Goal: Navigation & Orientation: Find specific page/section

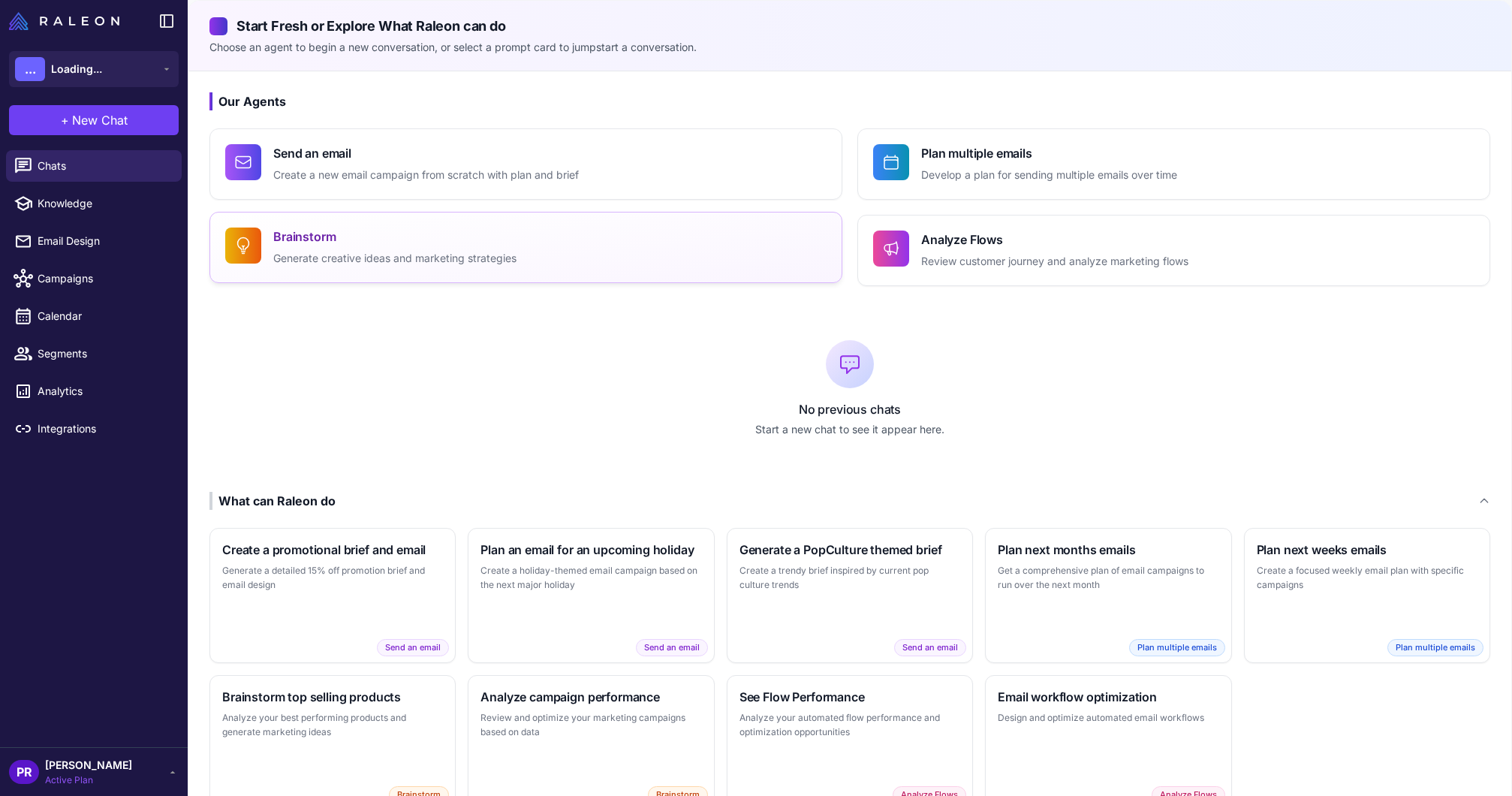
scroll to position [1, 0]
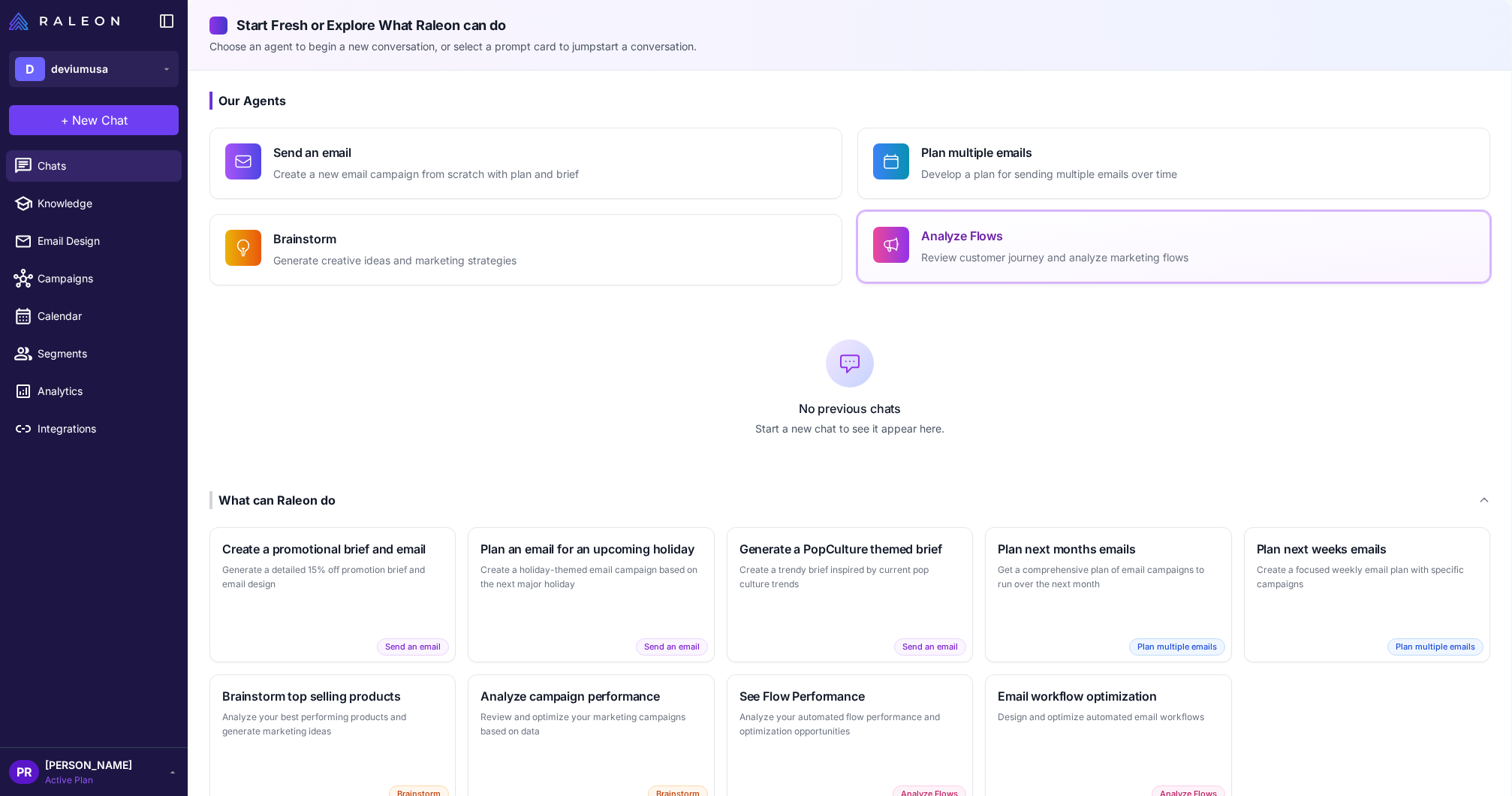
click at [992, 257] on p "Review customer journey and analyze marketing flows" at bounding box center [1055, 257] width 267 height 17
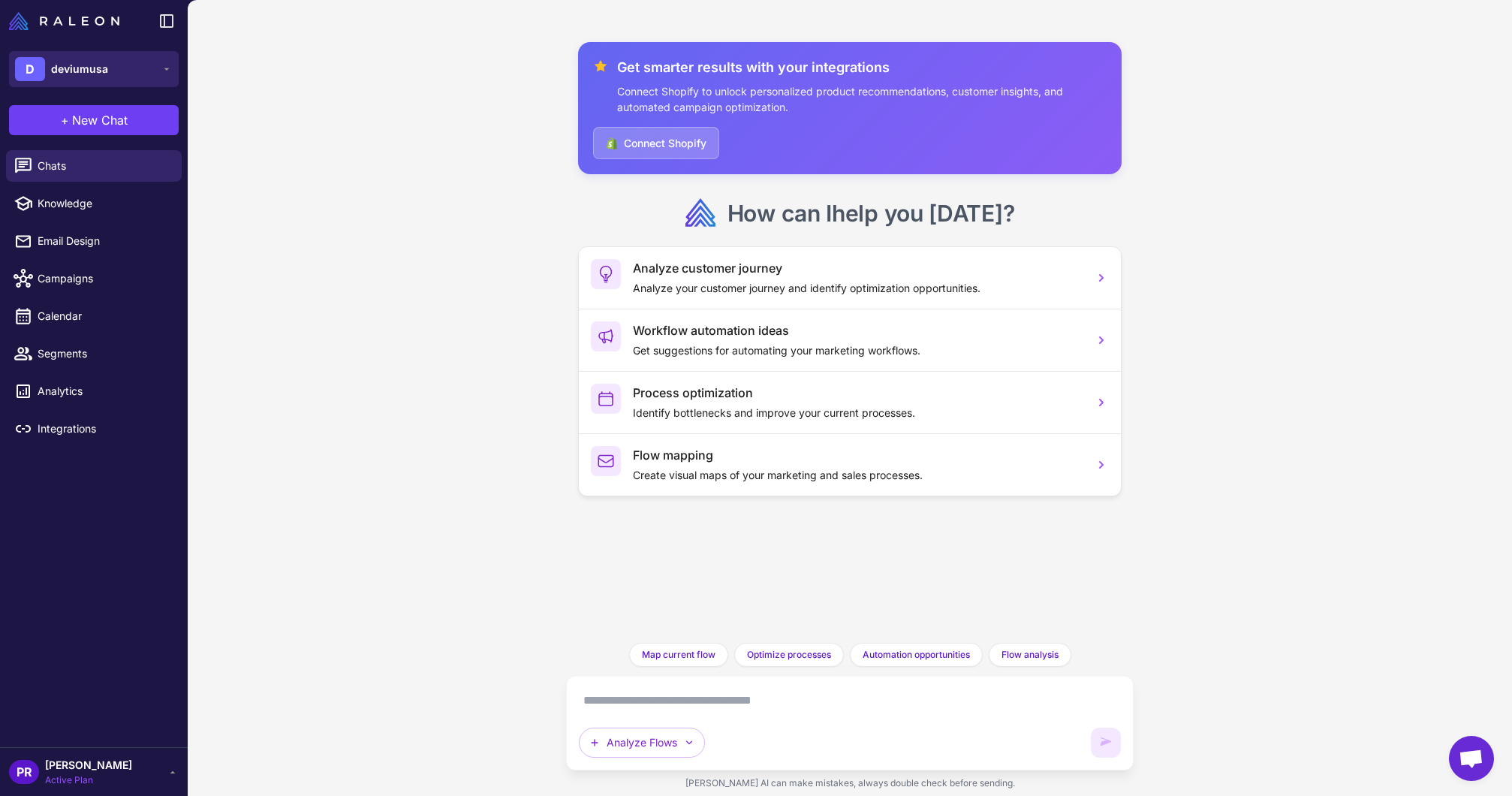
click at [72, 55] on button "D deviumusa" at bounding box center [94, 69] width 170 height 36
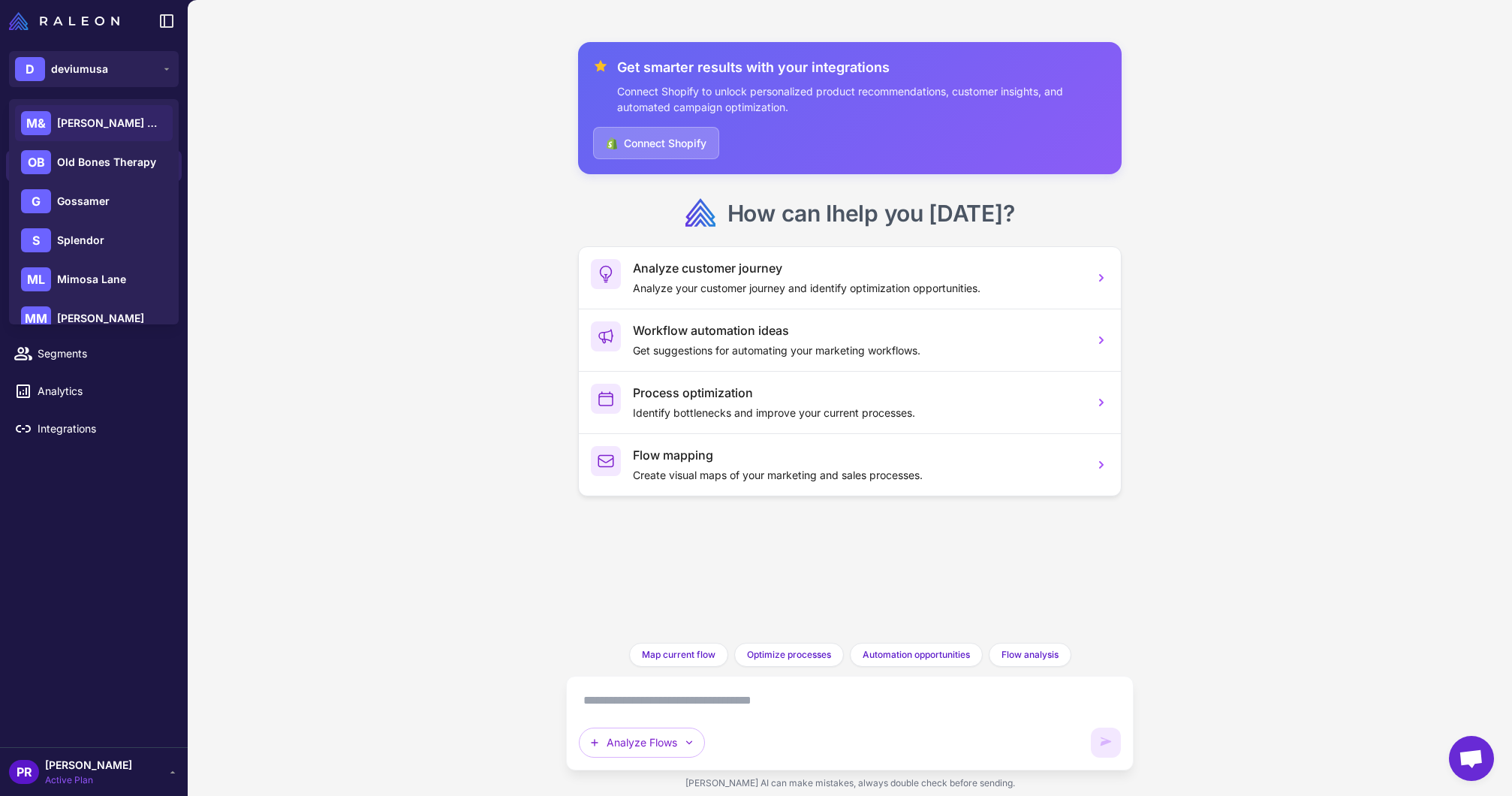
click at [110, 128] on span "[PERSON_NAME] & [PERSON_NAME]" at bounding box center [110, 123] width 105 height 16
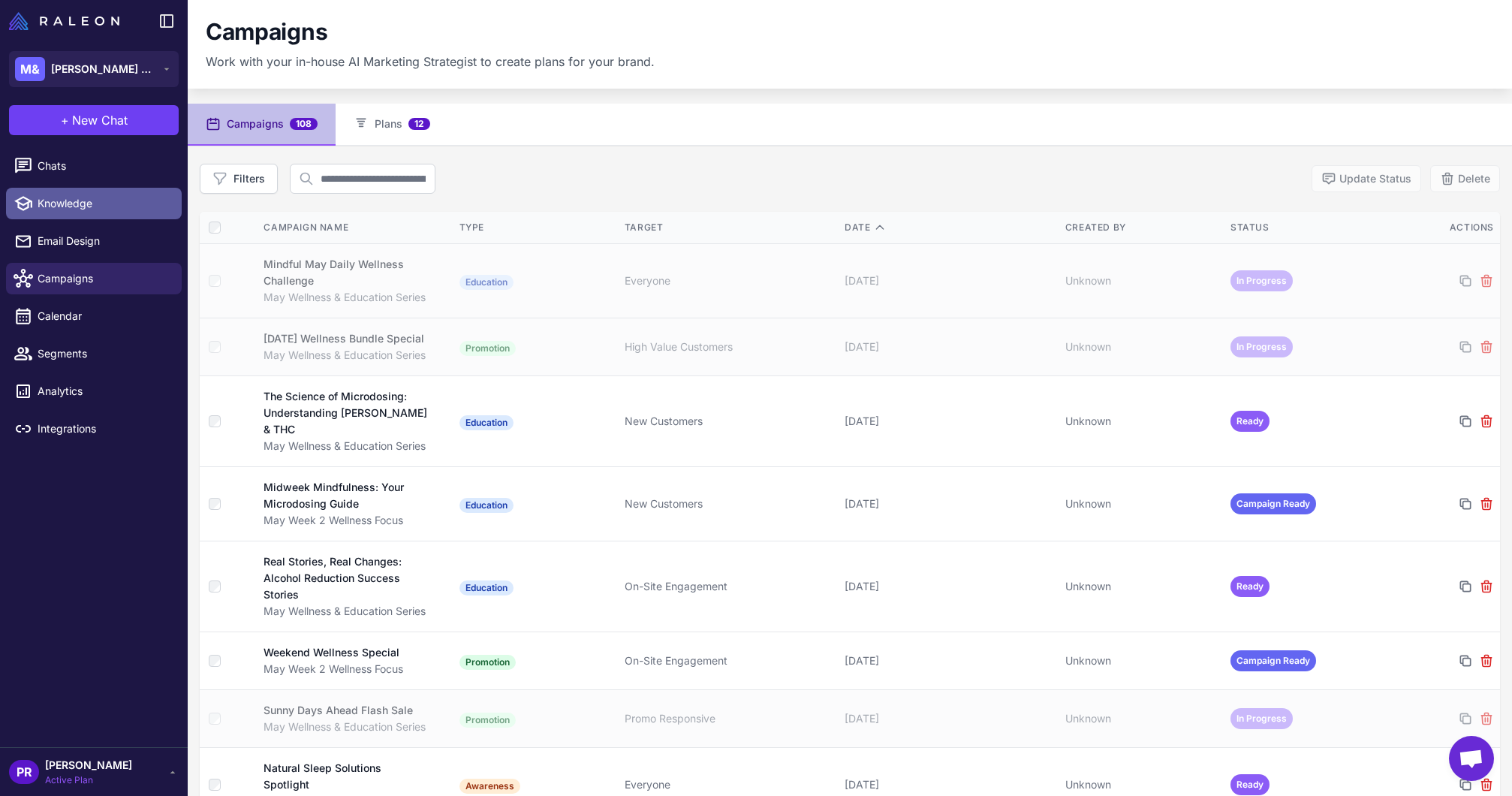
click at [100, 209] on span "Knowledge" at bounding box center [103, 204] width 132 height 16
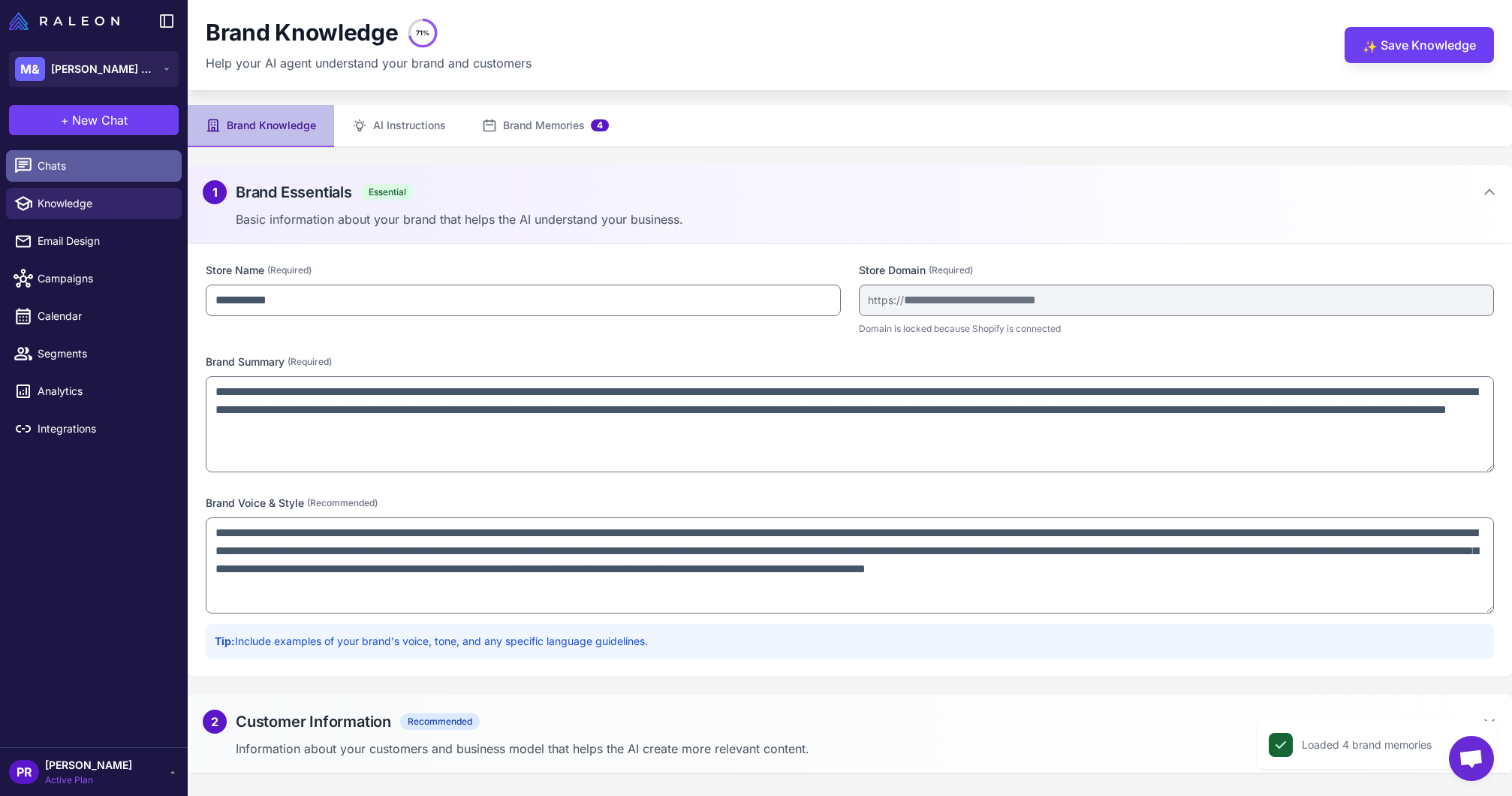
click at [82, 169] on span "Chats" at bounding box center [103, 166] width 132 height 16
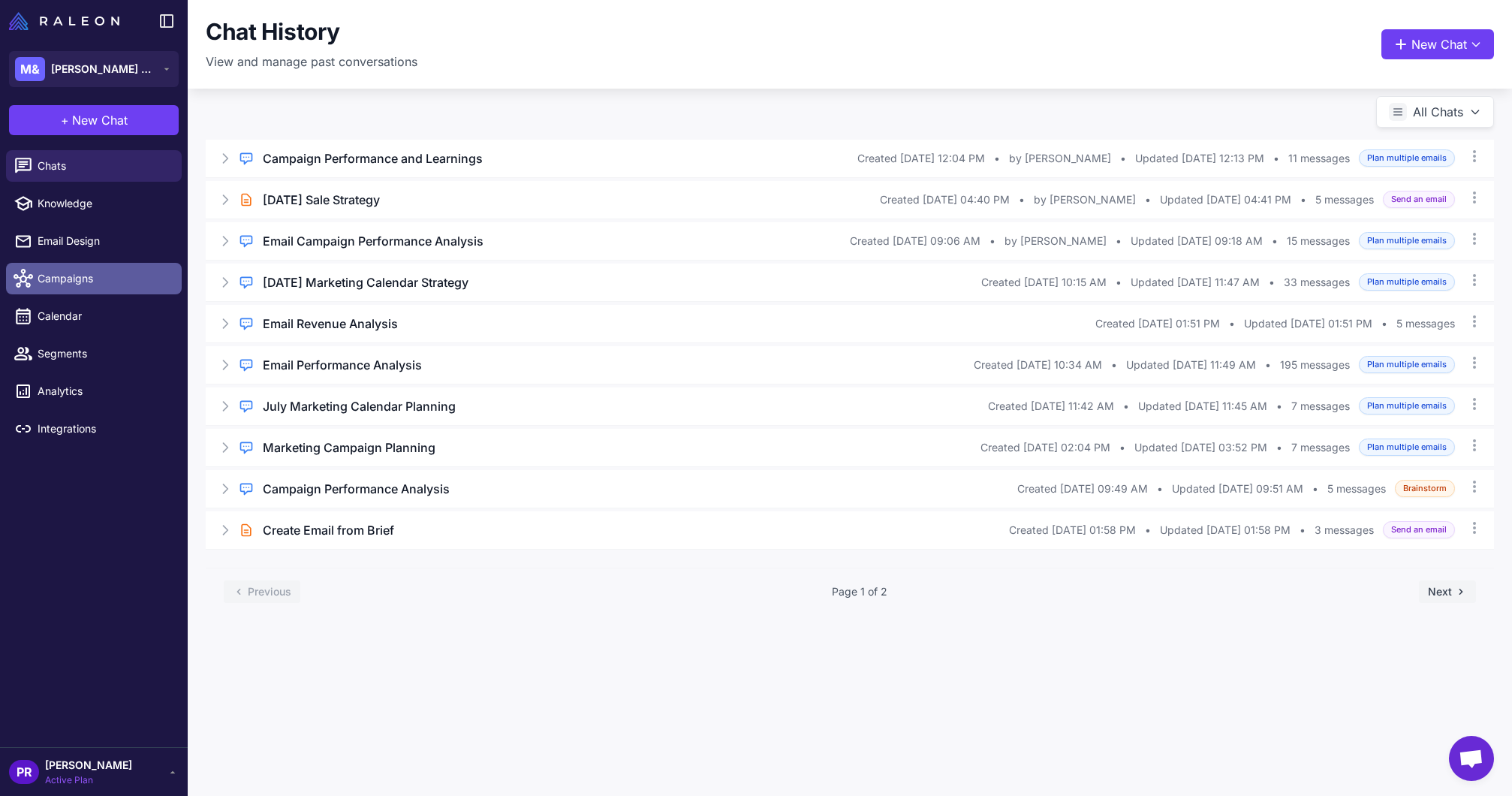
click at [122, 270] on span "Campaigns" at bounding box center [103, 278] width 132 height 16
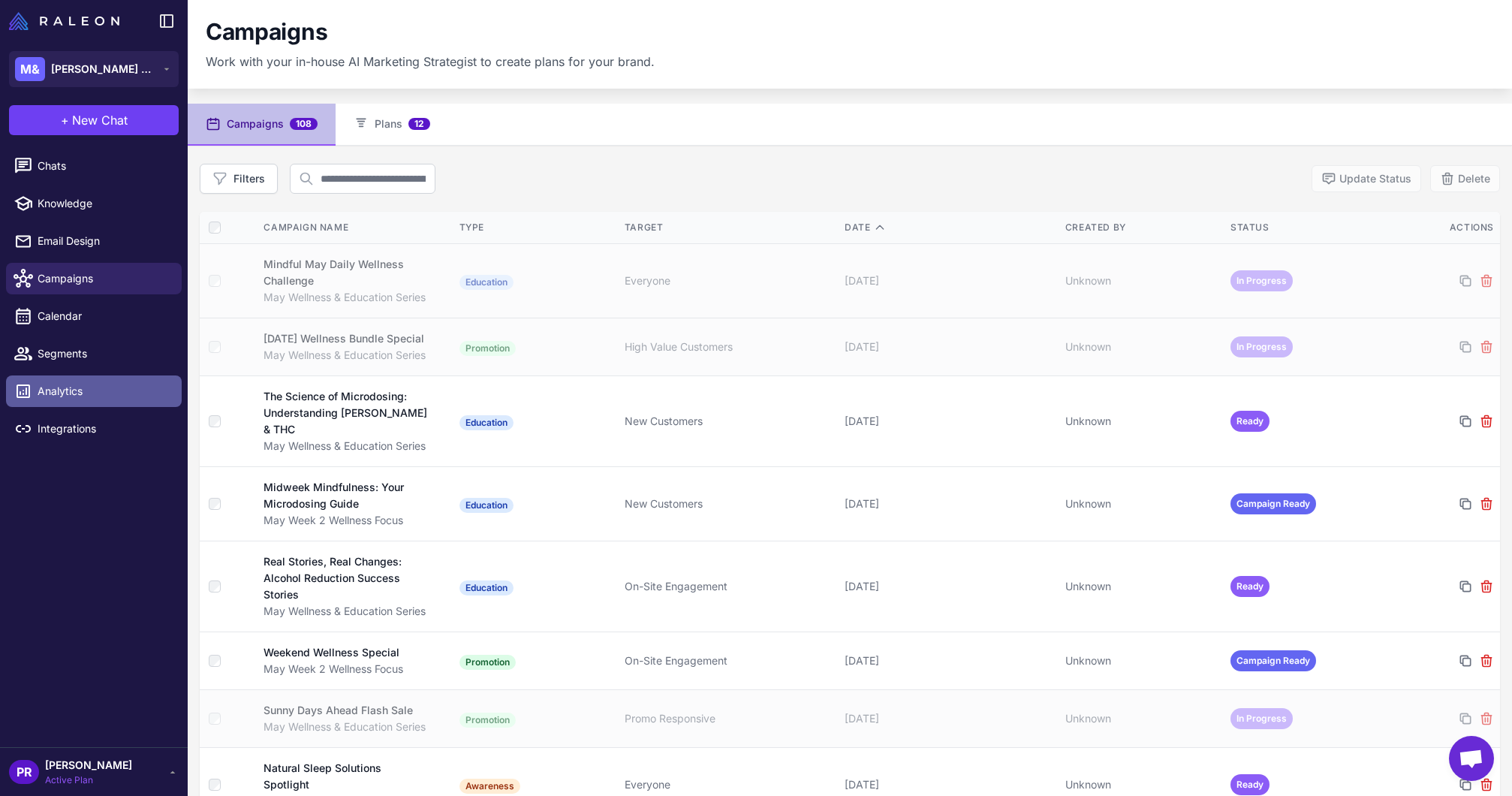
click at [92, 403] on link "Analytics" at bounding box center [94, 391] width 175 height 32
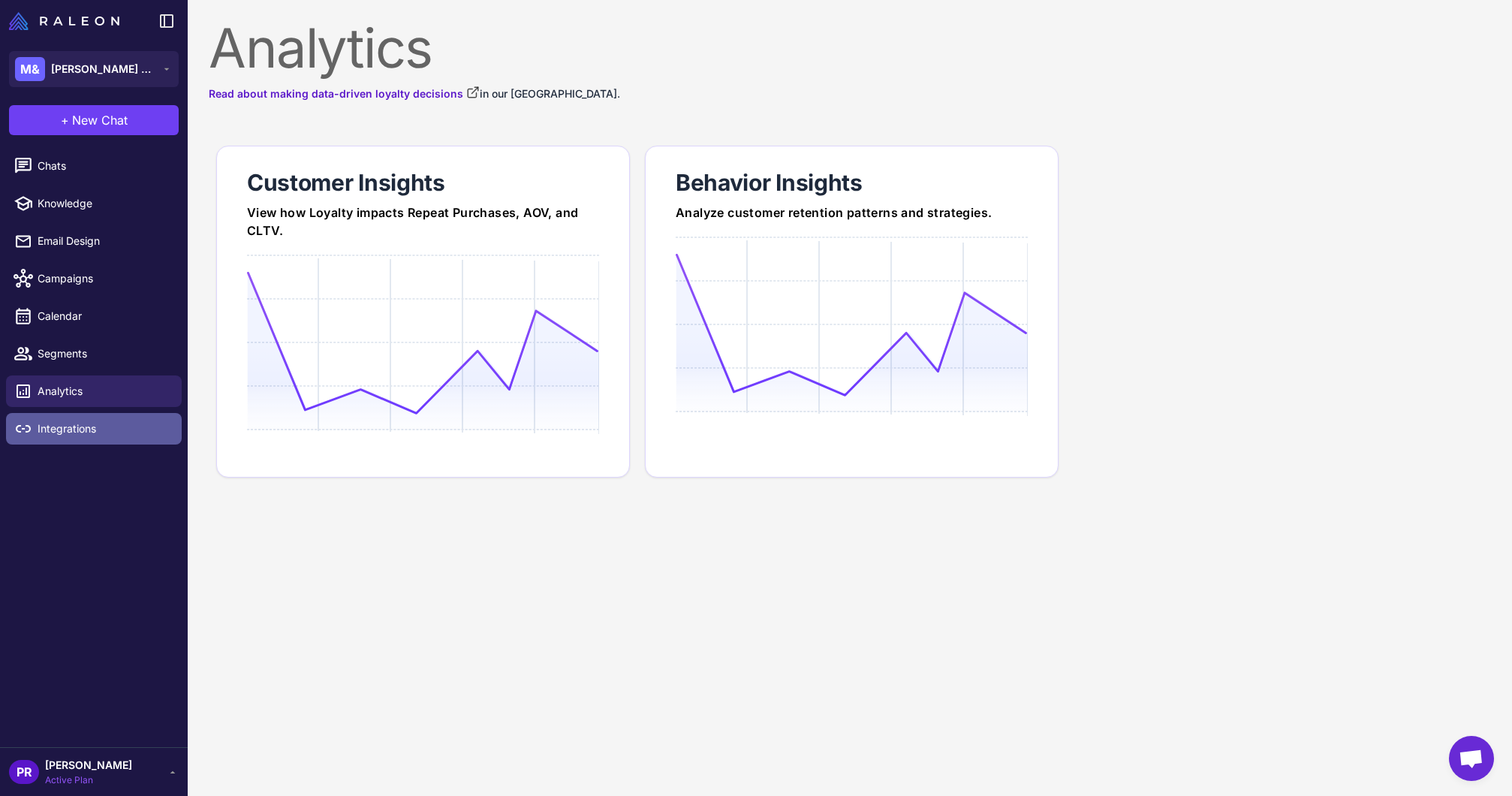
click at [63, 428] on span "Integrations" at bounding box center [103, 429] width 132 height 16
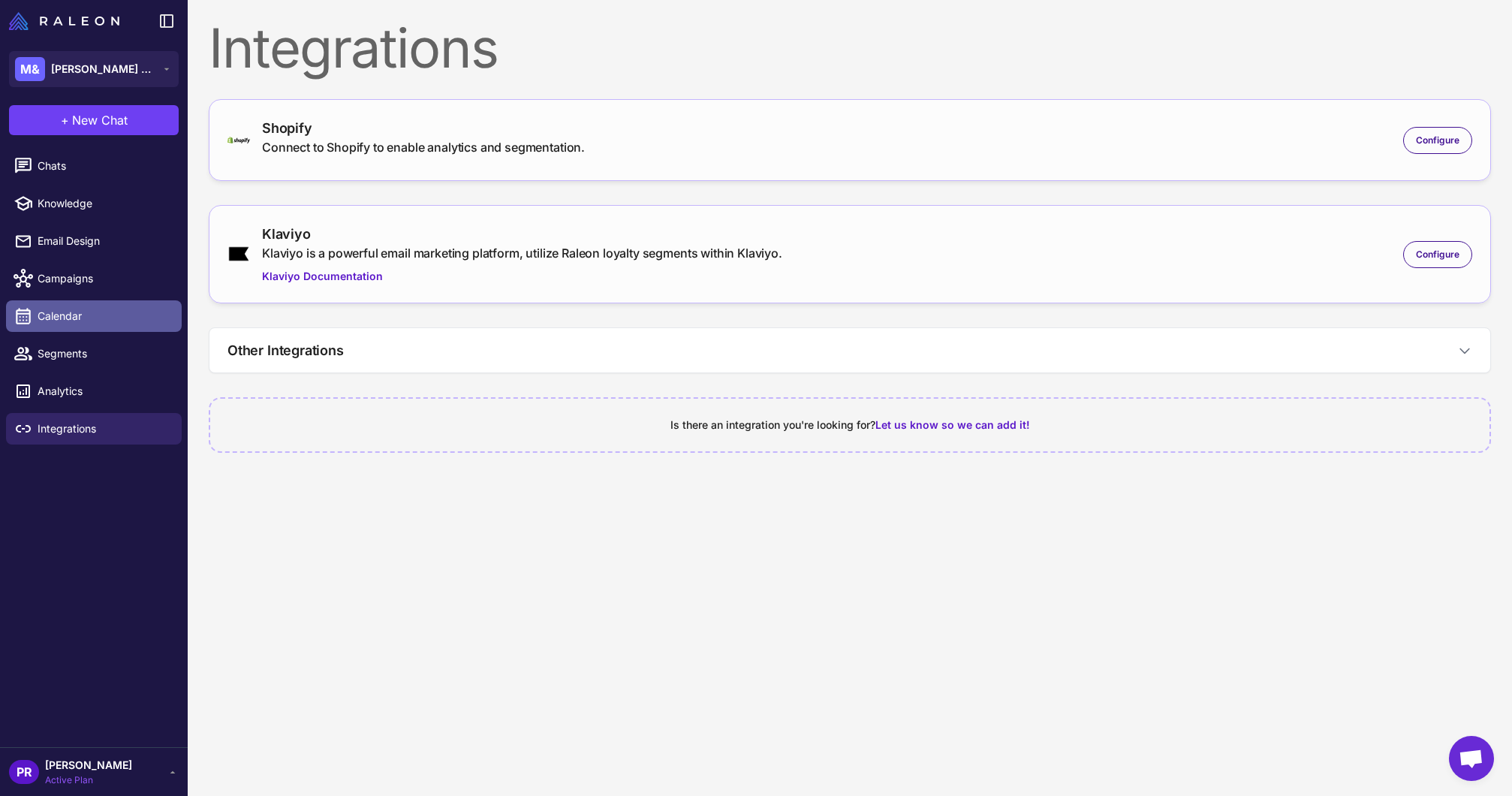
click at [59, 312] on span "Calendar" at bounding box center [103, 316] width 132 height 16
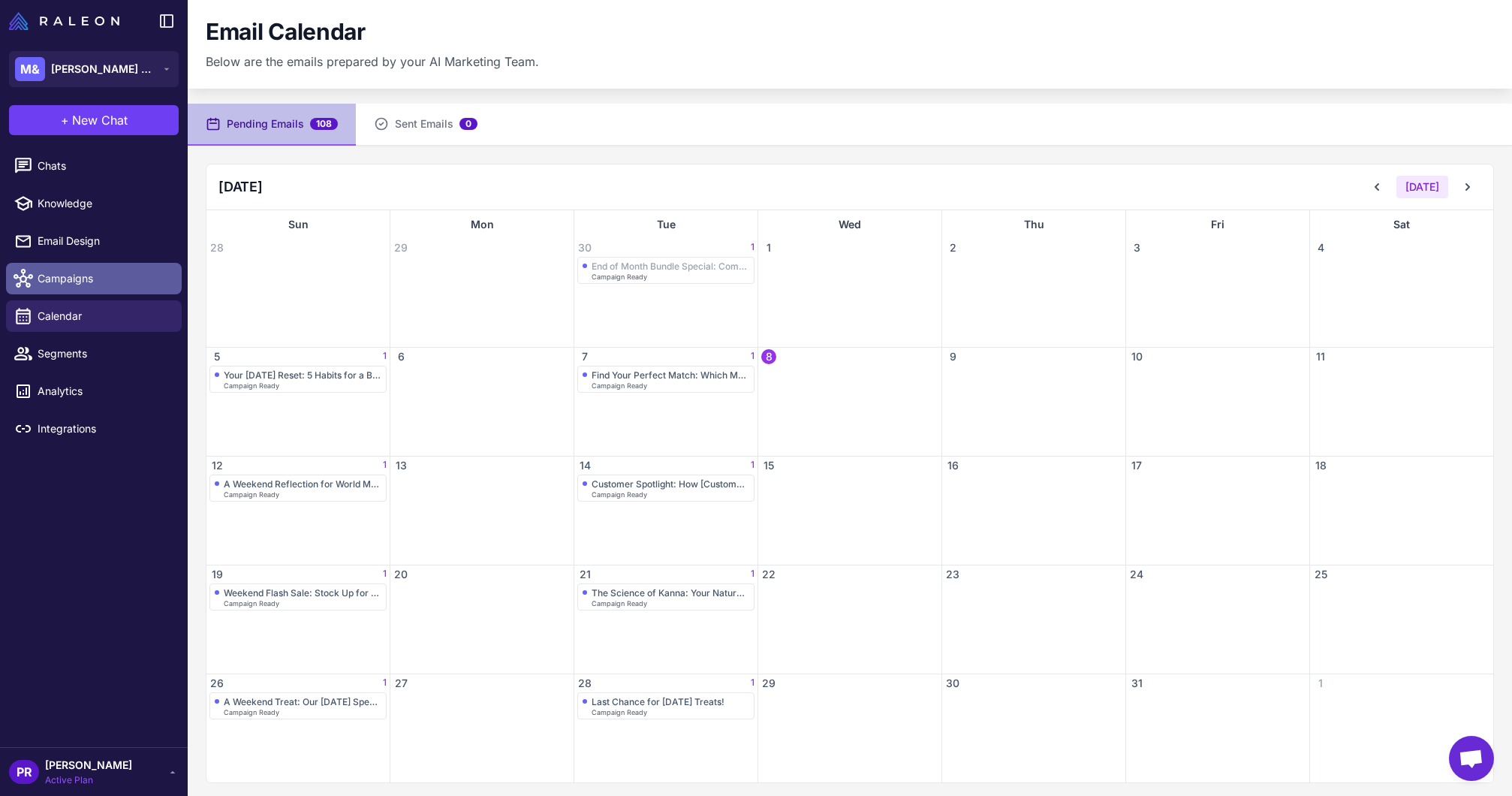
click at [84, 284] on span "Campaigns" at bounding box center [103, 278] width 132 height 16
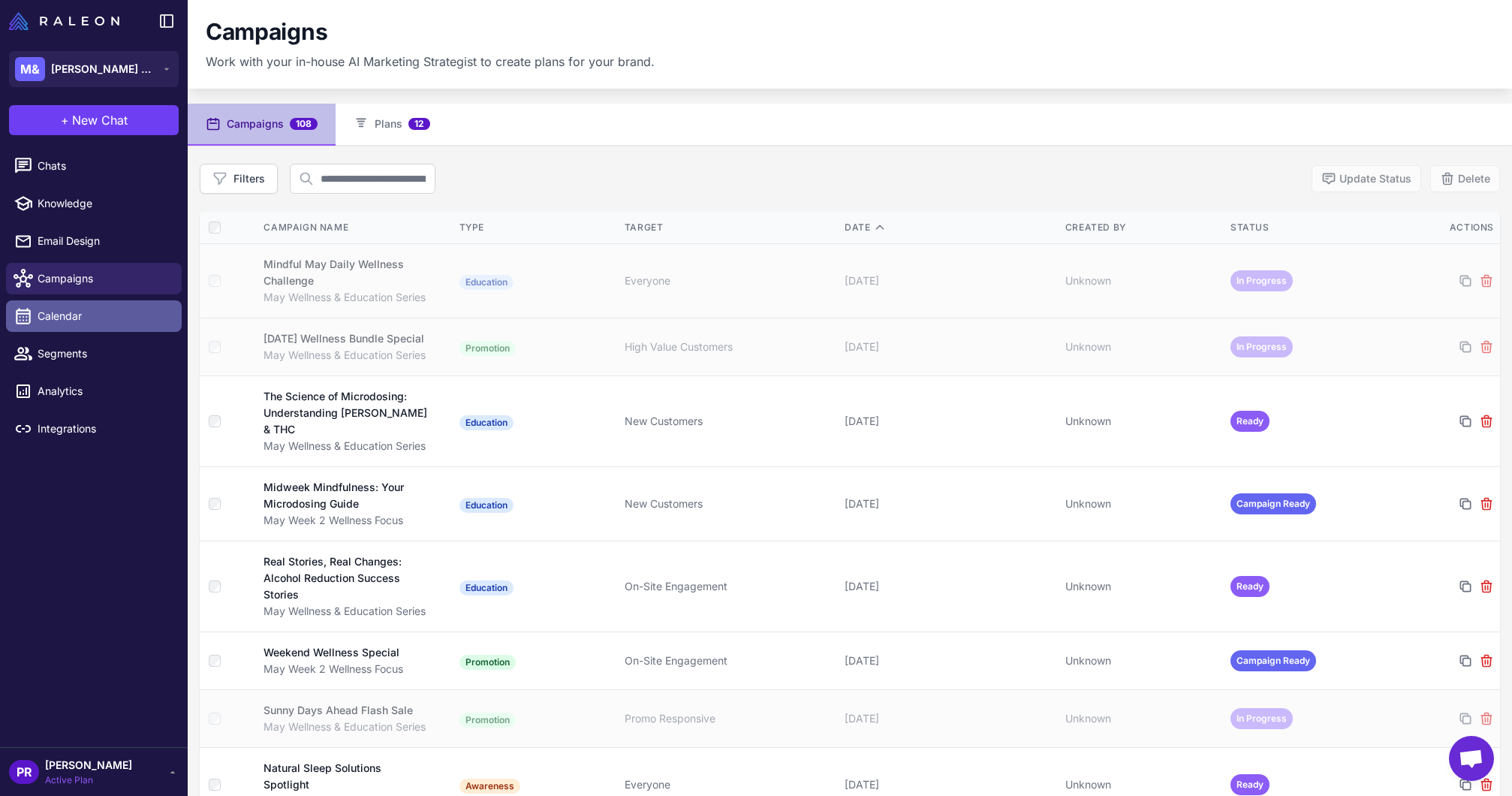
click at [83, 305] on link "Calendar" at bounding box center [94, 316] width 175 height 32
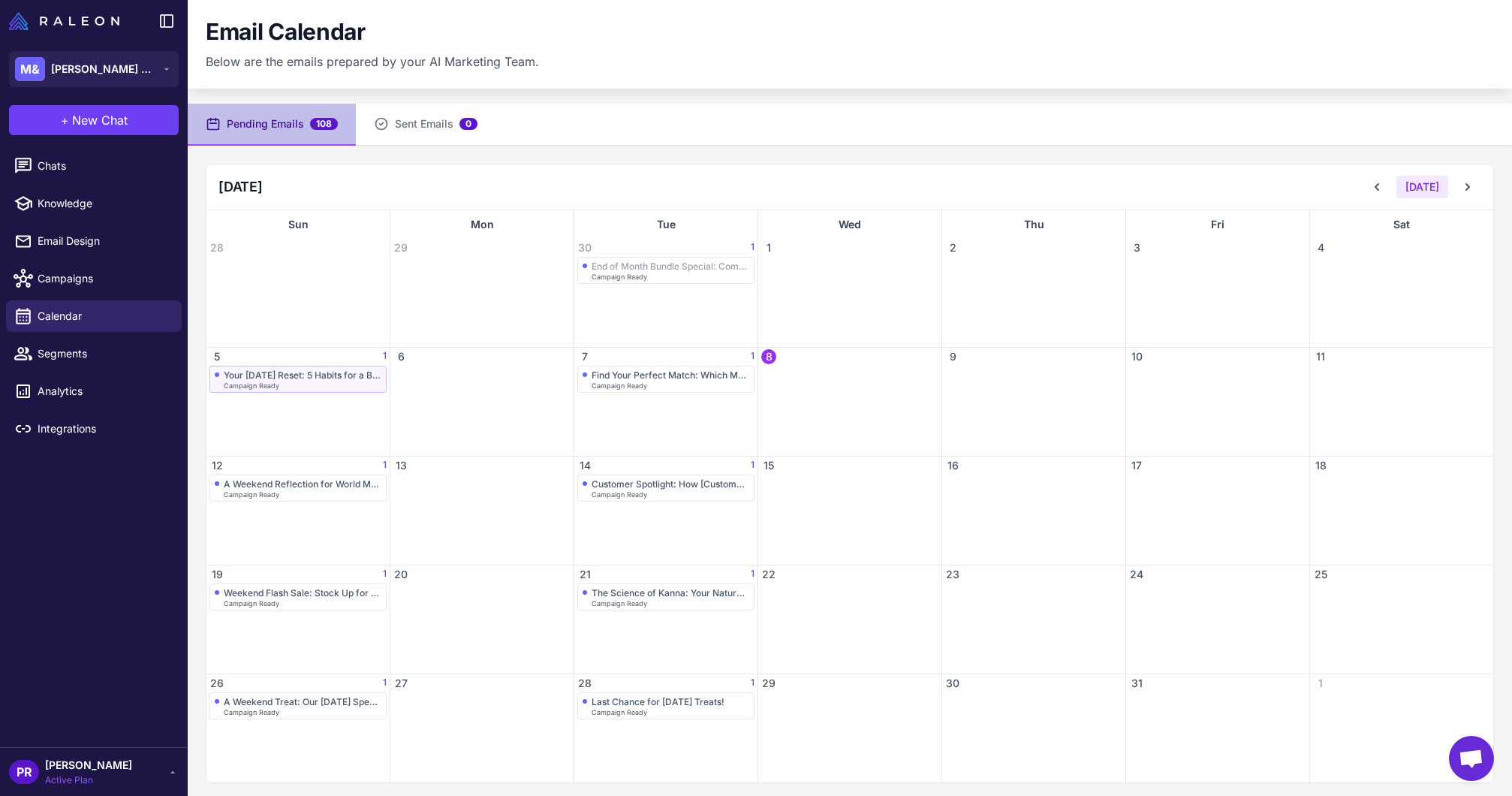
click at [320, 383] on div "Campaign Ready" at bounding box center [303, 385] width 158 height 6
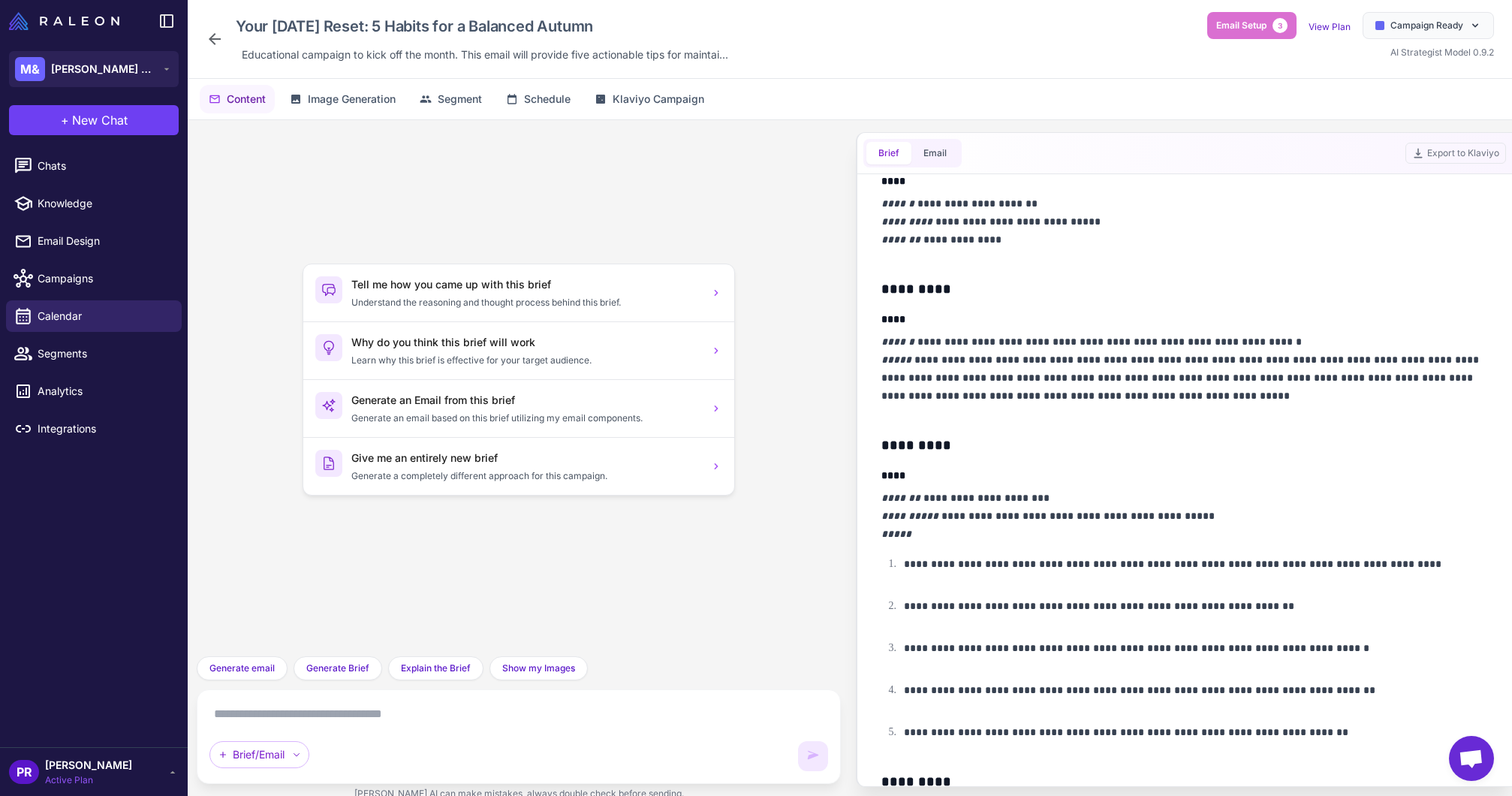
scroll to position [641, 0]
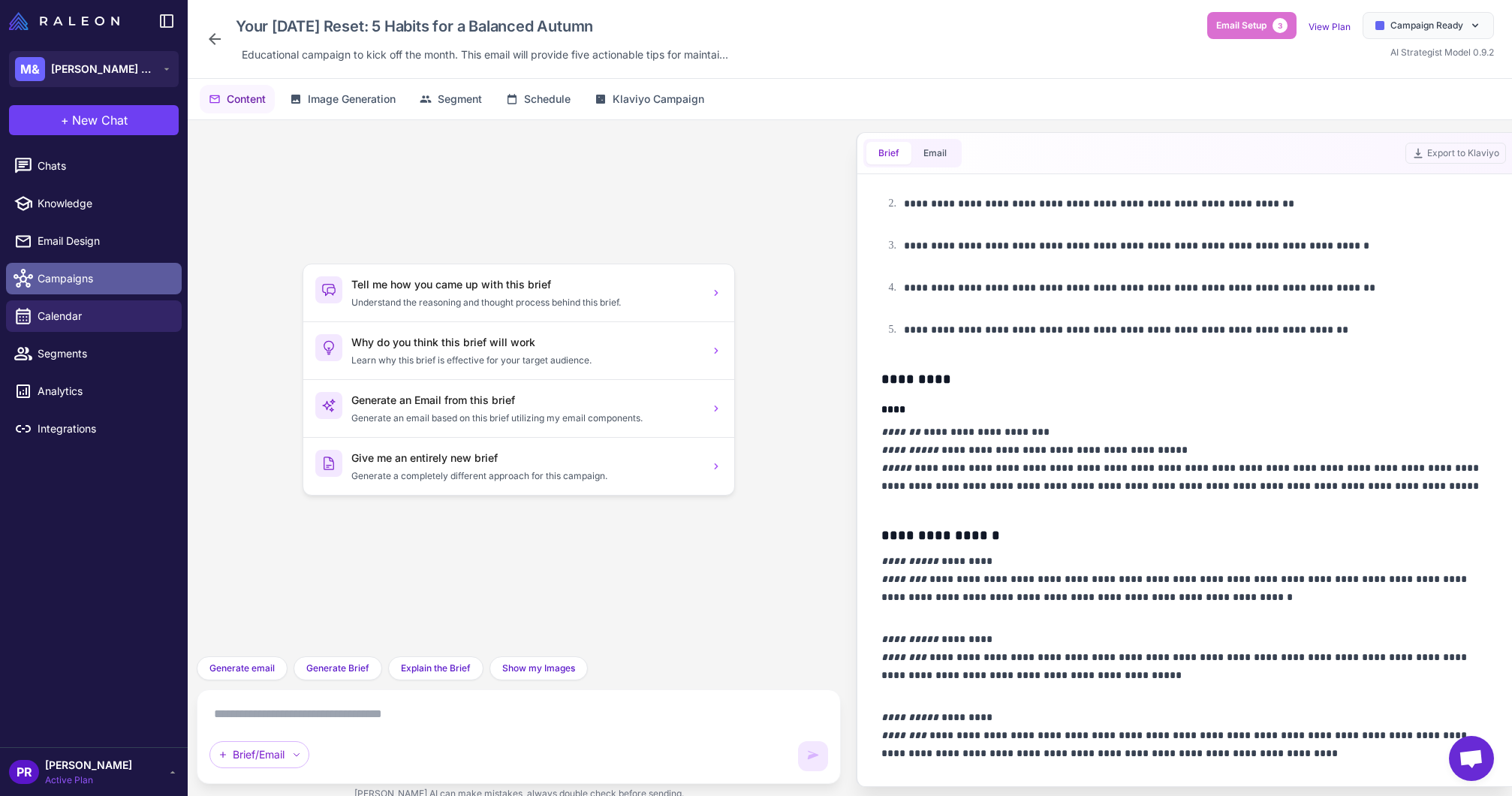
click at [148, 281] on span "Campaigns" at bounding box center [103, 278] width 132 height 16
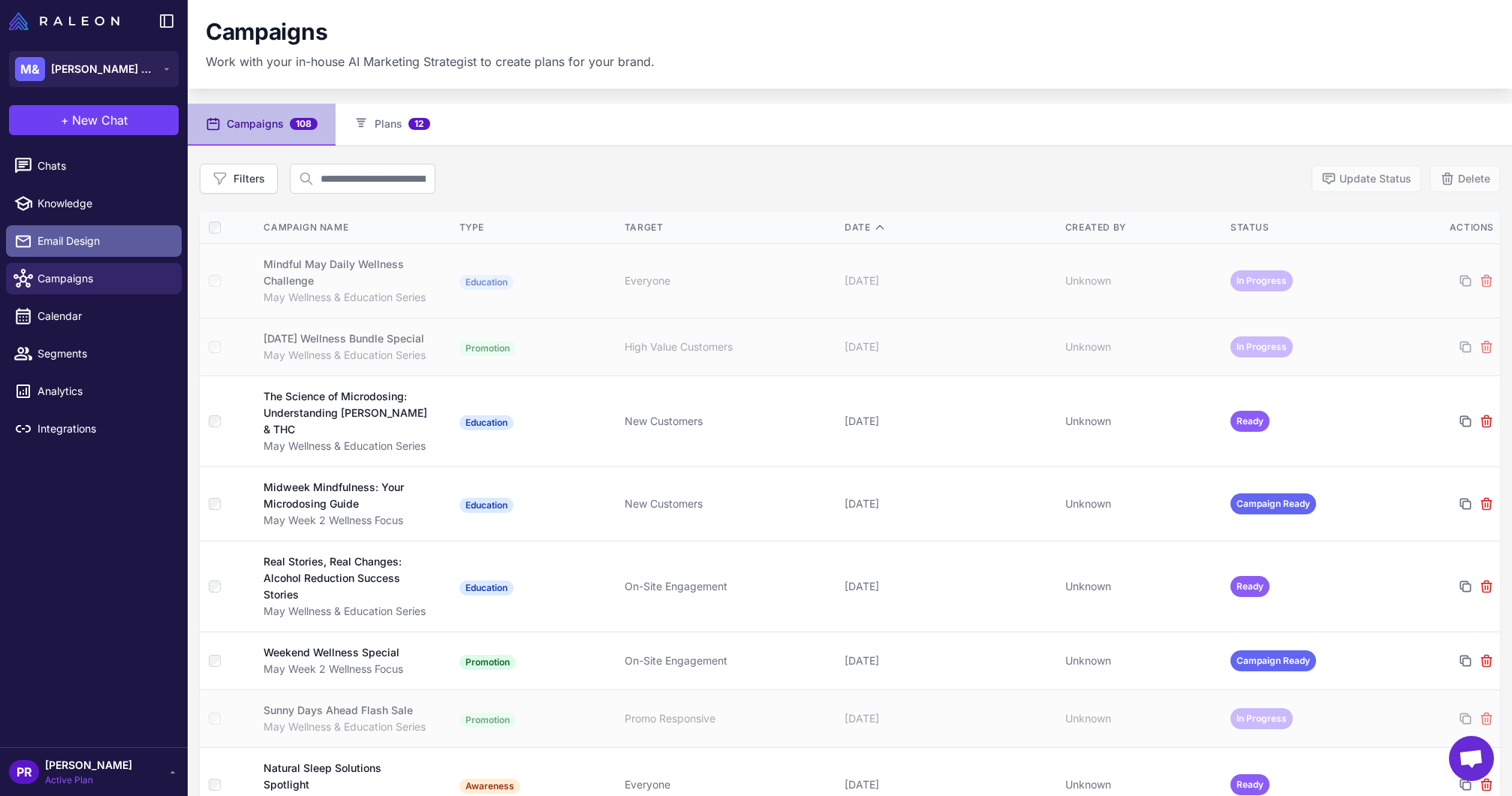
click at [96, 244] on span "Email Design" at bounding box center [103, 241] width 132 height 16
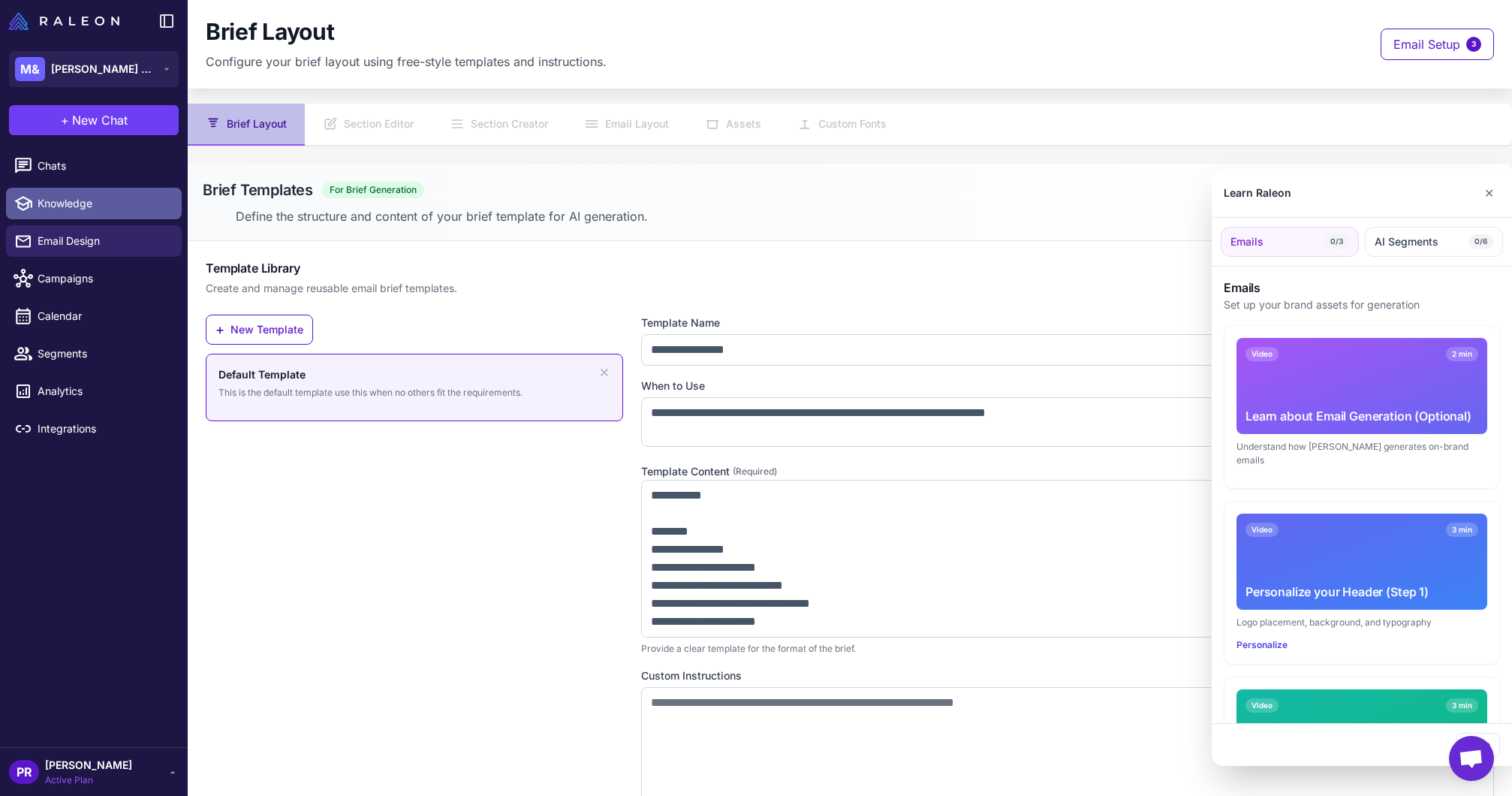
click at [98, 210] on div at bounding box center [756, 398] width 1512 height 796
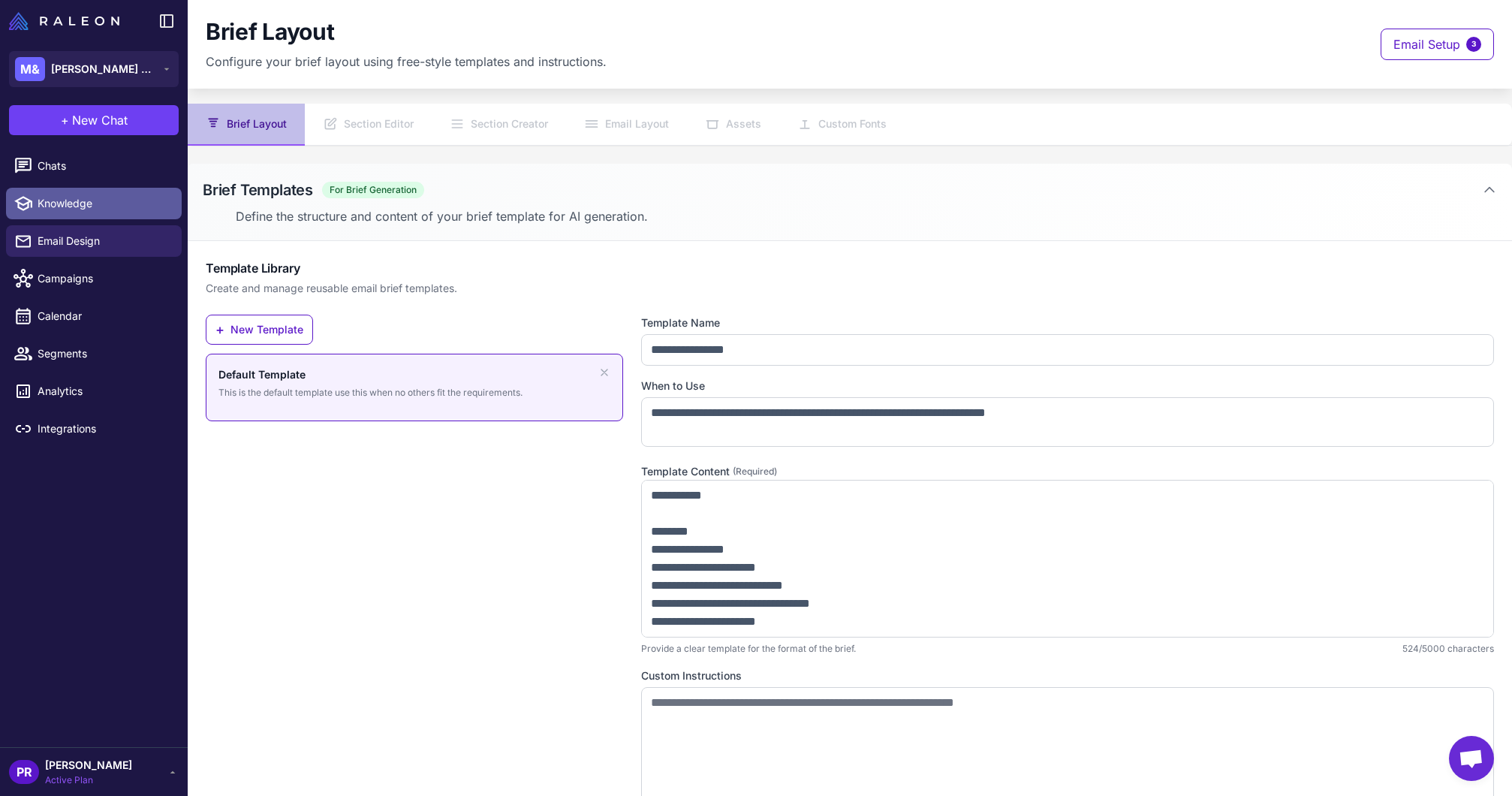
click at [98, 210] on span "Knowledge" at bounding box center [103, 204] width 132 height 16
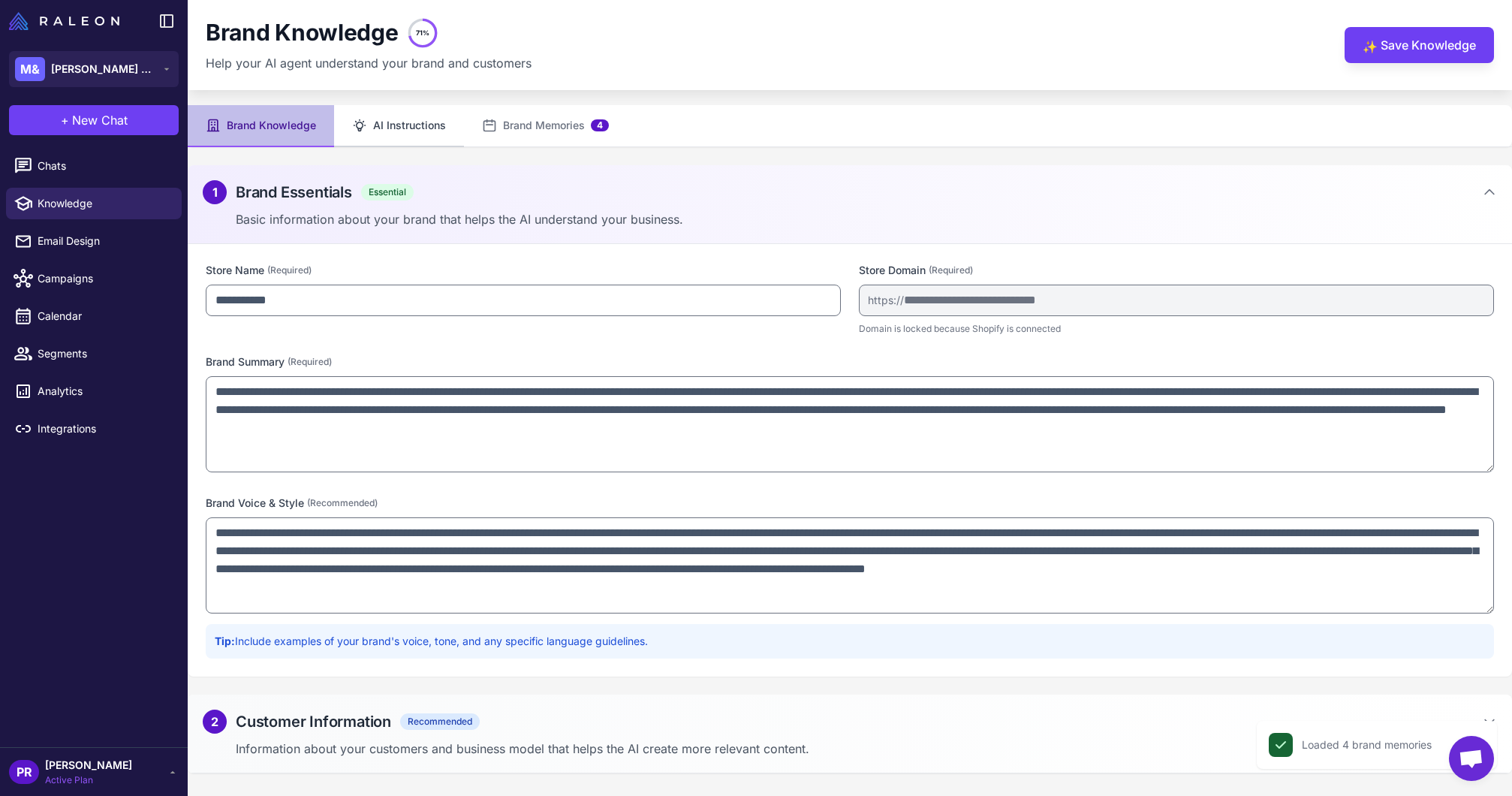
click at [373, 114] on button "AI Instructions" at bounding box center [399, 126] width 130 height 42
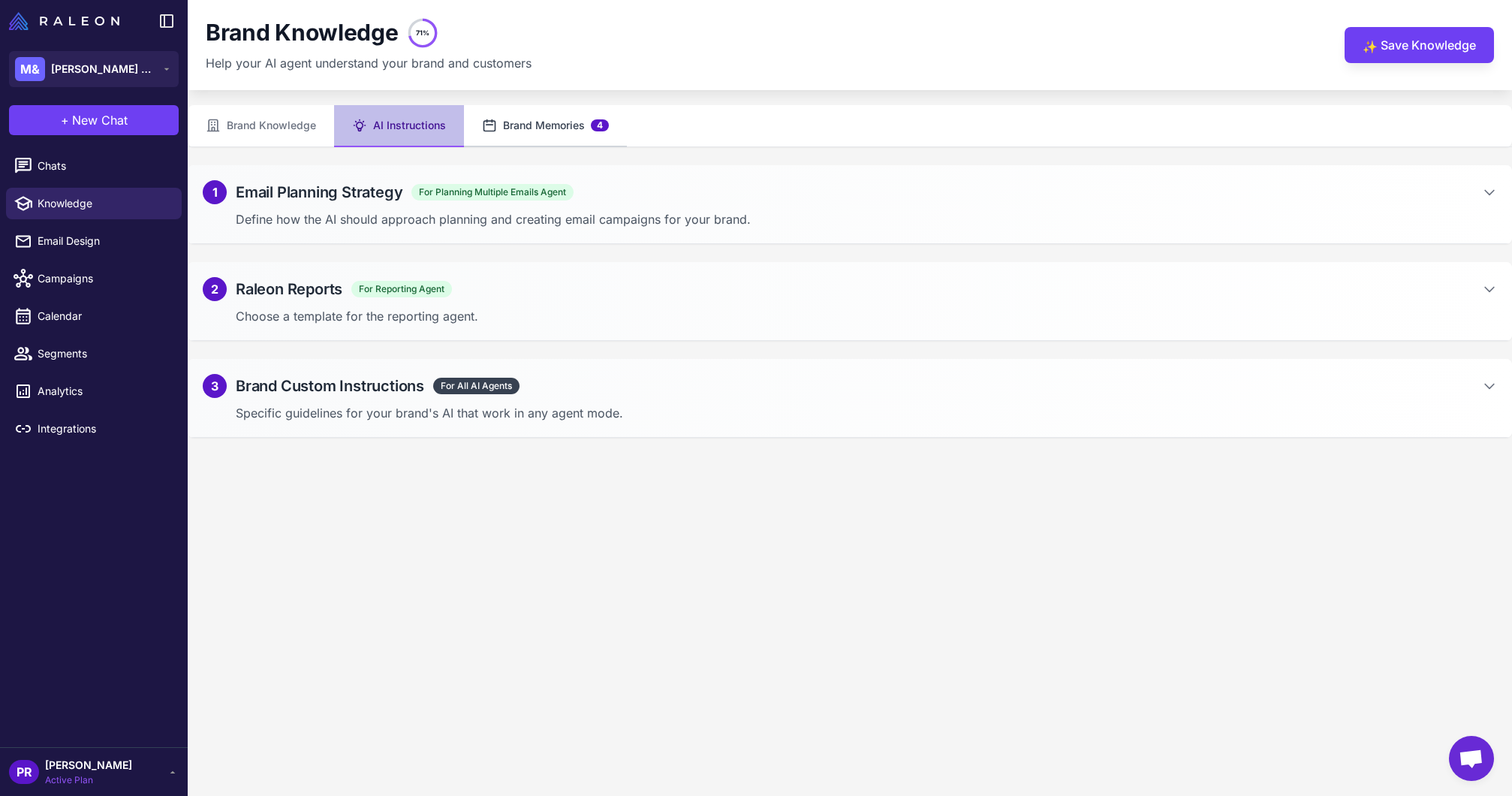
click at [555, 125] on button "Brand Memories 4" at bounding box center [545, 126] width 163 height 42
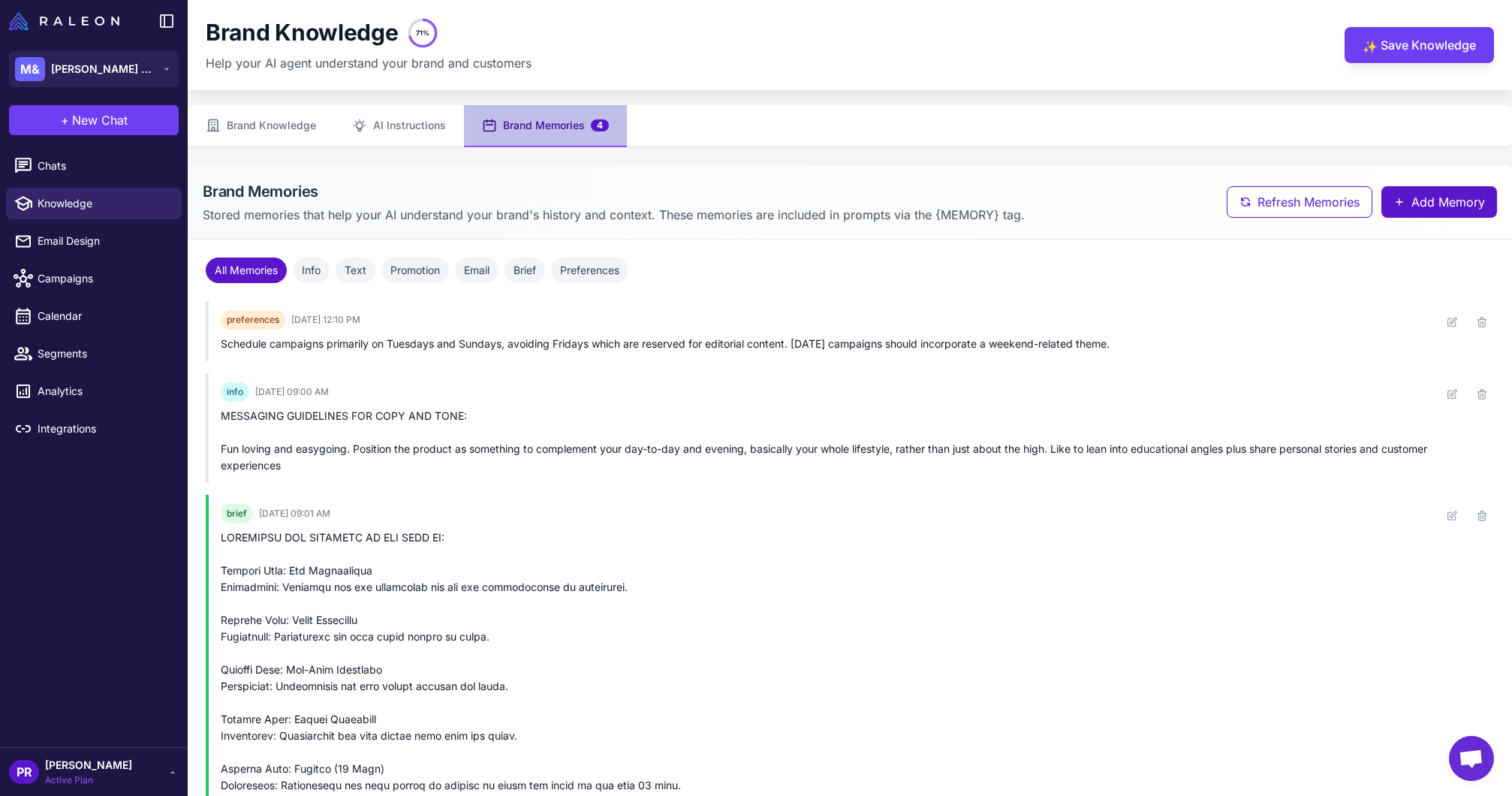
click at [429, 27] on icon "71%" at bounding box center [423, 33] width 30 height 30
drag, startPoint x: 425, startPoint y: 31, endPoint x: 293, endPoint y: 35, distance: 132.1
click at [417, 33] on text "71%" at bounding box center [423, 32] width 14 height 8
click at [292, 35] on h1 "Brand Knowledge" at bounding box center [302, 33] width 193 height 28
click at [377, 120] on button "AI Instructions" at bounding box center [399, 126] width 130 height 42
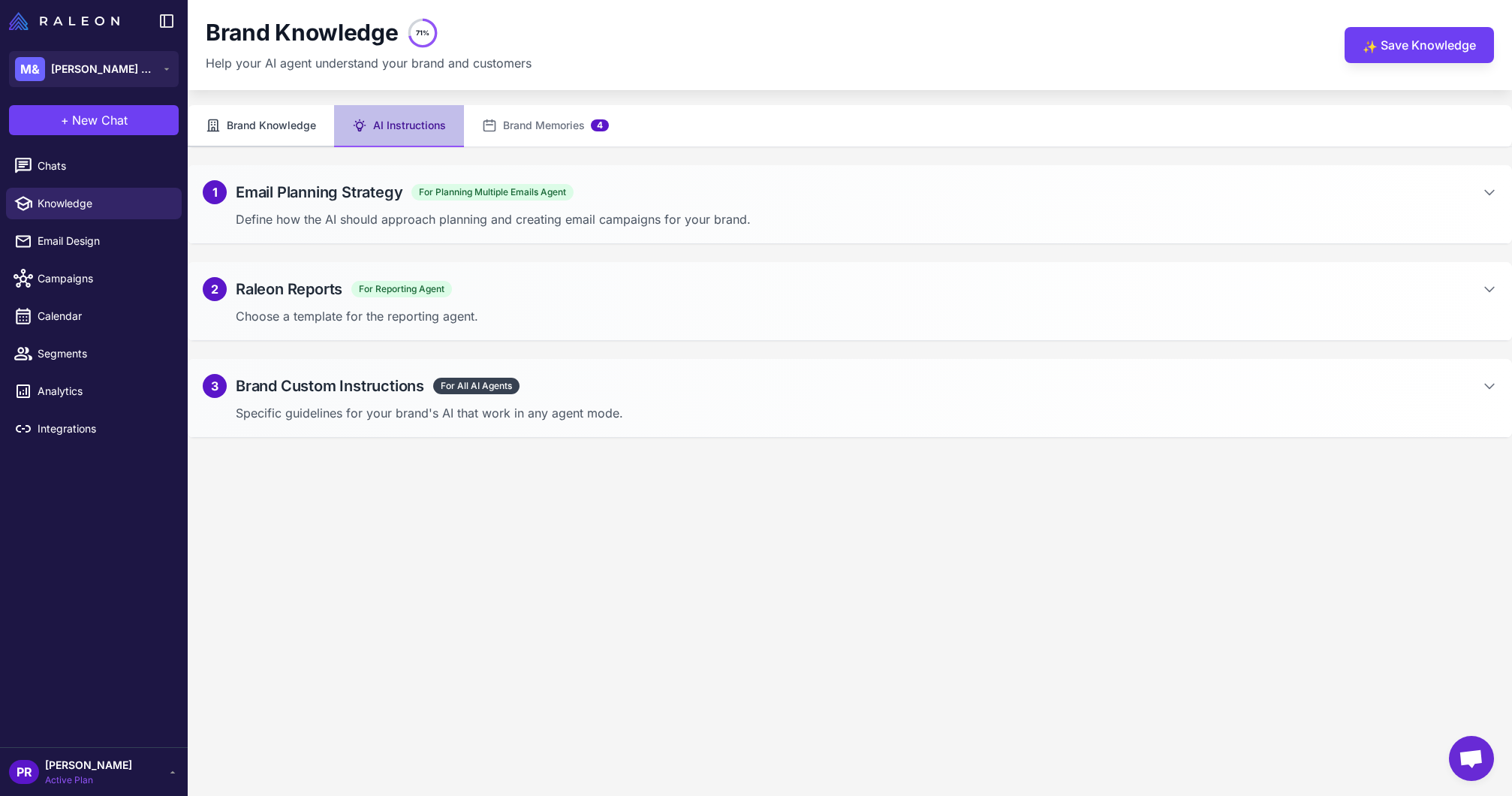
click at [251, 124] on button "Brand Knowledge" at bounding box center [261, 126] width 146 height 42
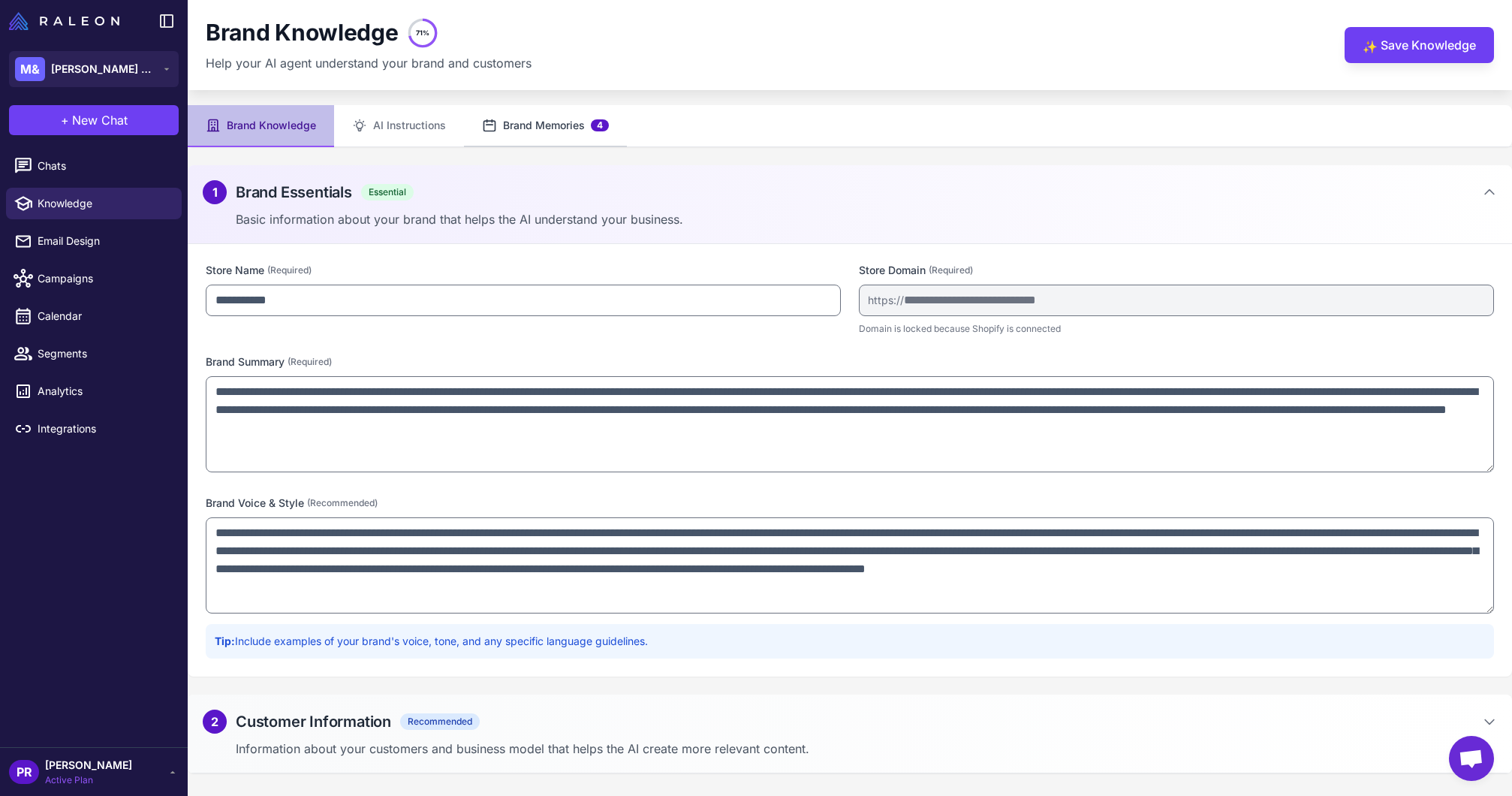
click at [518, 122] on button "Brand Memories 4" at bounding box center [545, 126] width 163 height 42
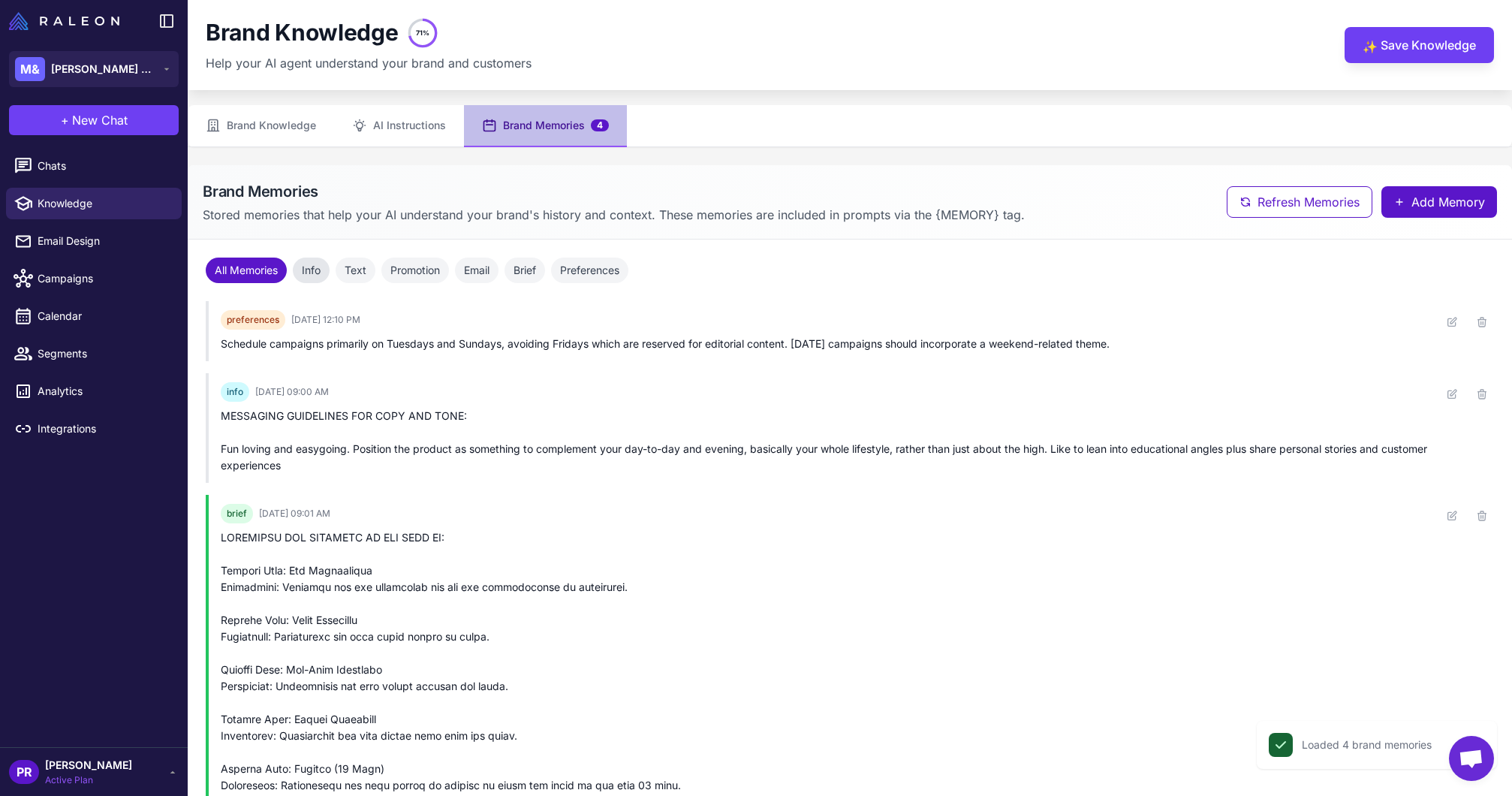
click at [315, 269] on button "Info" at bounding box center [311, 270] width 36 height 25
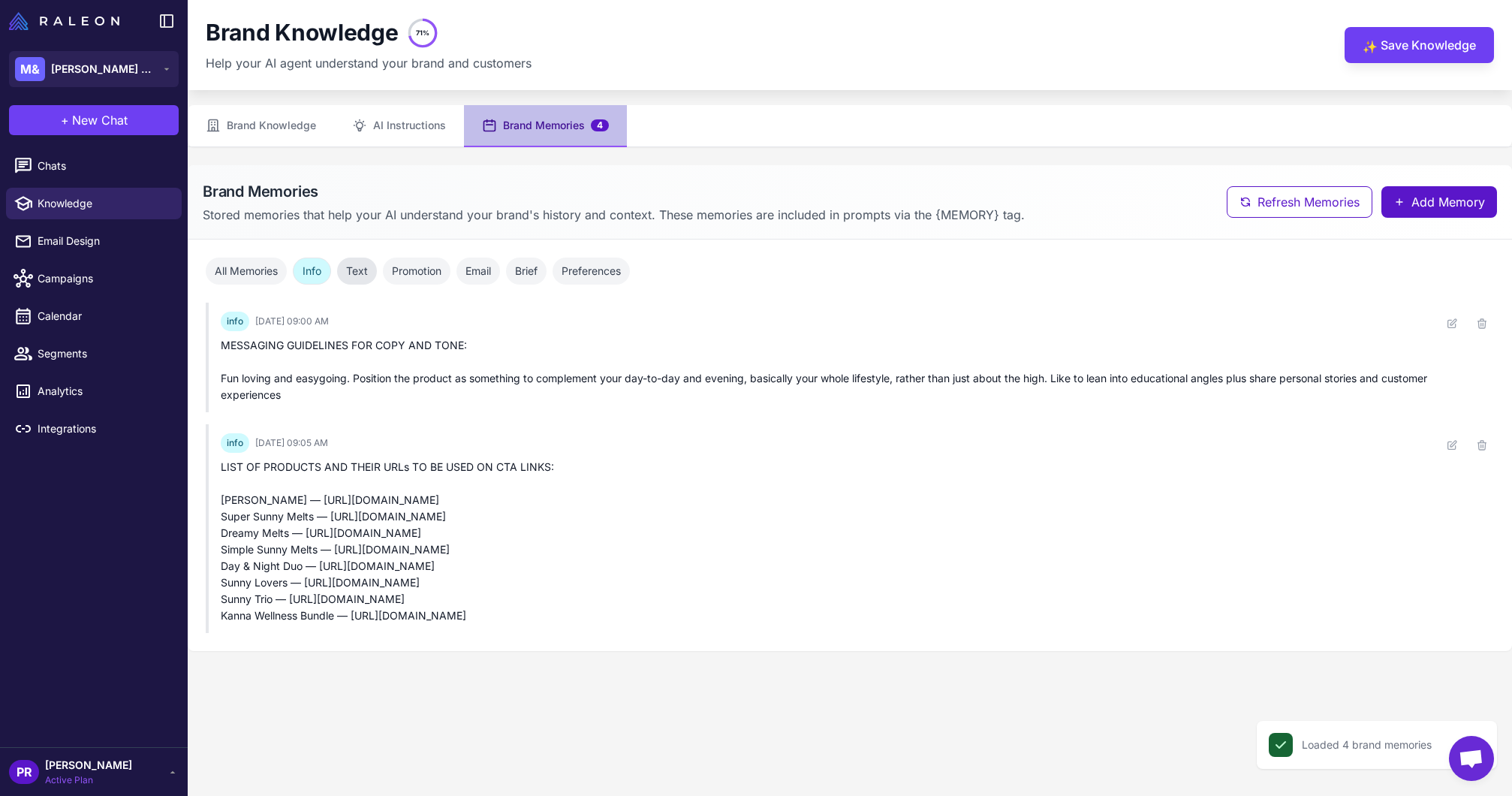
click at [357, 270] on button "Text" at bounding box center [357, 271] width 40 height 27
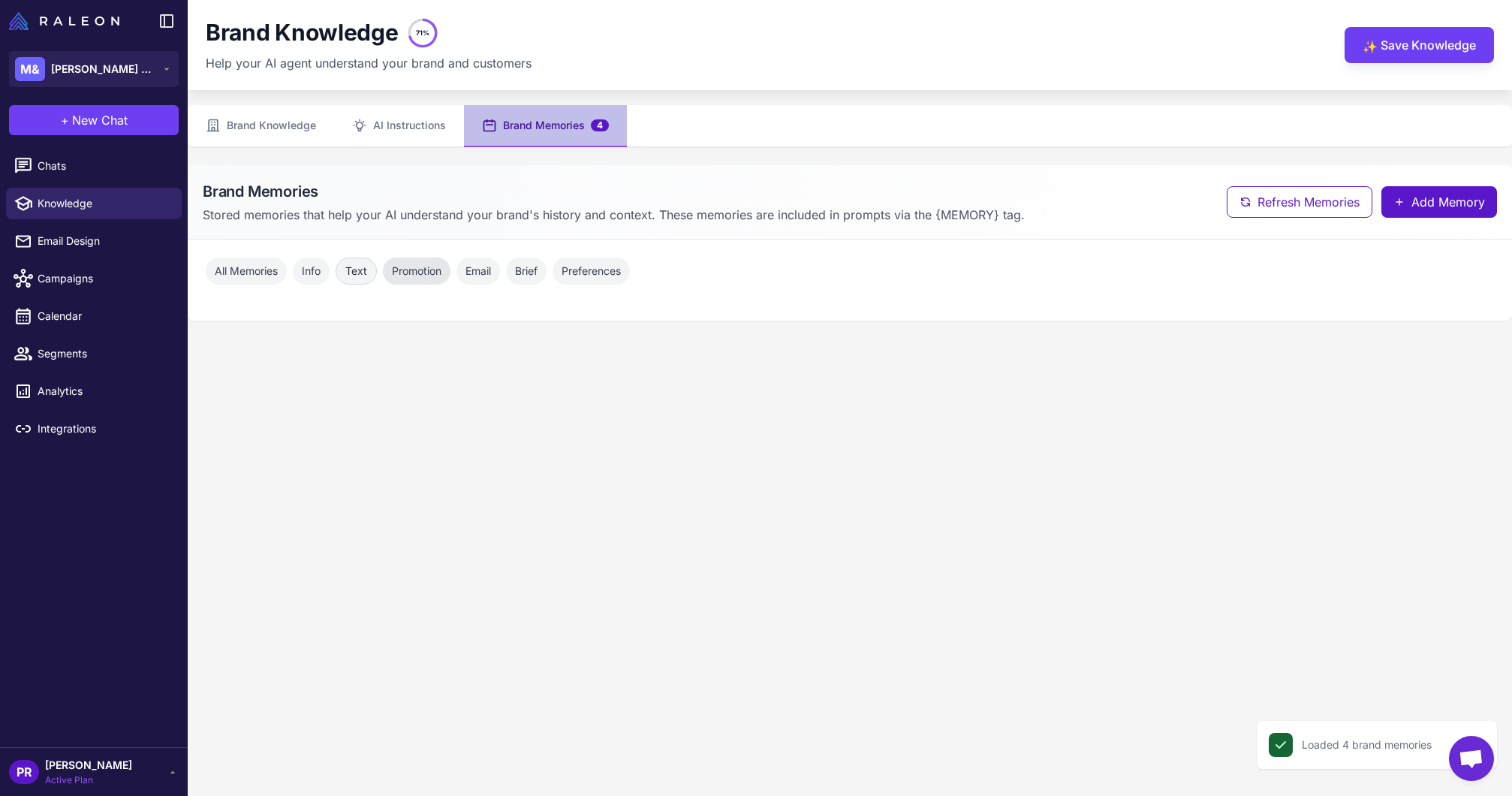
click at [409, 271] on button "Promotion" at bounding box center [416, 271] width 67 height 27
click at [486, 270] on button "Email" at bounding box center [478, 271] width 44 height 27
drag, startPoint x: 534, startPoint y: 272, endPoint x: 552, endPoint y: 274, distance: 18.1
click at [534, 272] on button "Brief" at bounding box center [526, 271] width 41 height 27
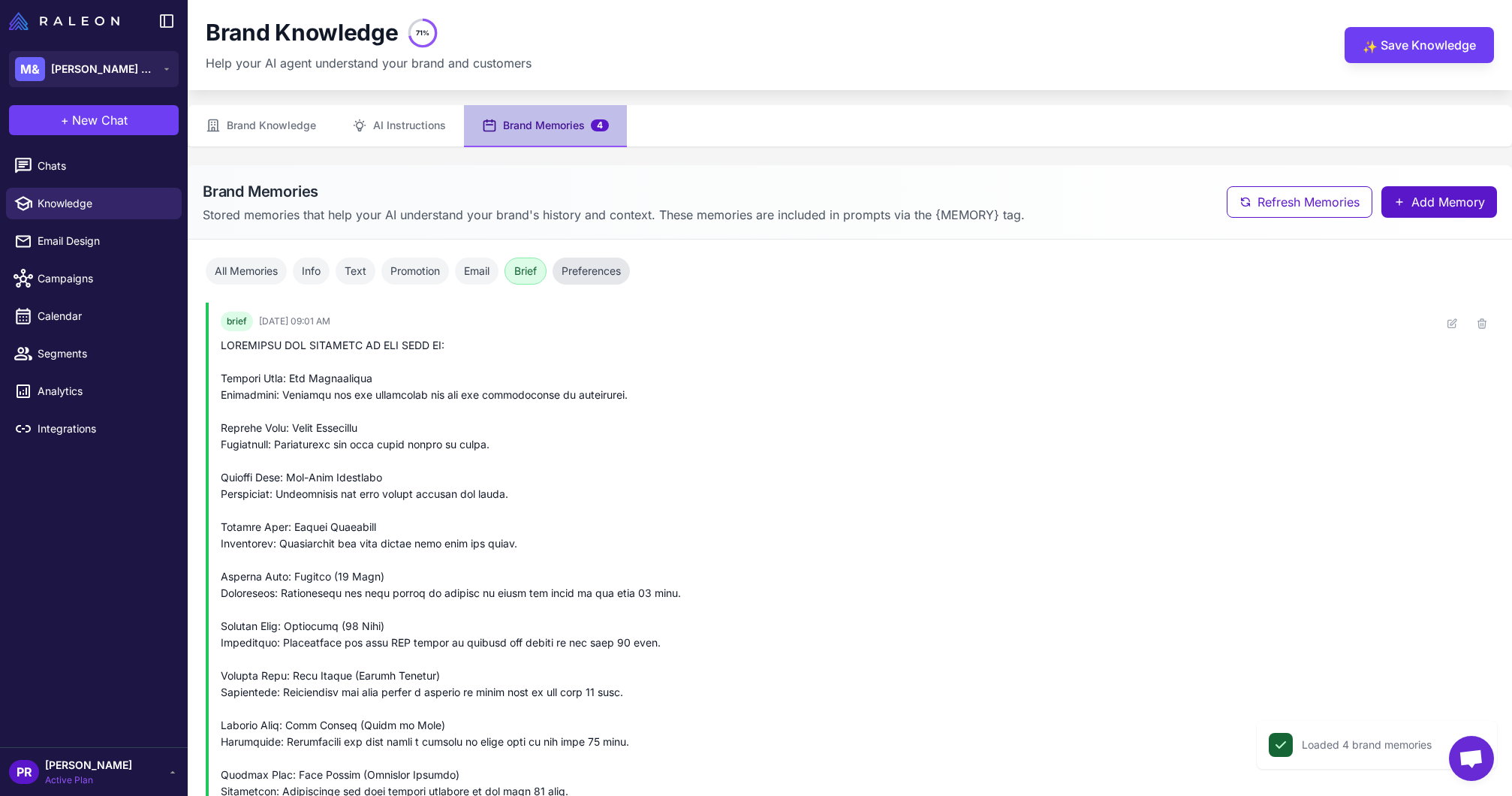
click at [623, 276] on button "Preferences" at bounding box center [591, 271] width 77 height 27
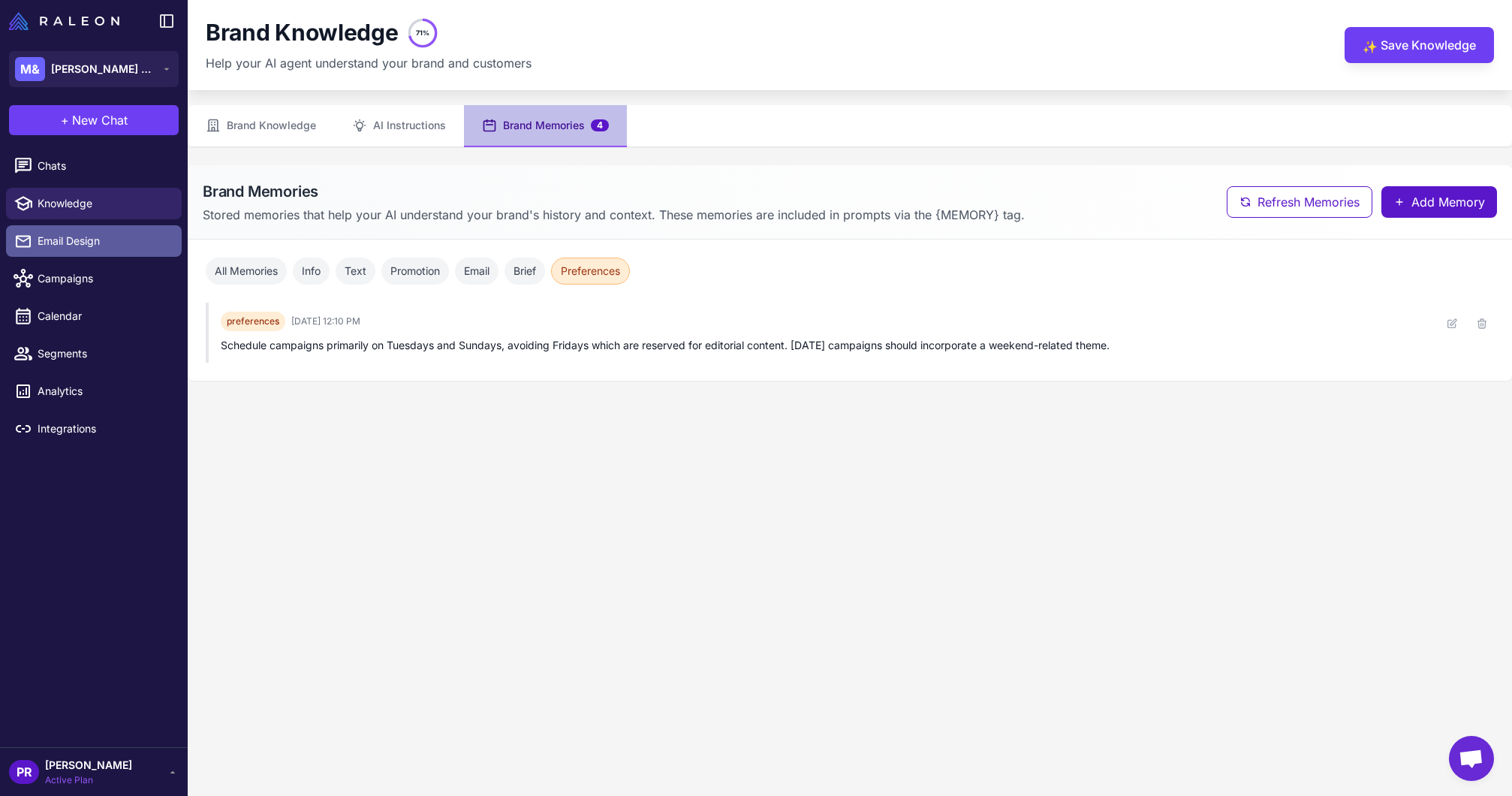
click at [60, 247] on span "Email Design" at bounding box center [103, 241] width 132 height 16
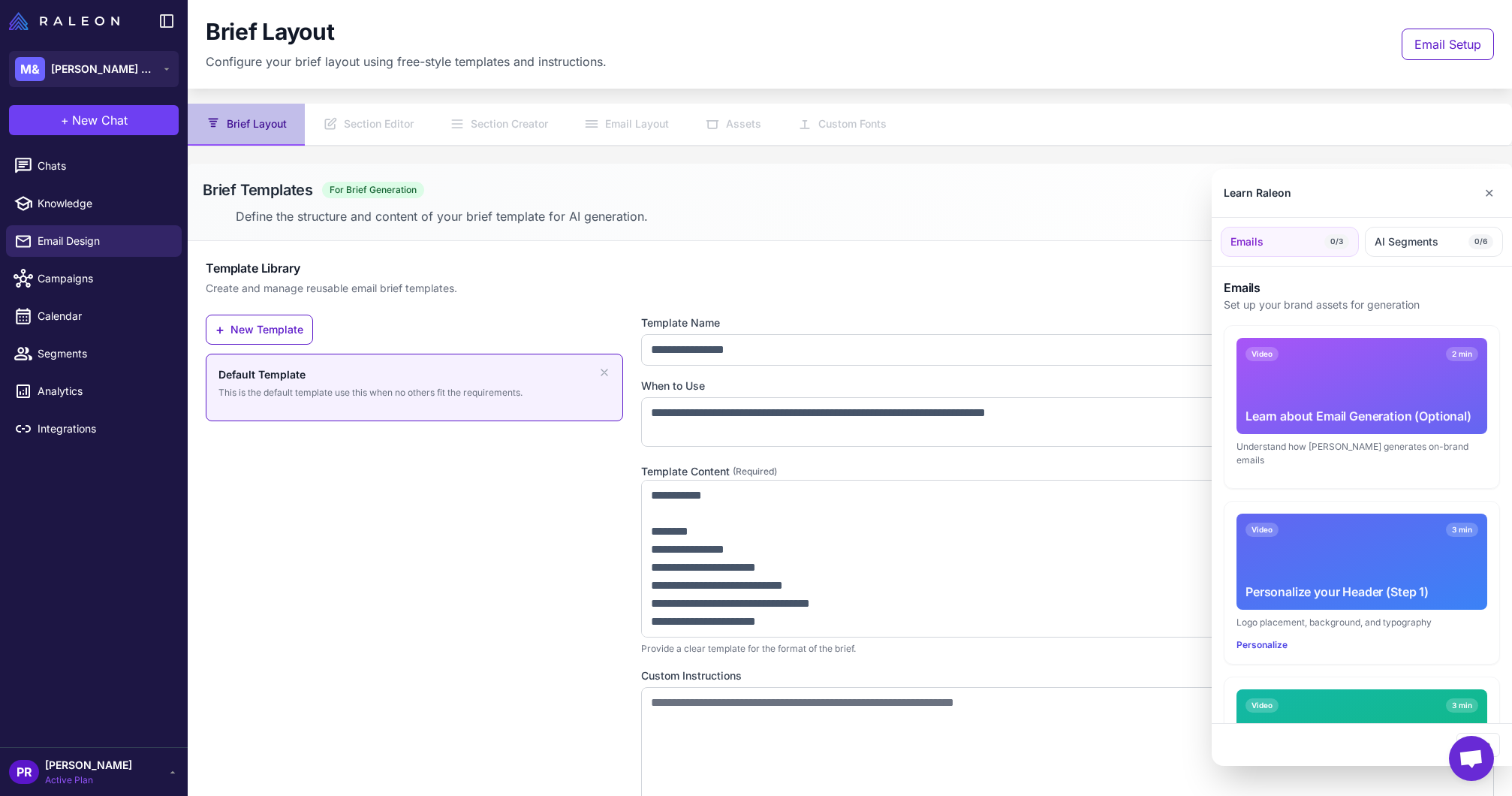
click at [65, 279] on div at bounding box center [756, 398] width 1512 height 796
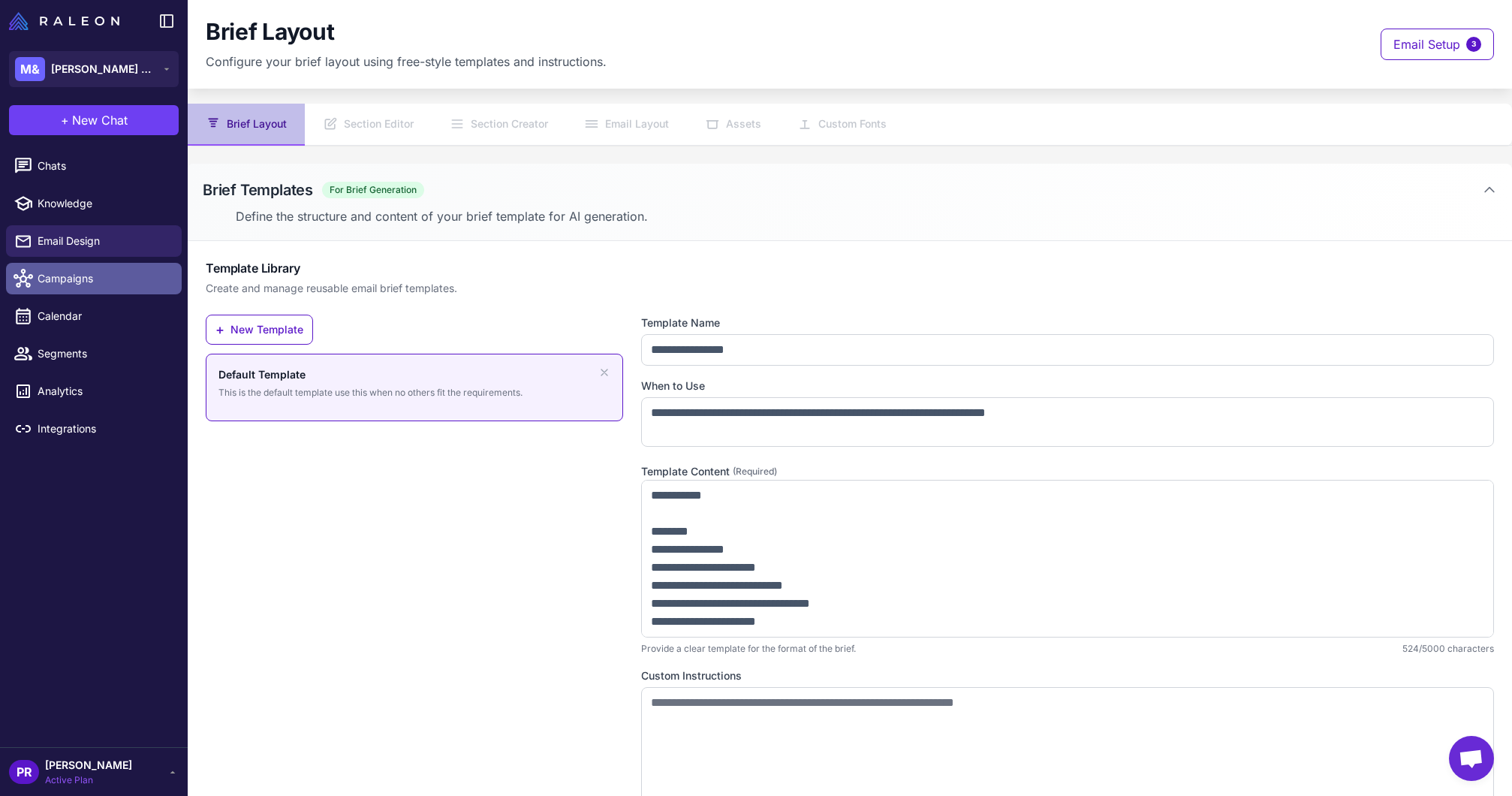
click at [75, 275] on span "Campaigns" at bounding box center [103, 278] width 132 height 16
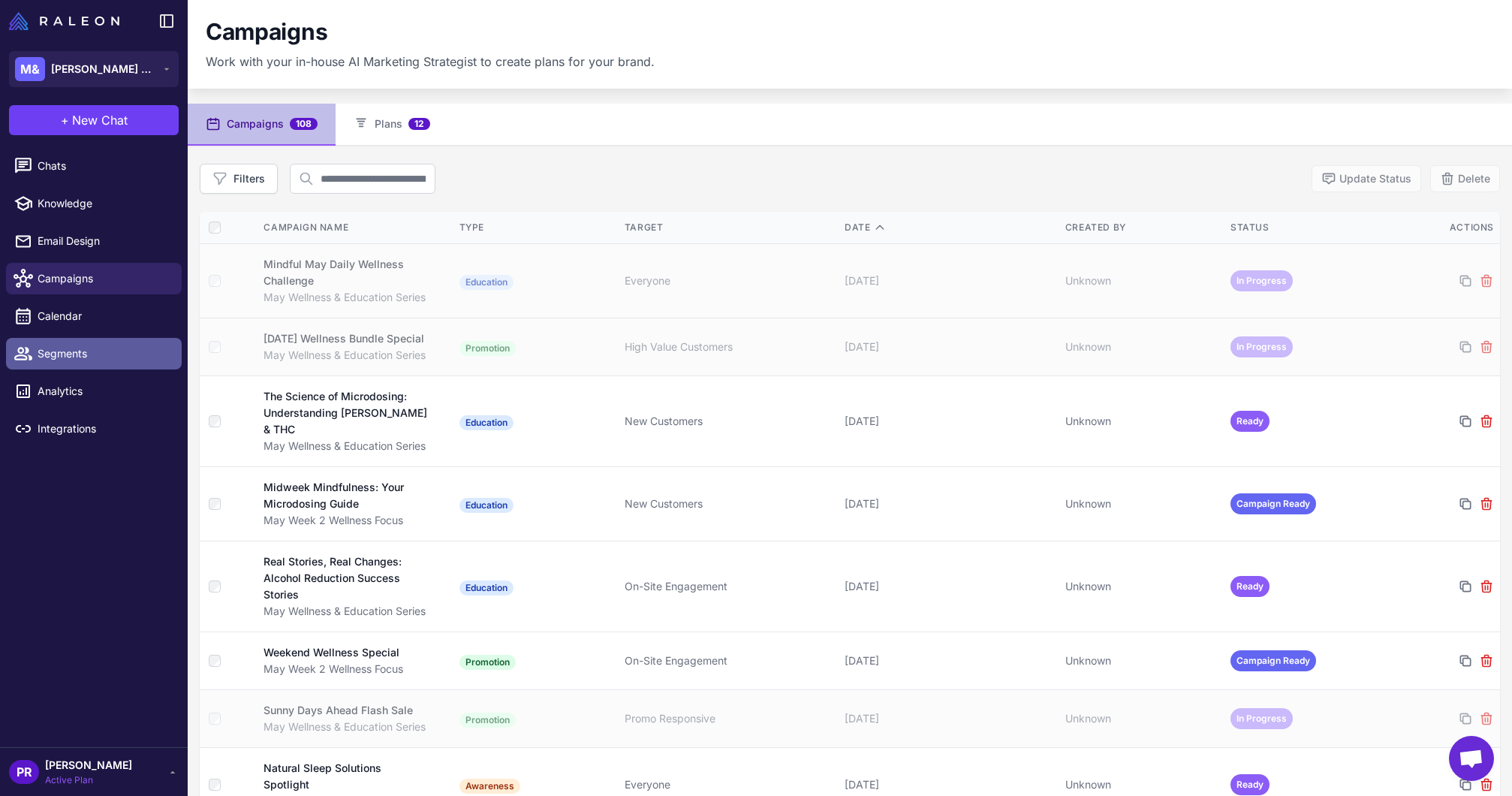
drag, startPoint x: 71, startPoint y: 315, endPoint x: 72, endPoint y: 347, distance: 32.0
click at [71, 316] on span "Calendar" at bounding box center [103, 316] width 132 height 16
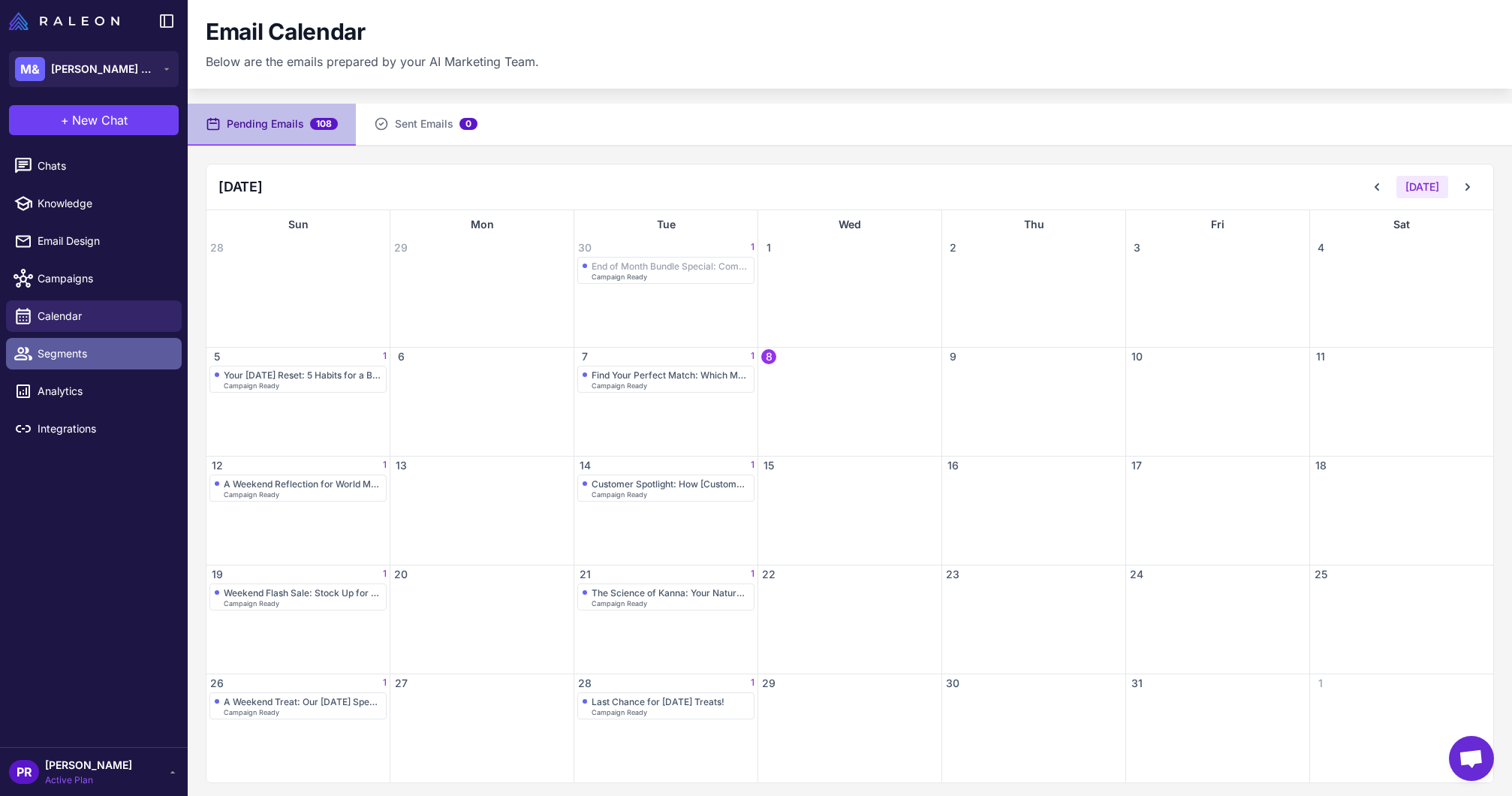
click at [75, 360] on span "Segments" at bounding box center [103, 353] width 132 height 16
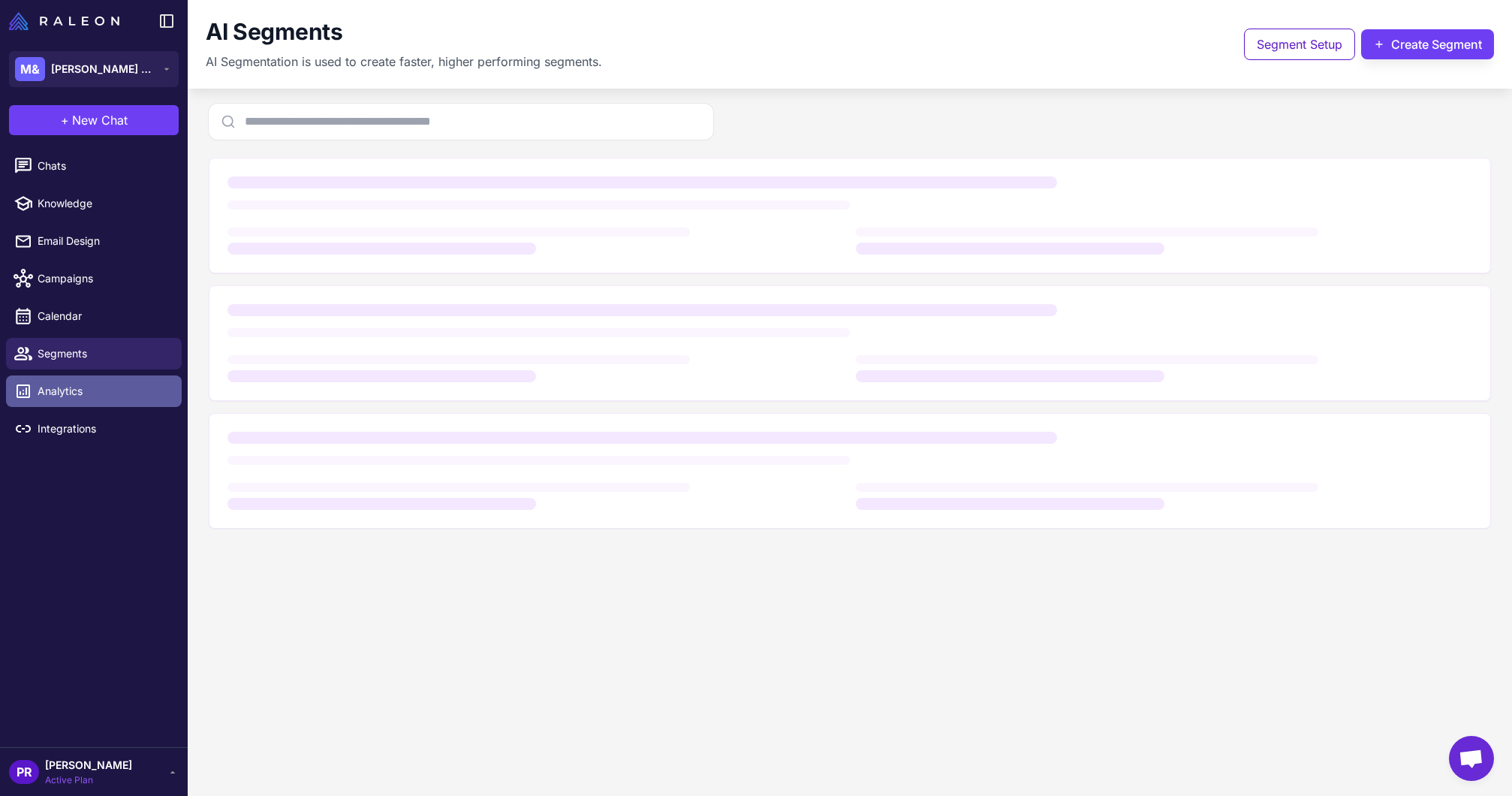
click at [85, 397] on span "Analytics" at bounding box center [103, 391] width 132 height 16
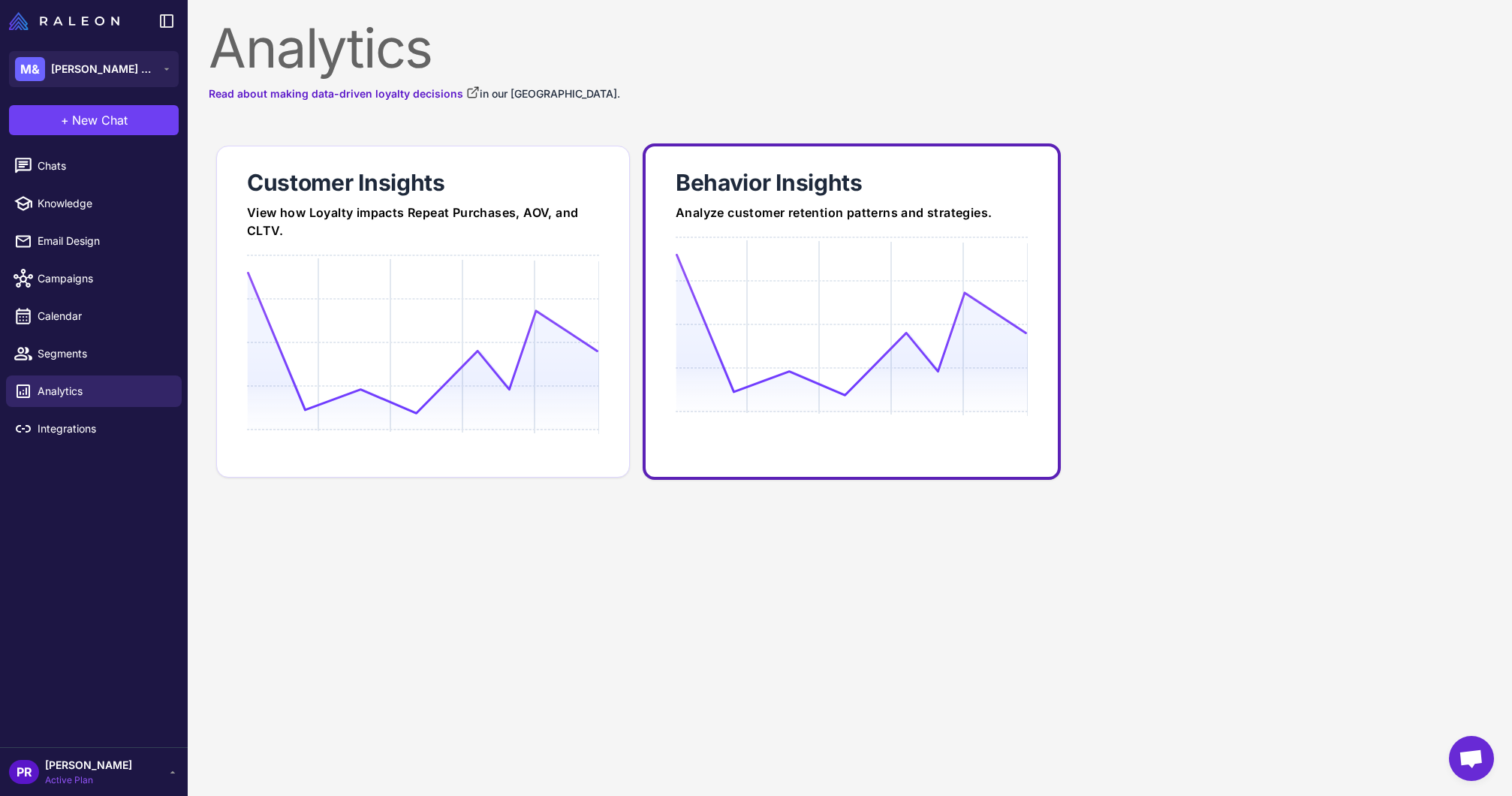
click at [822, 339] on icon at bounding box center [851, 324] width 352 height 144
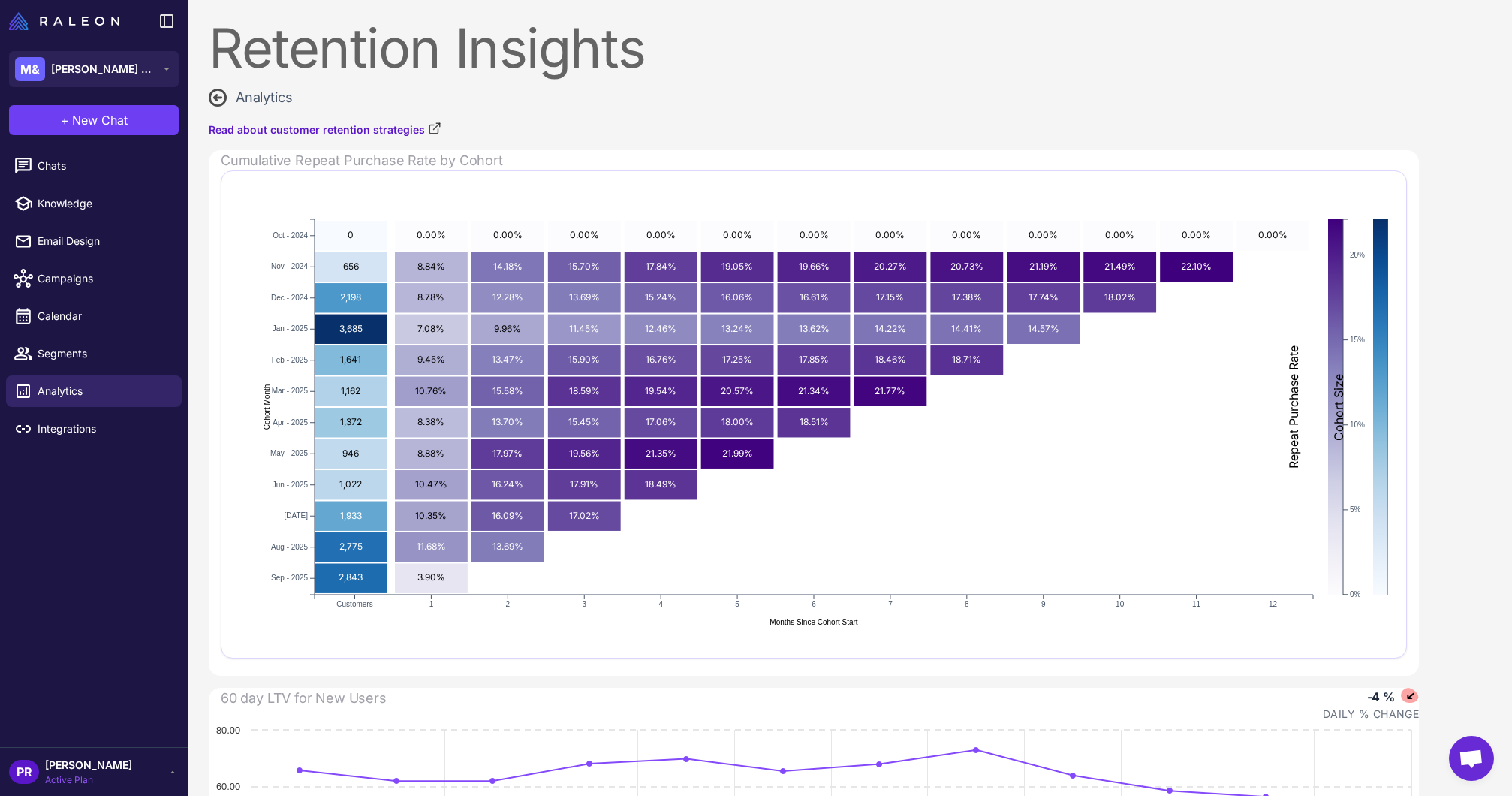
click at [250, 94] on span "Analytics" at bounding box center [264, 97] width 56 height 20
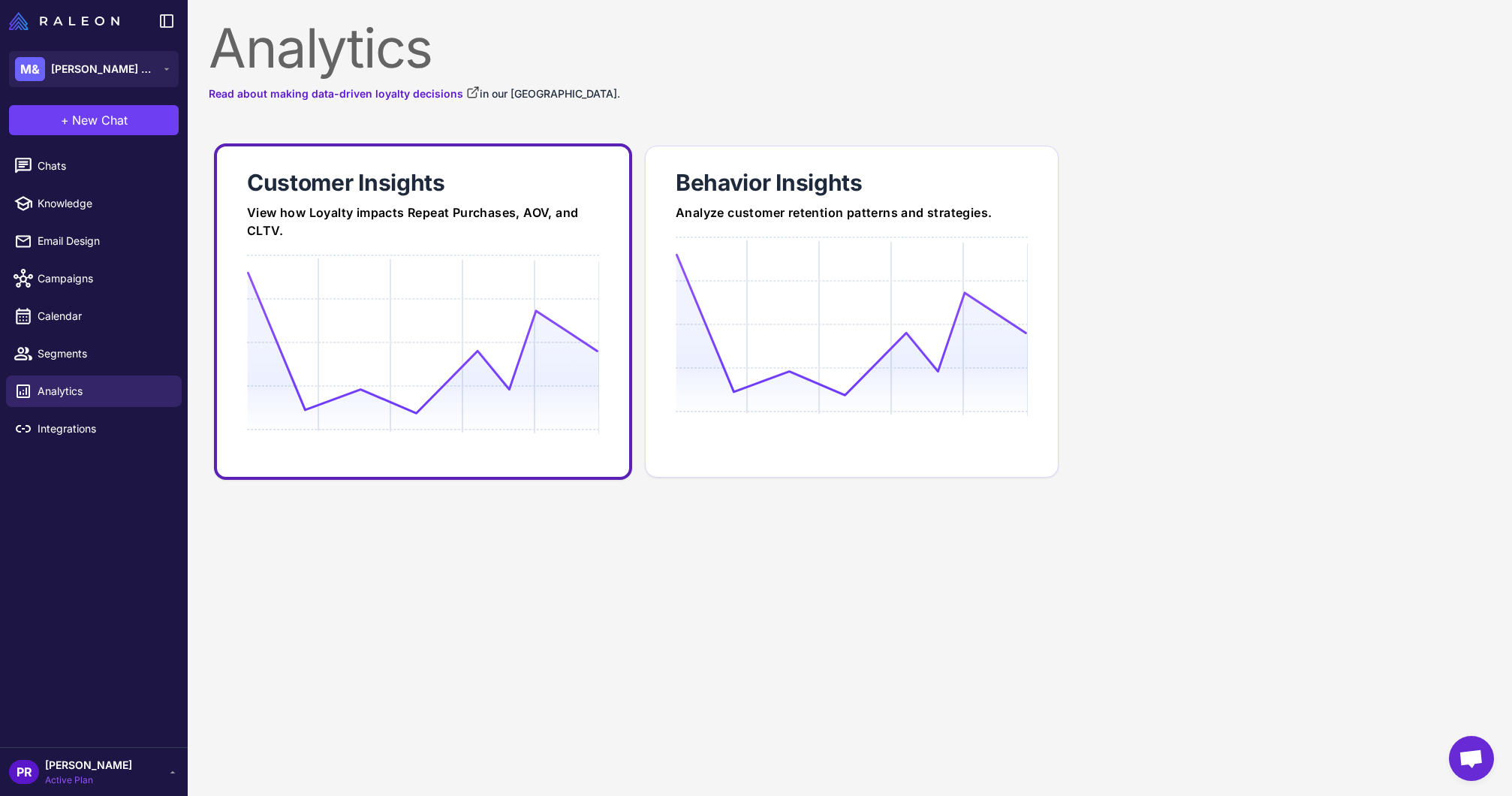
click at [407, 238] on div "View how Loyalty impacts Repeat Purchases, AOV, and CLTV." at bounding box center [423, 222] width 353 height 36
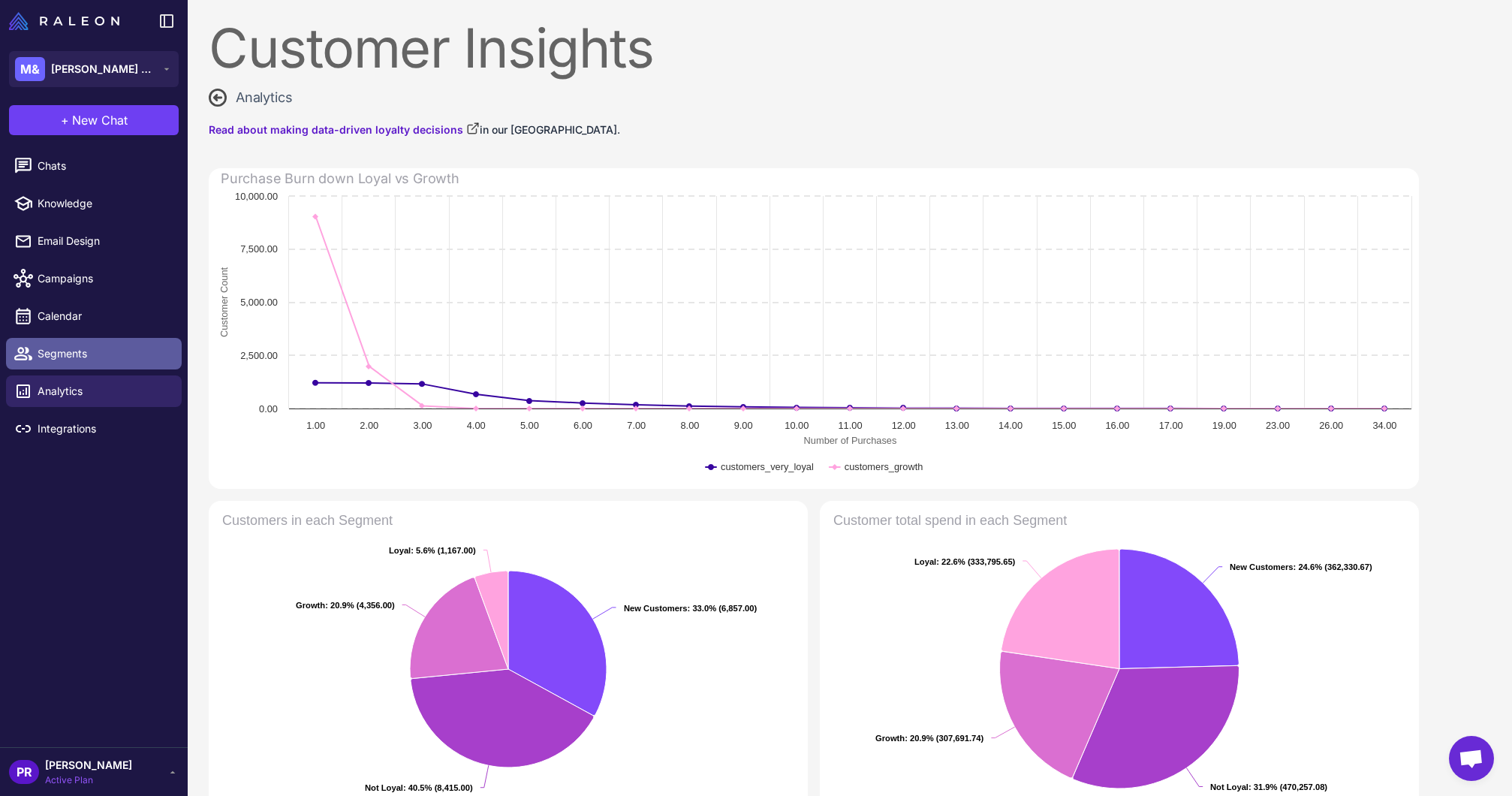
click at [92, 361] on span "Segments" at bounding box center [103, 353] width 132 height 16
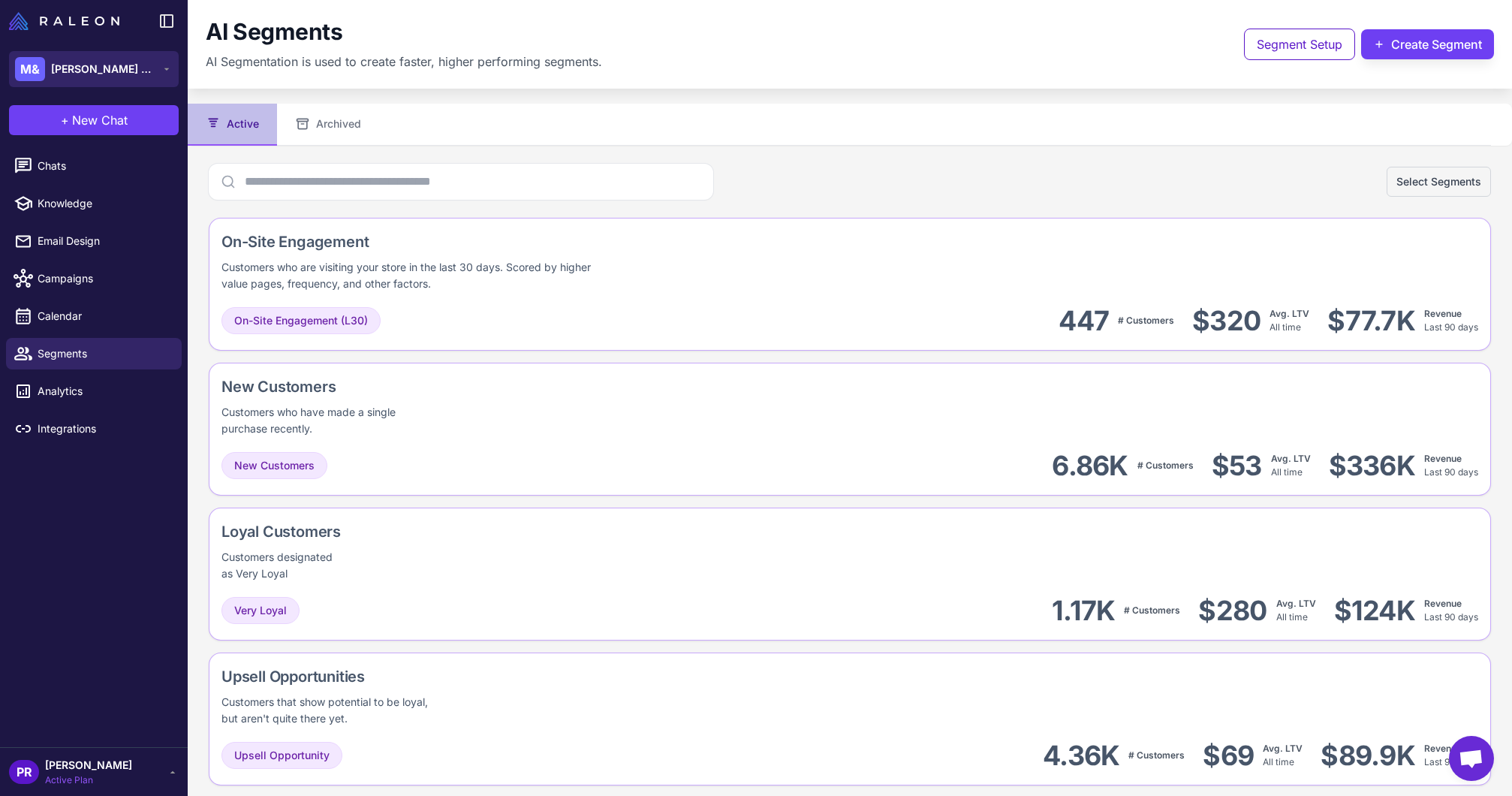
click at [94, 68] on span "[PERSON_NAME] & [PERSON_NAME]" at bounding box center [104, 69] width 105 height 16
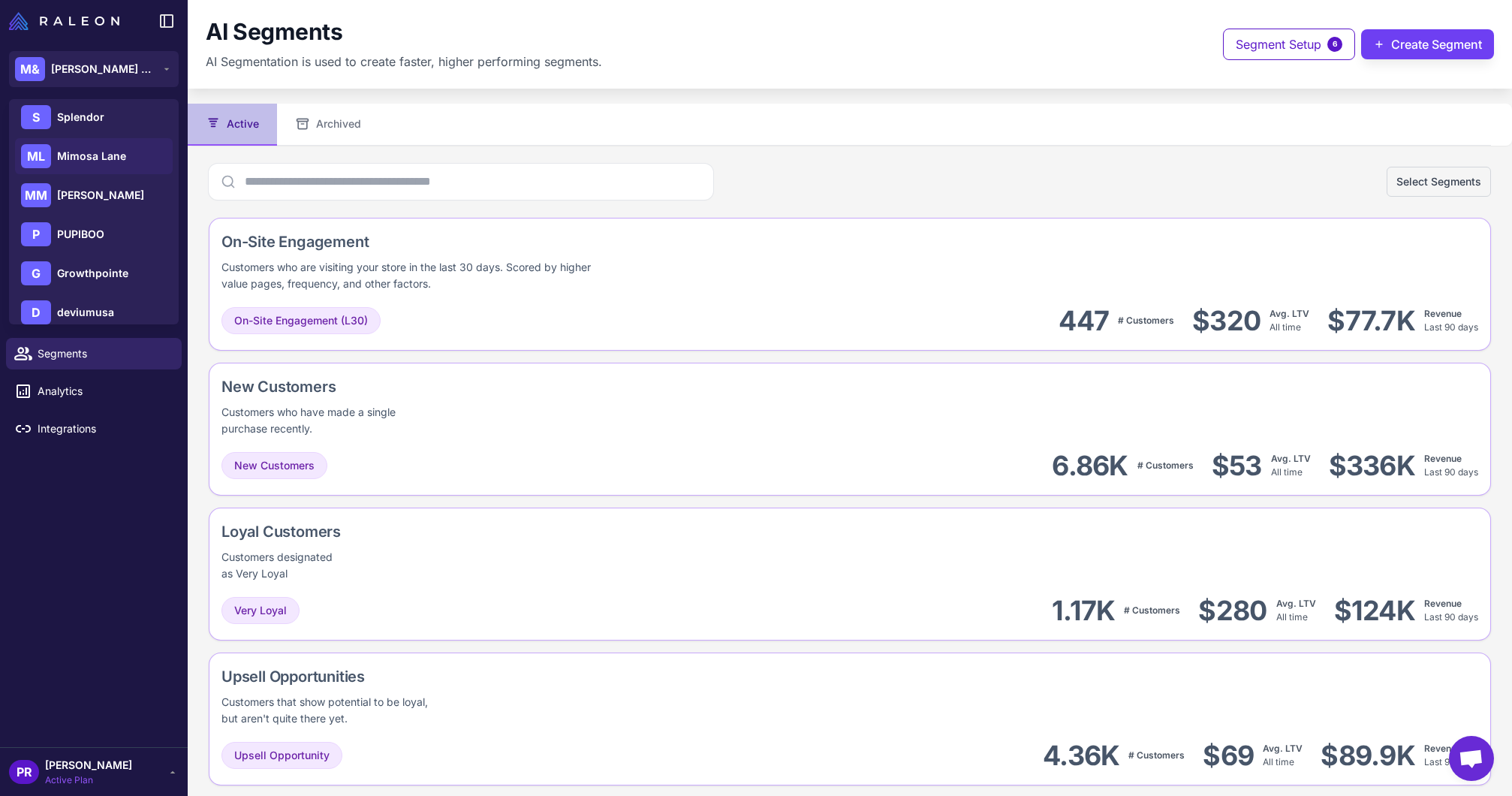
scroll to position [138, 0]
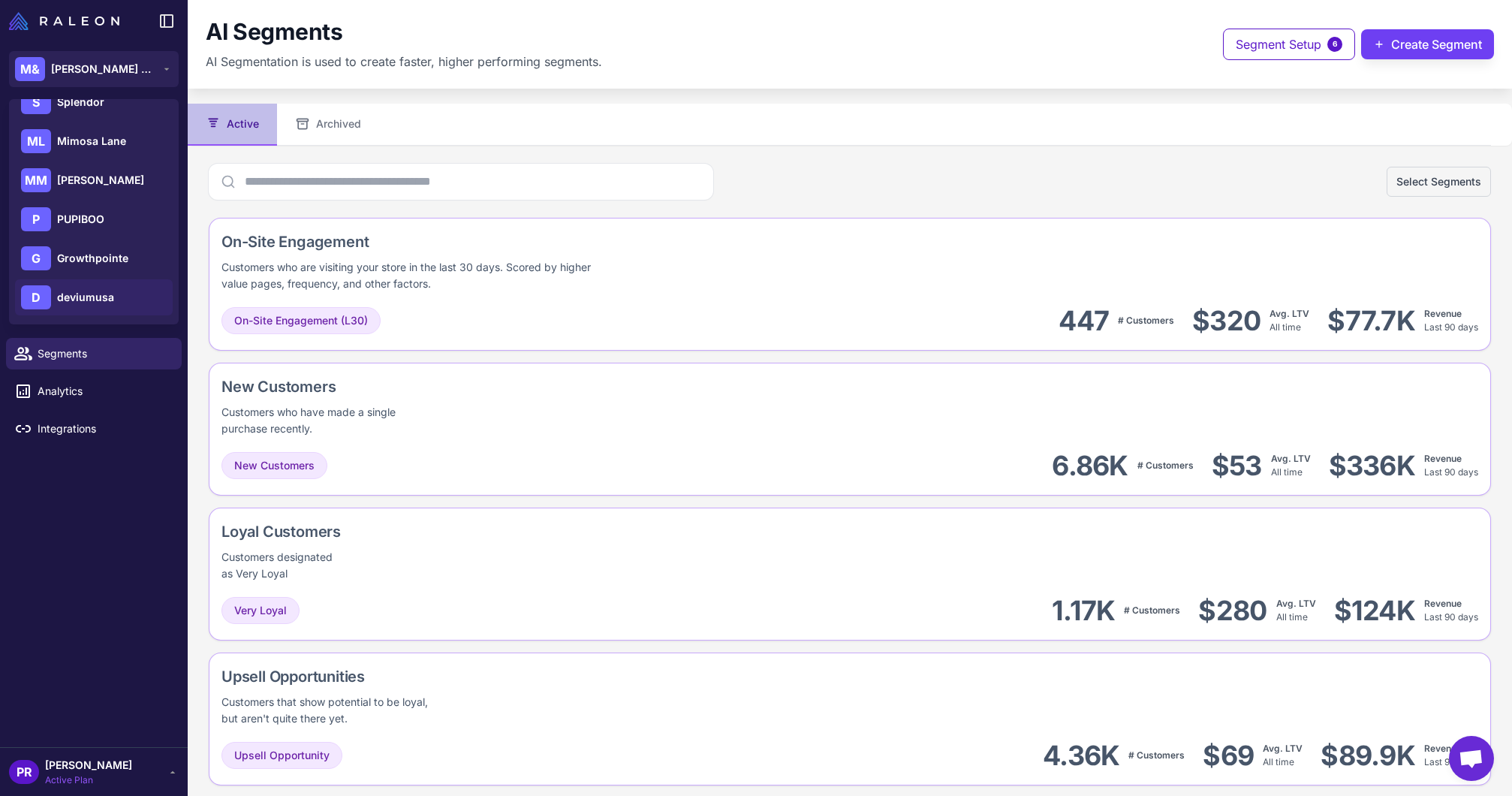
click at [95, 292] on span "deviumusa" at bounding box center [85, 297] width 57 height 16
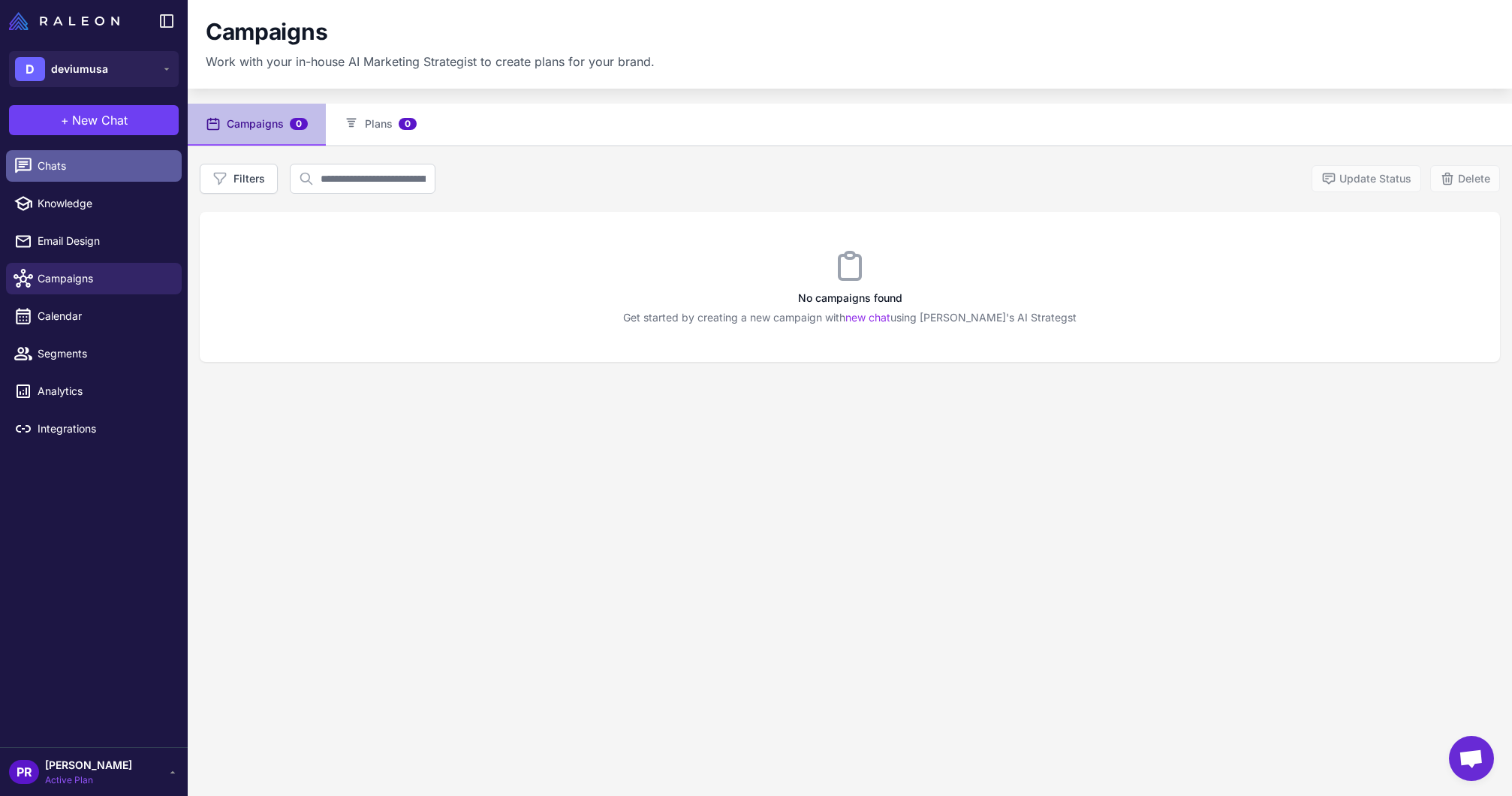
click at [76, 169] on span "Chats" at bounding box center [103, 166] width 132 height 16
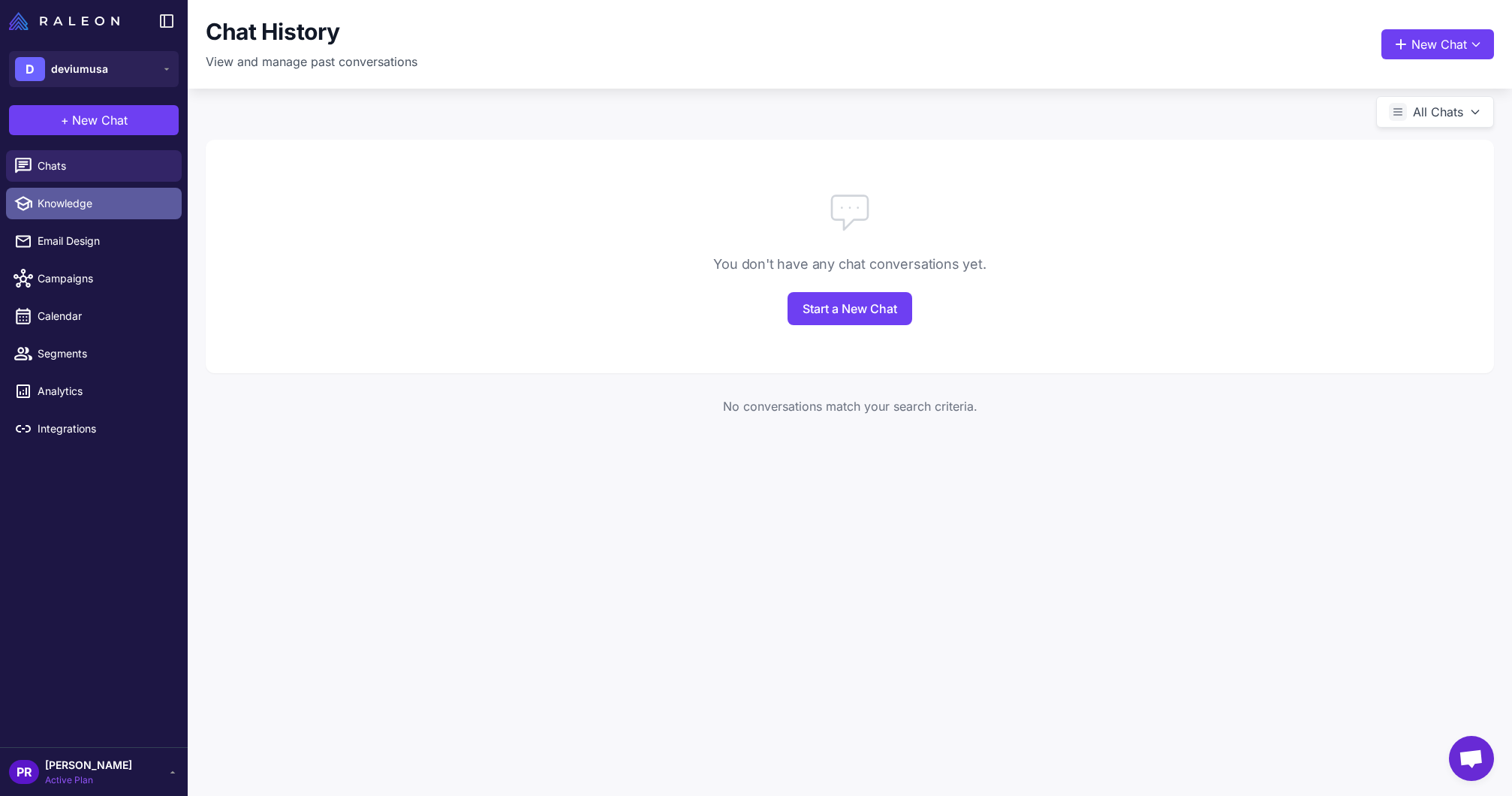
click at [75, 210] on span "Knowledge" at bounding box center [103, 204] width 132 height 16
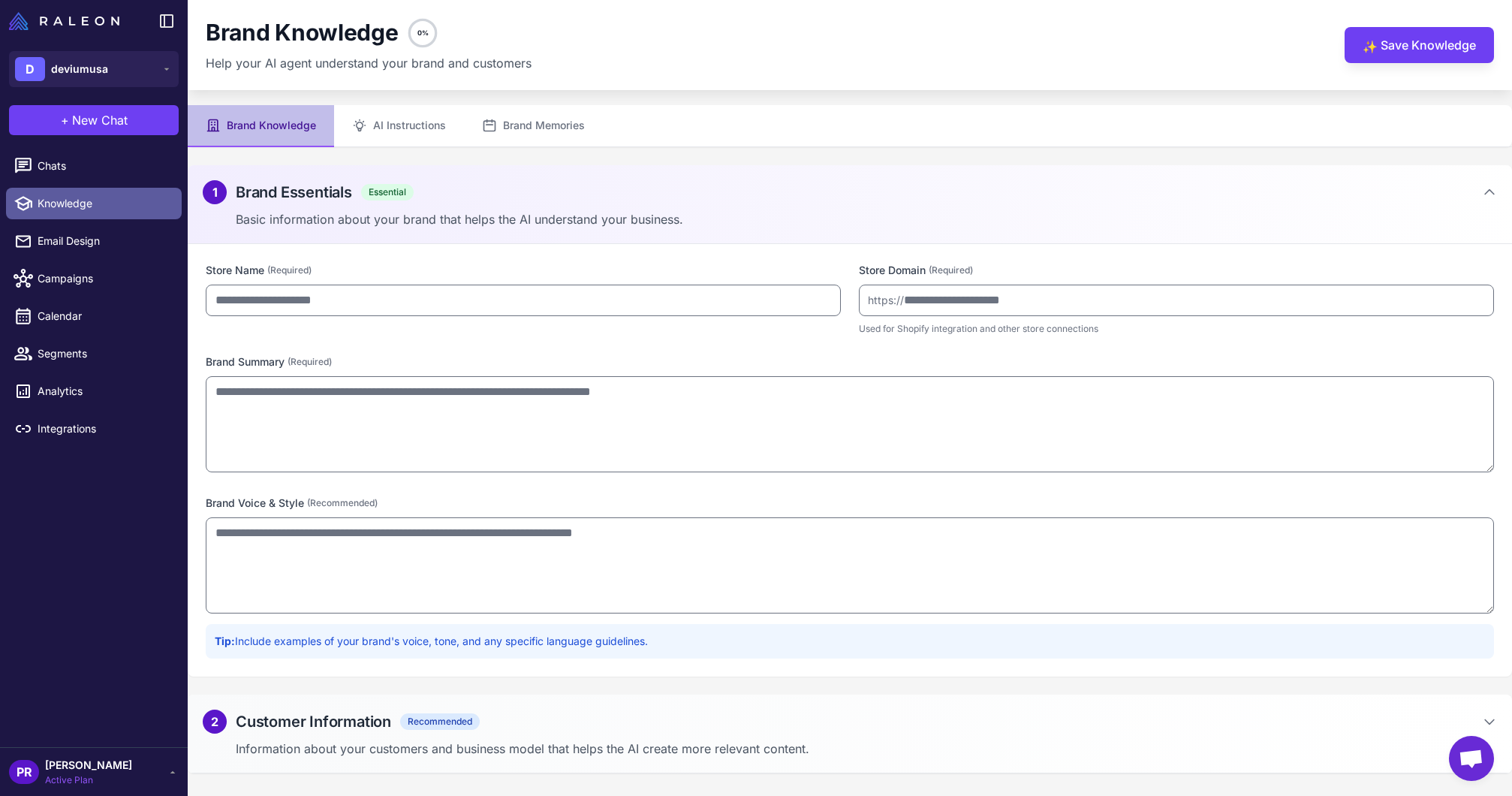
type input "*********"
type input "**********"
type textarea "**********"
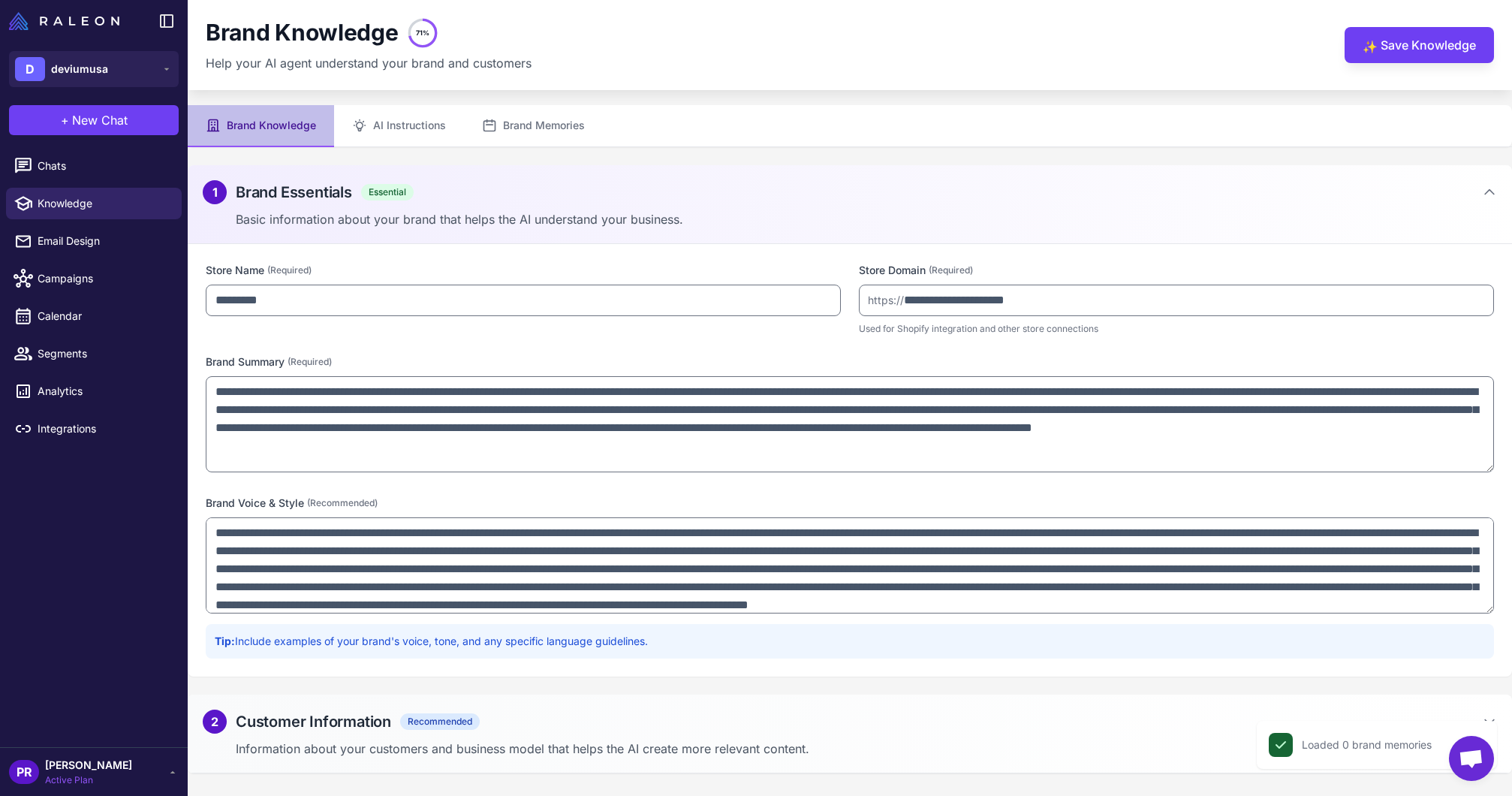
click at [72, 257] on li "Email Design" at bounding box center [94, 241] width 188 height 37
click at [77, 247] on span "Email Design" at bounding box center [103, 241] width 132 height 16
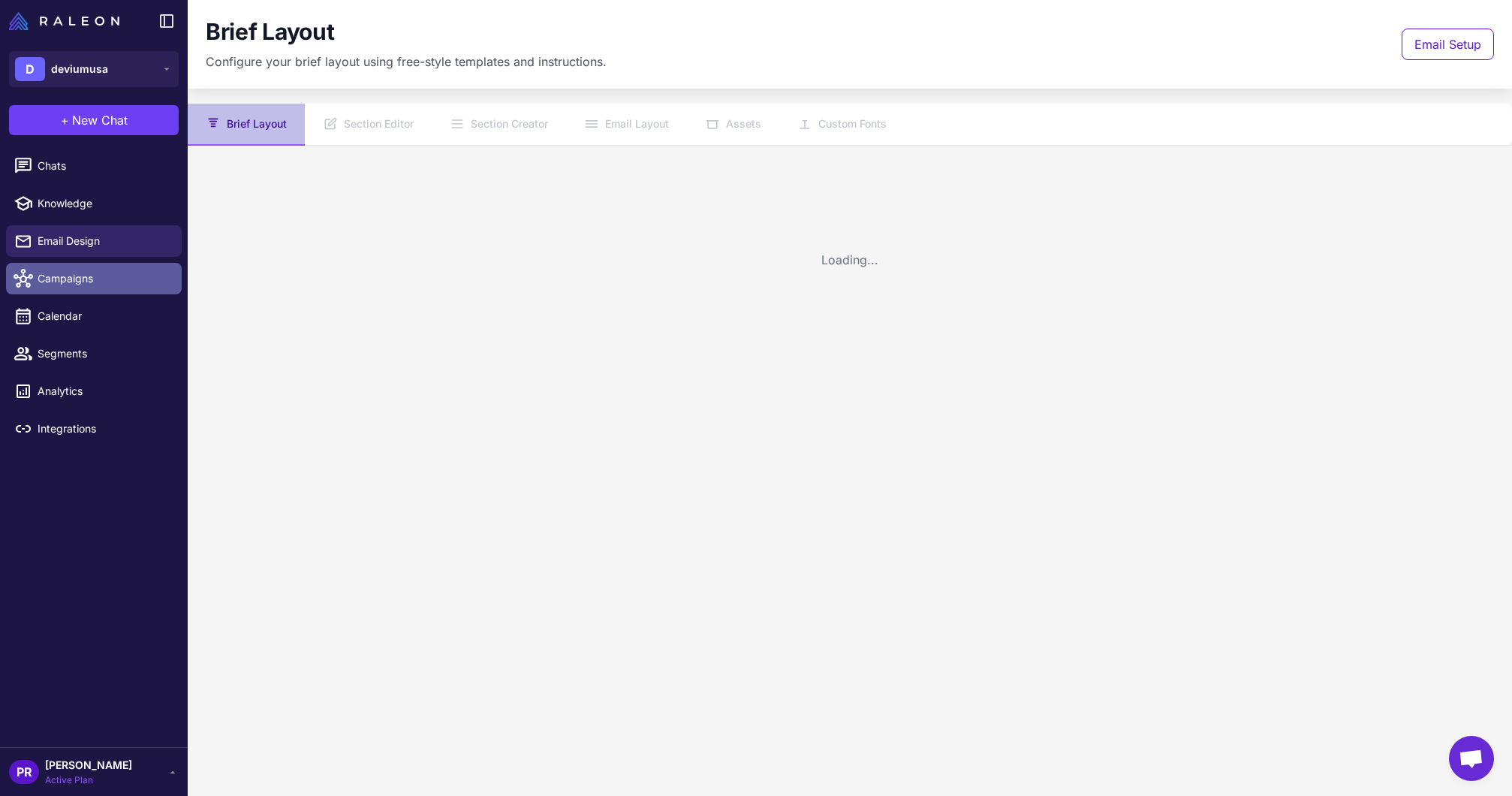
click at [80, 271] on span "Campaigns" at bounding box center [103, 278] width 132 height 16
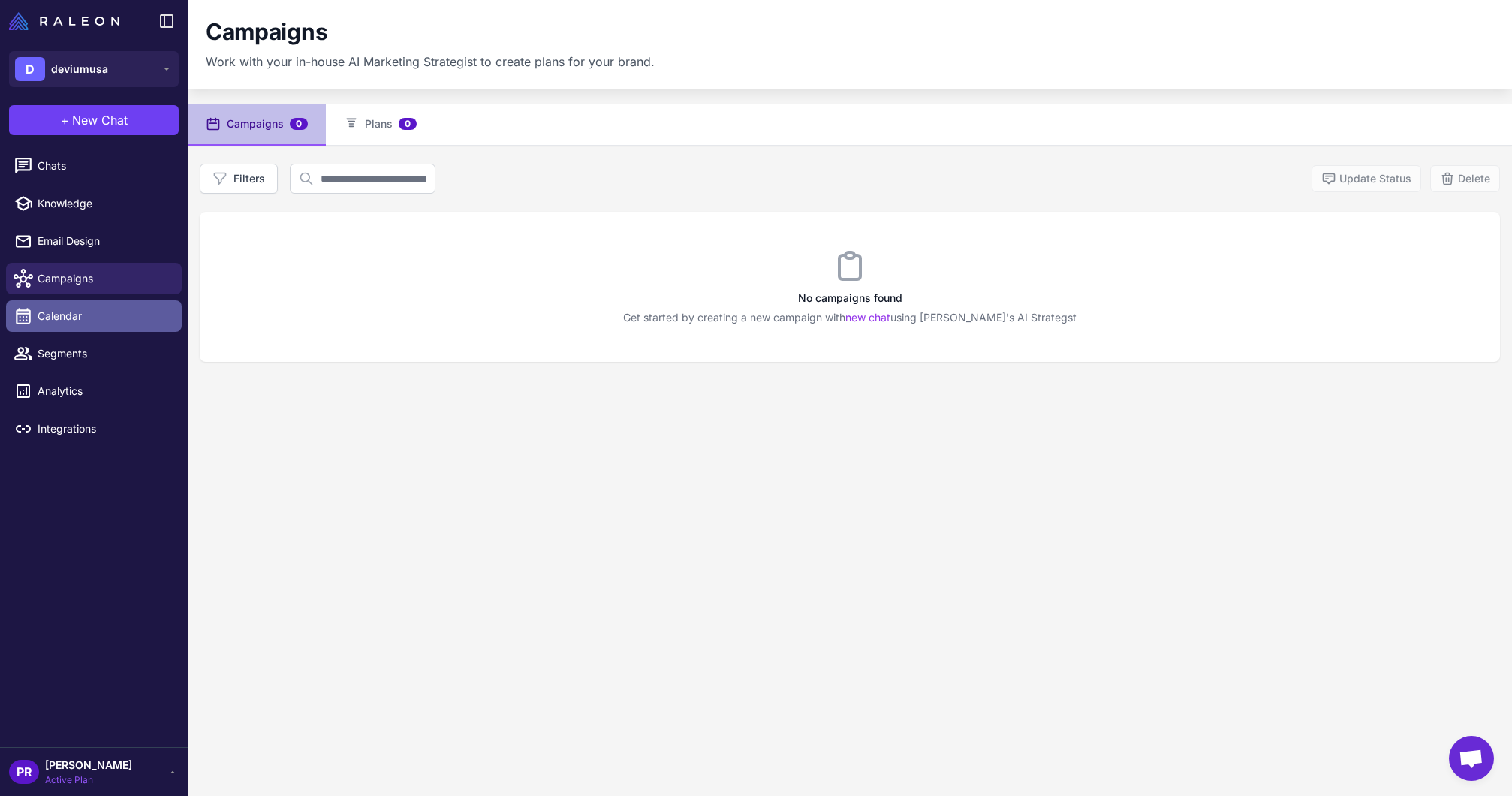
click at [78, 306] on link "Calendar" at bounding box center [94, 316] width 175 height 32
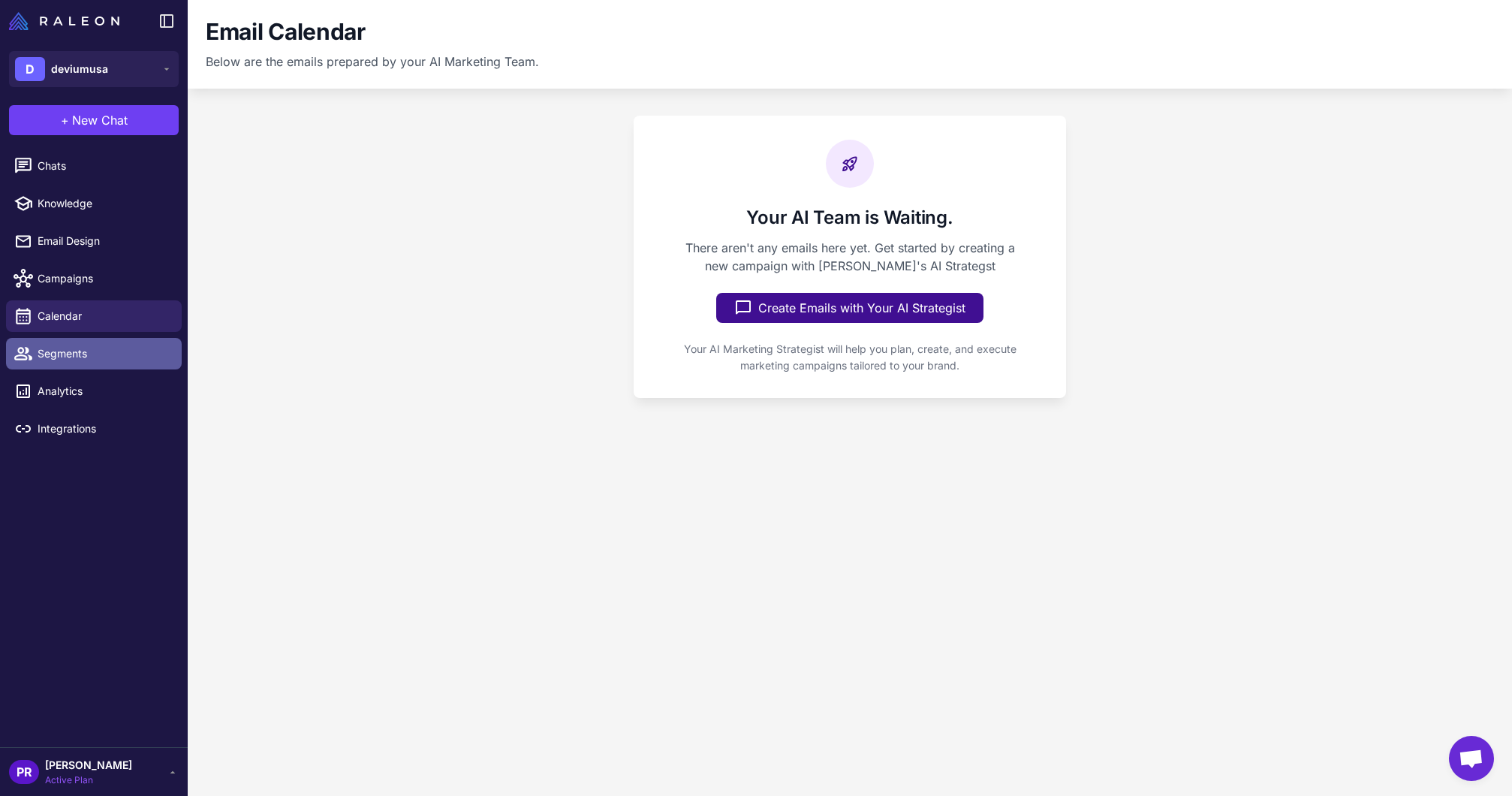
click at [83, 353] on span "Segments" at bounding box center [103, 353] width 132 height 16
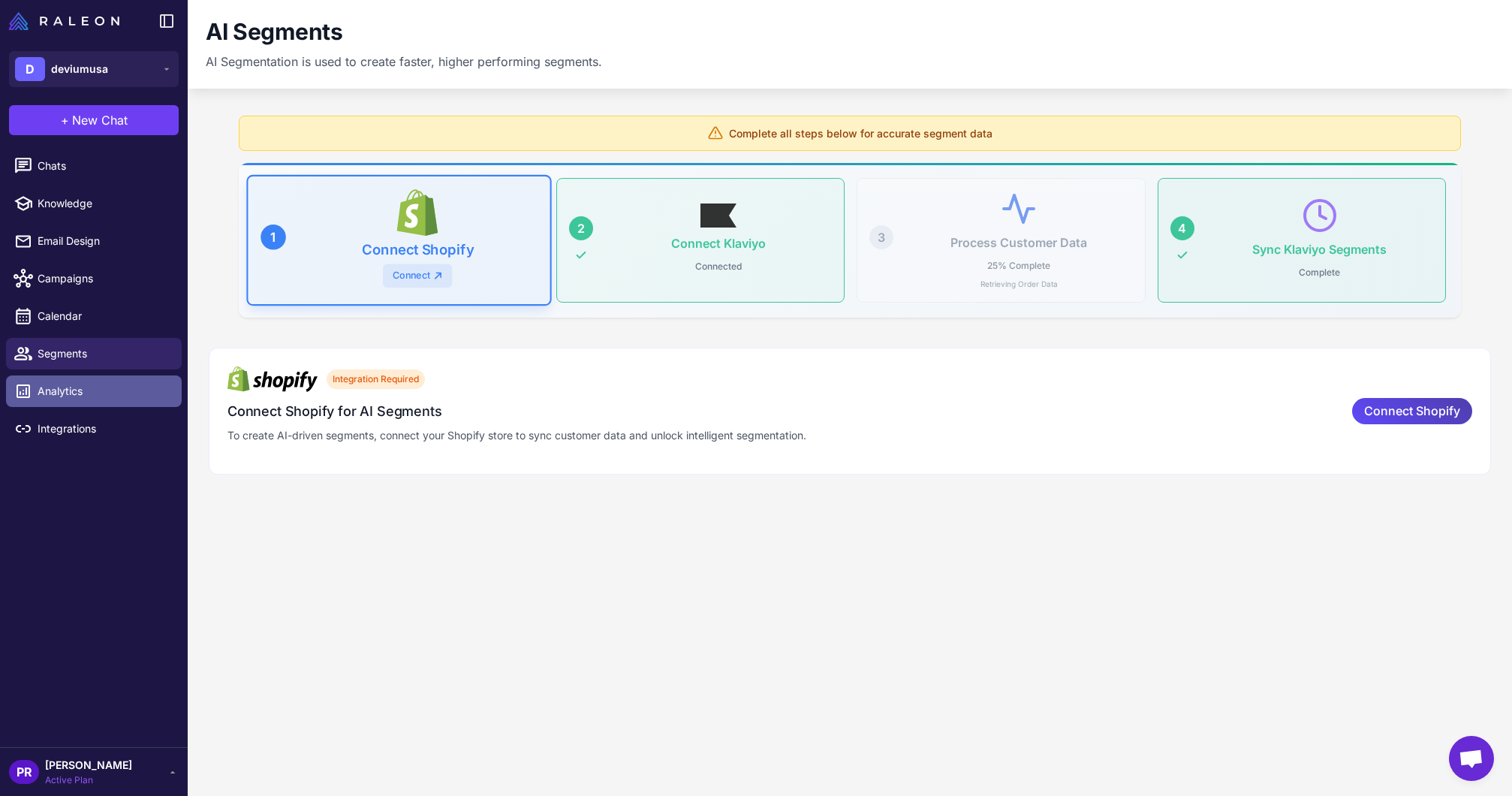
click at [86, 397] on span "Analytics" at bounding box center [103, 391] width 132 height 16
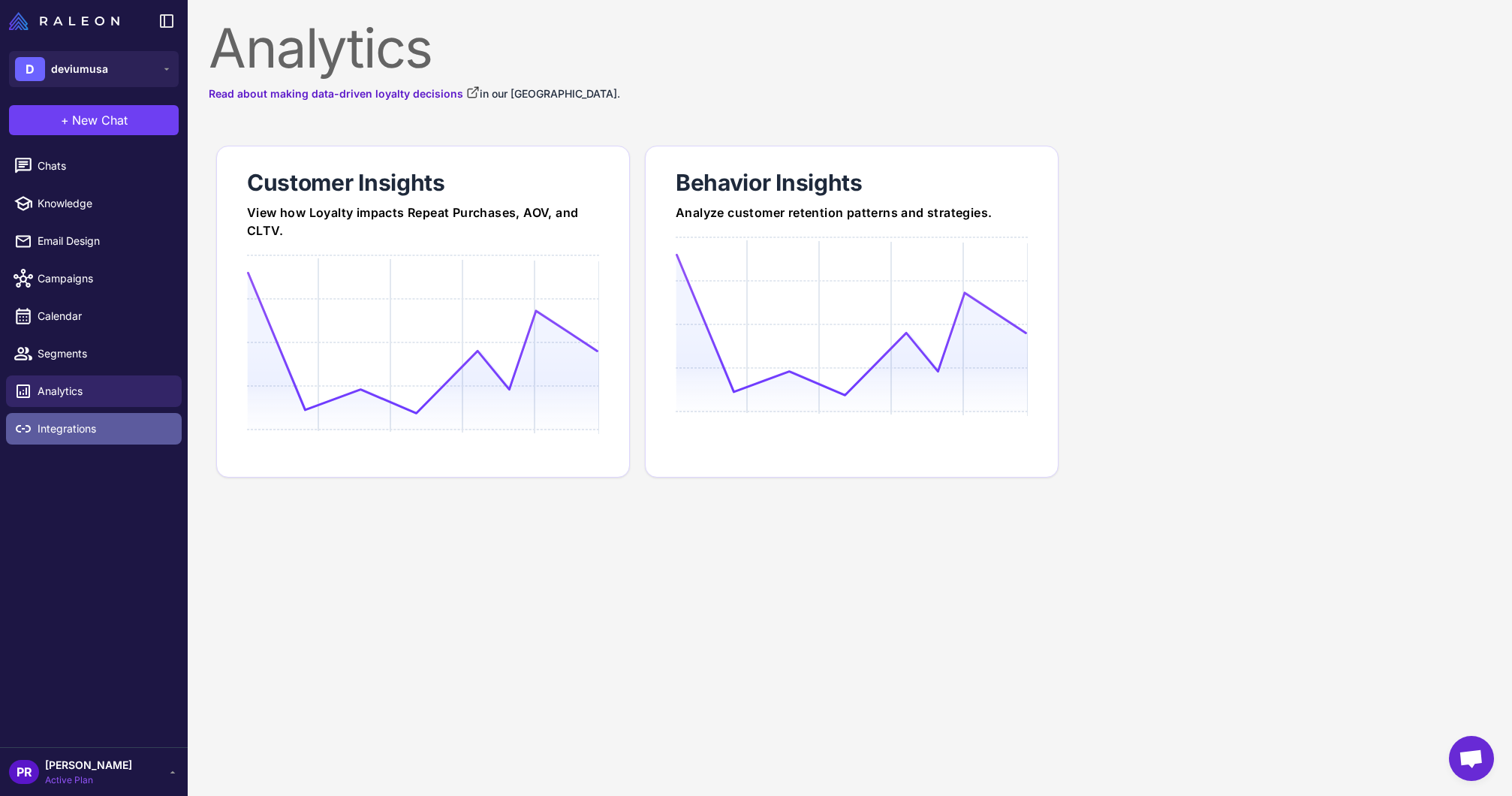
click at [79, 431] on span "Integrations" at bounding box center [103, 429] width 132 height 16
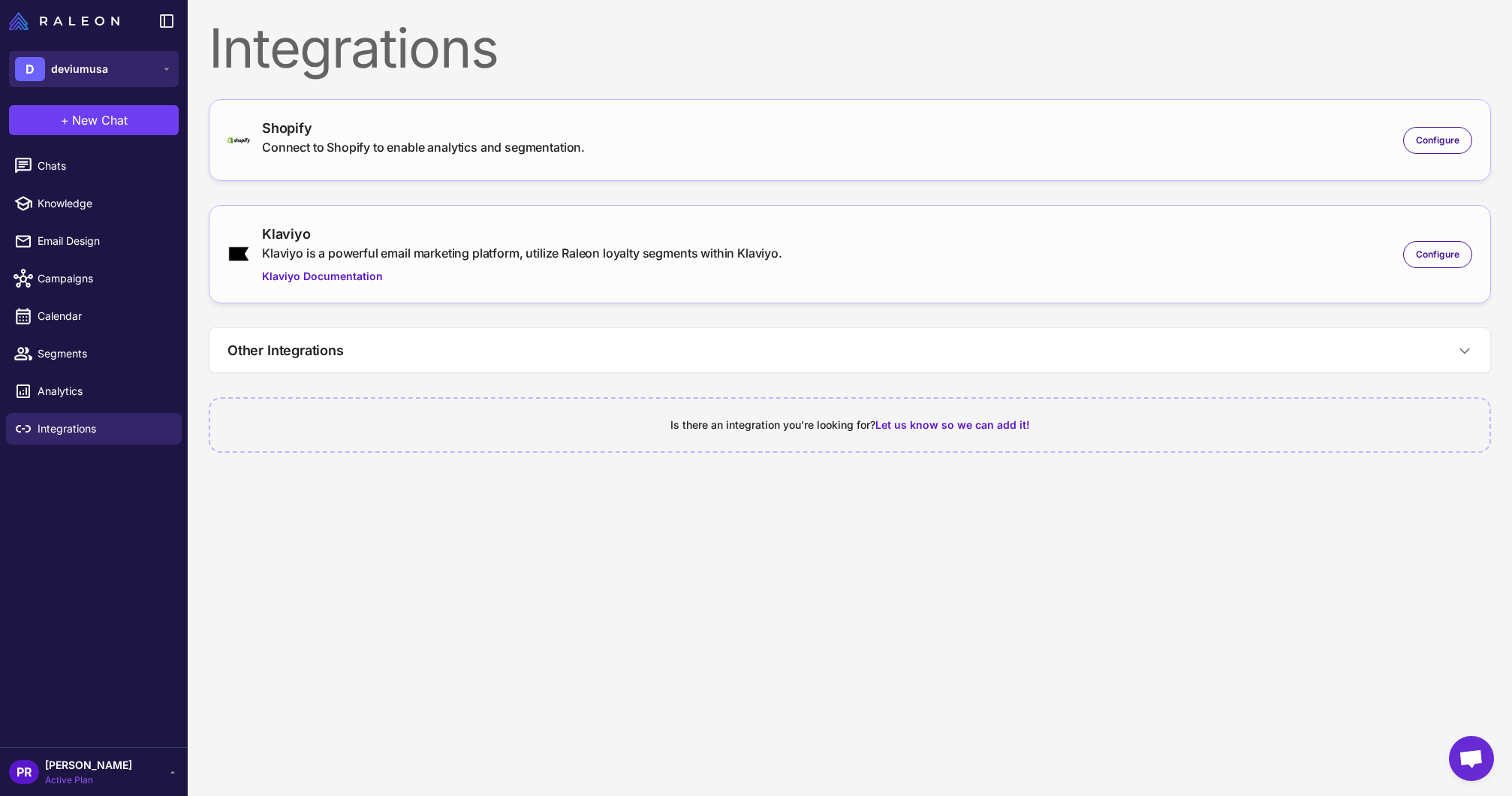
click at [72, 62] on span "deviumusa" at bounding box center [79, 69] width 57 height 16
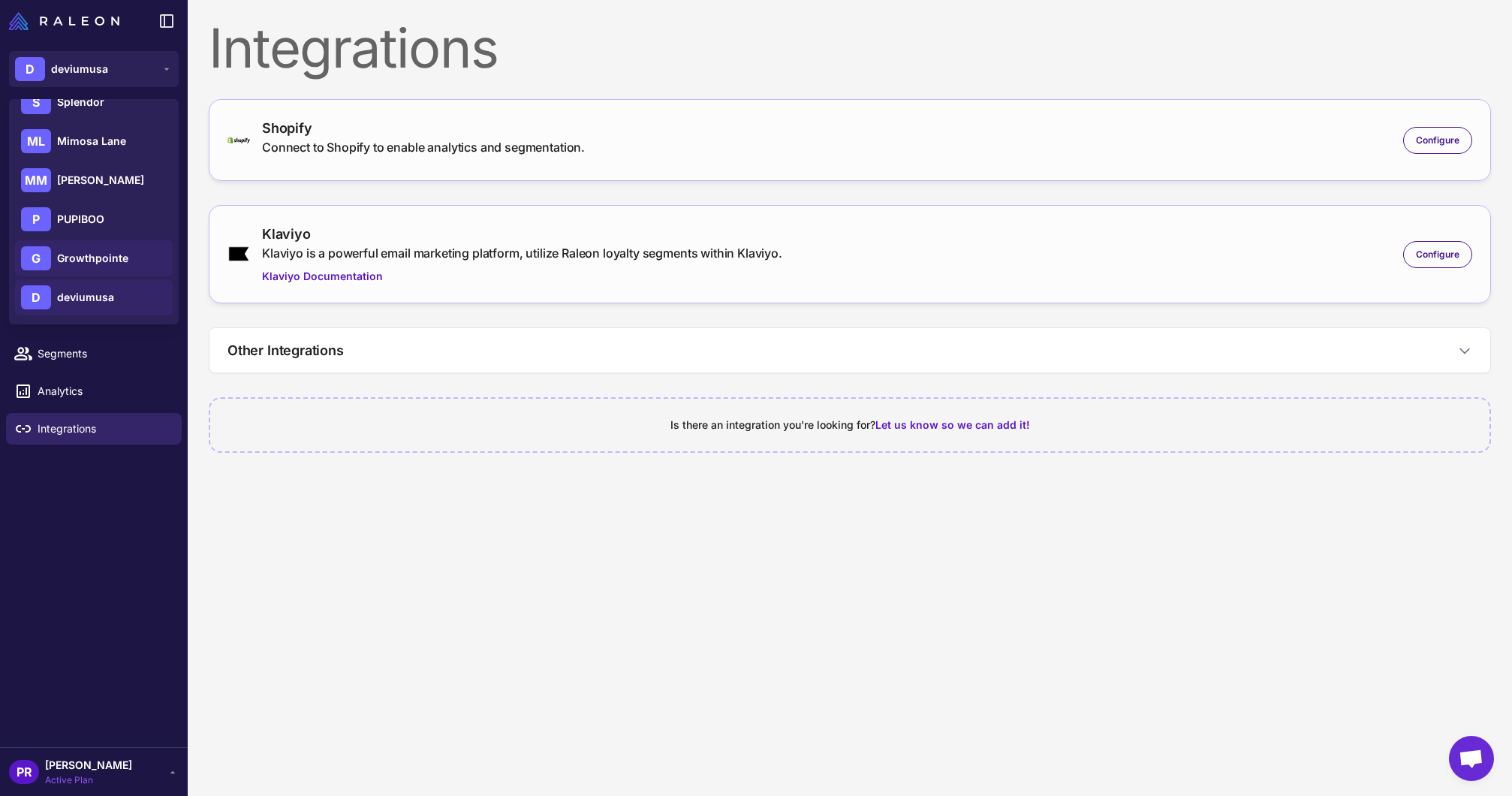
scroll to position [136, 0]
click at [92, 254] on span "Growthpointe" at bounding box center [93, 261] width 72 height 16
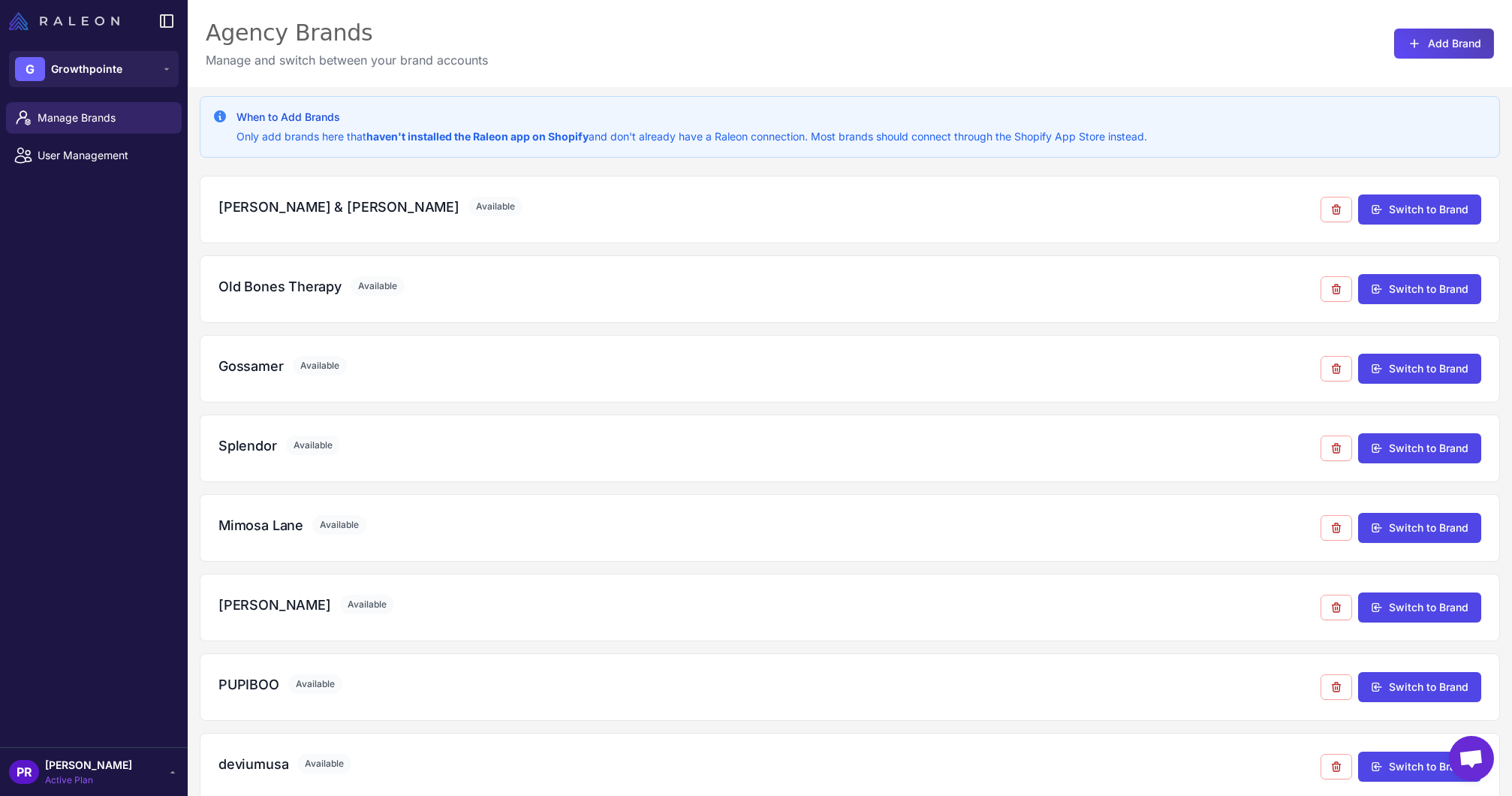
click at [105, 19] on img at bounding box center [64, 21] width 110 height 18
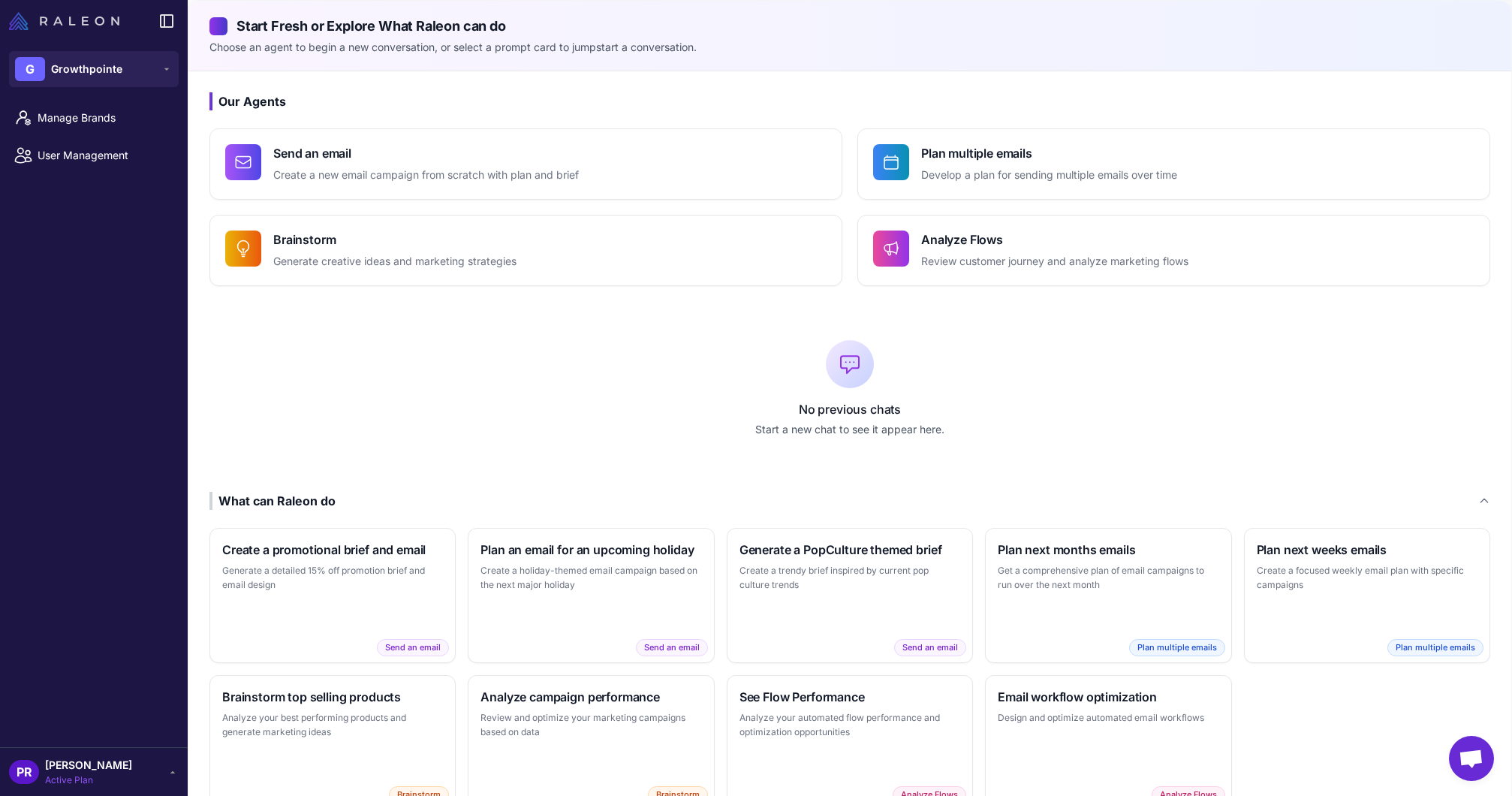
click at [105, 19] on img at bounding box center [64, 21] width 110 height 18
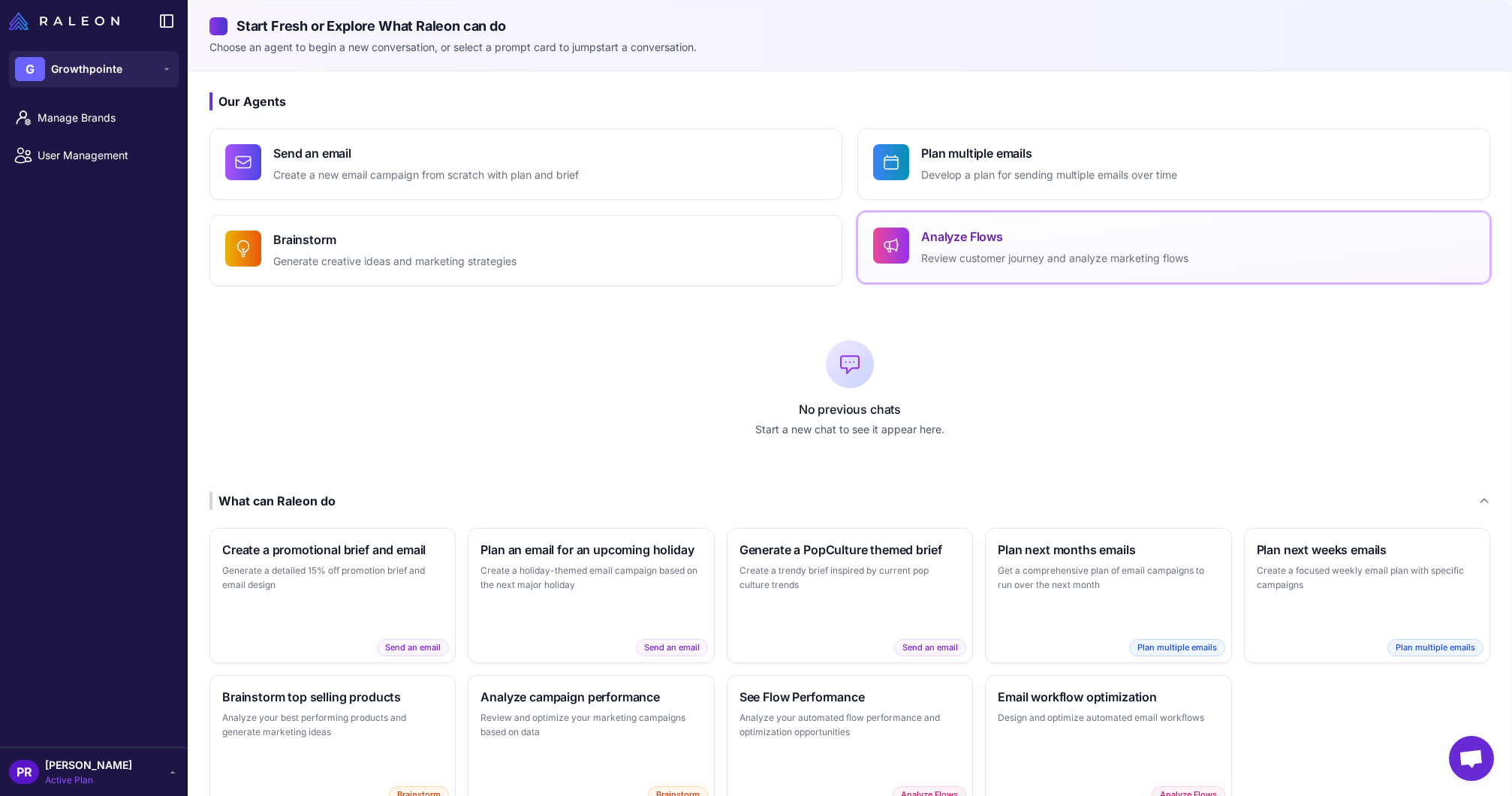
click at [982, 245] on div "Analyze Flows Review customer journey and analyze marketing flows" at bounding box center [1055, 247] width 267 height 40
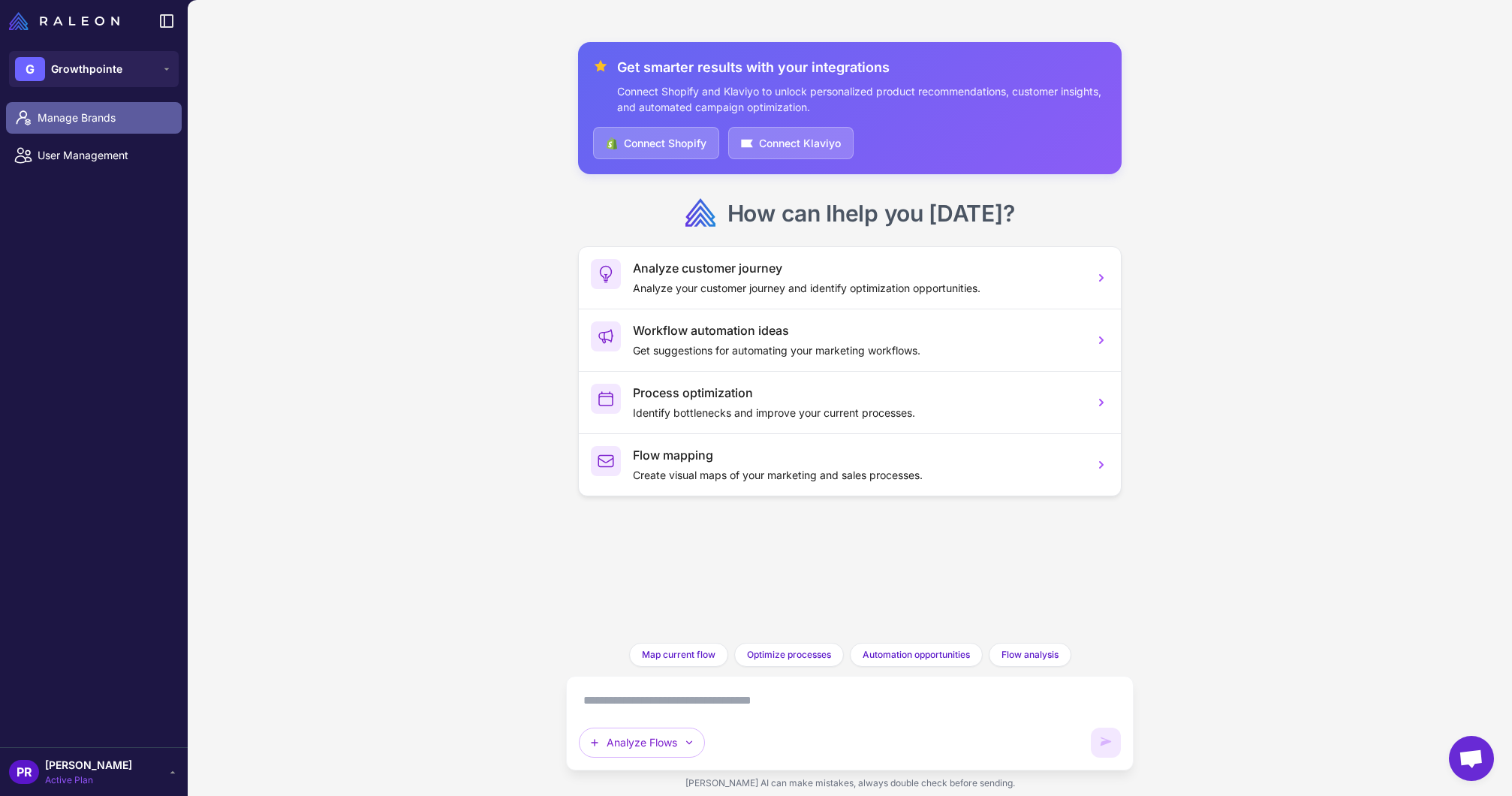
click at [99, 119] on span "Manage Brands" at bounding box center [103, 118] width 132 height 16
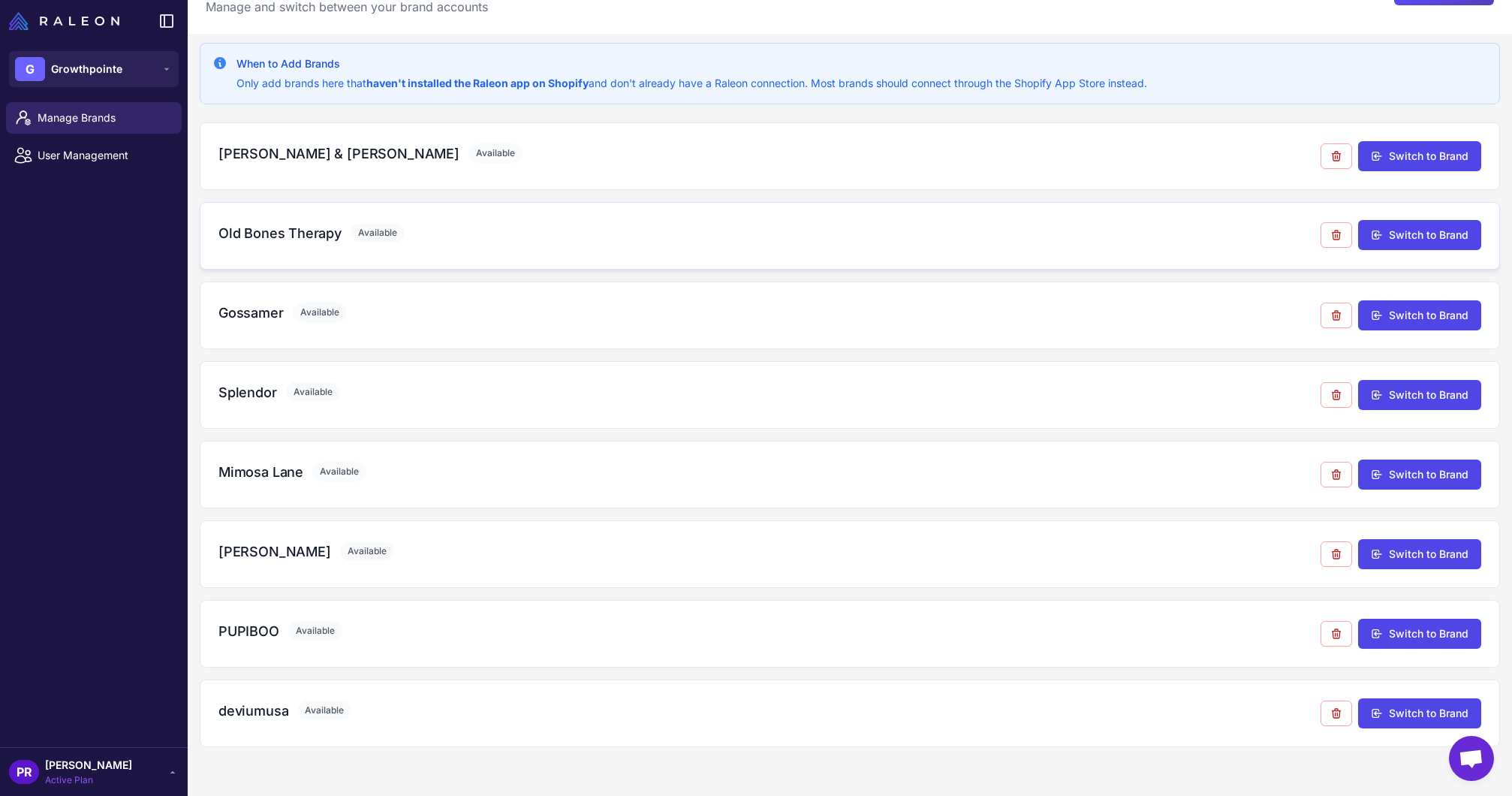
scroll to position [87, 0]
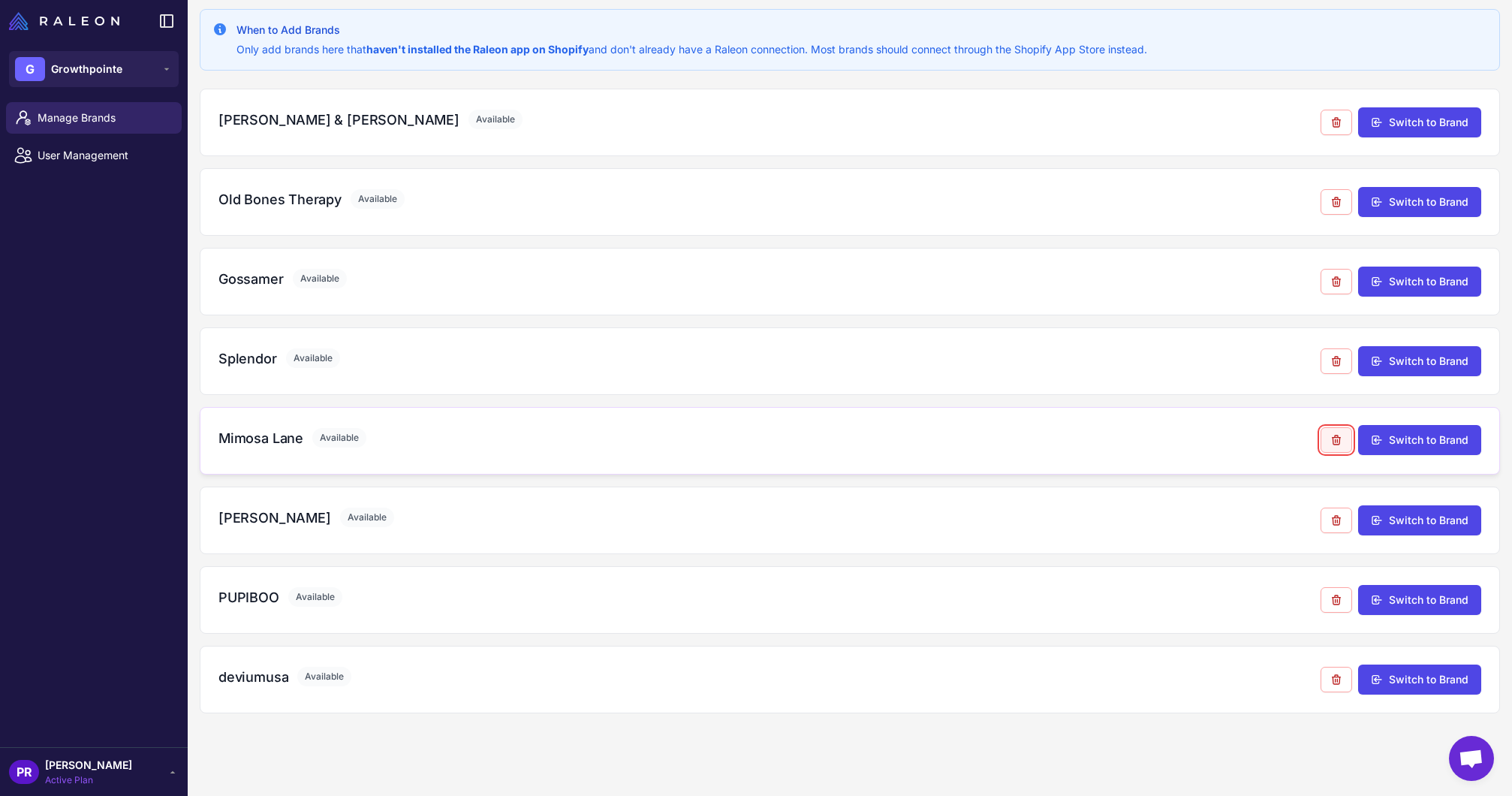
click at [1335, 443] on icon at bounding box center [1336, 440] width 12 height 12
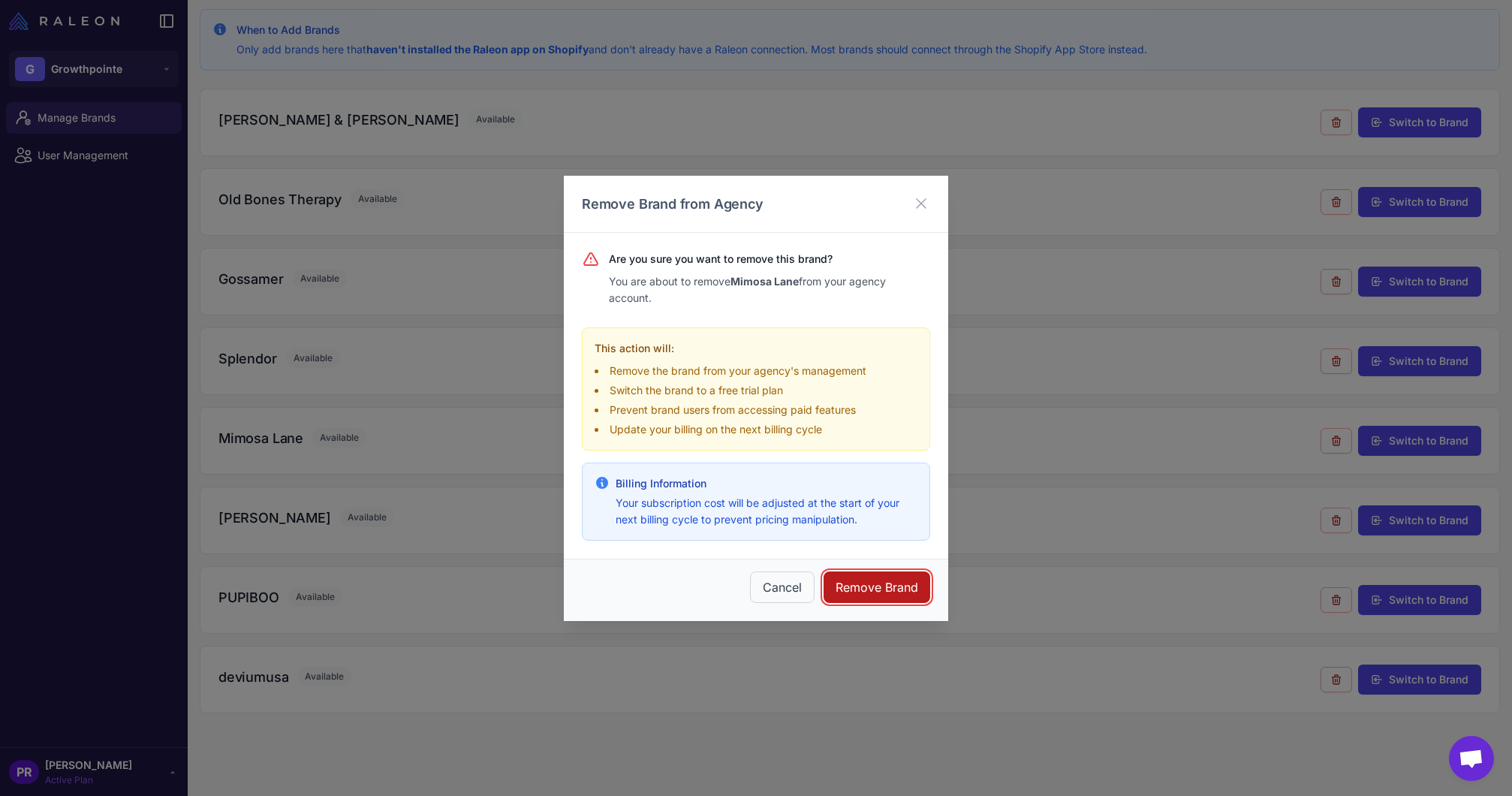
click at [884, 594] on button "Remove Brand" at bounding box center [876, 587] width 106 height 32
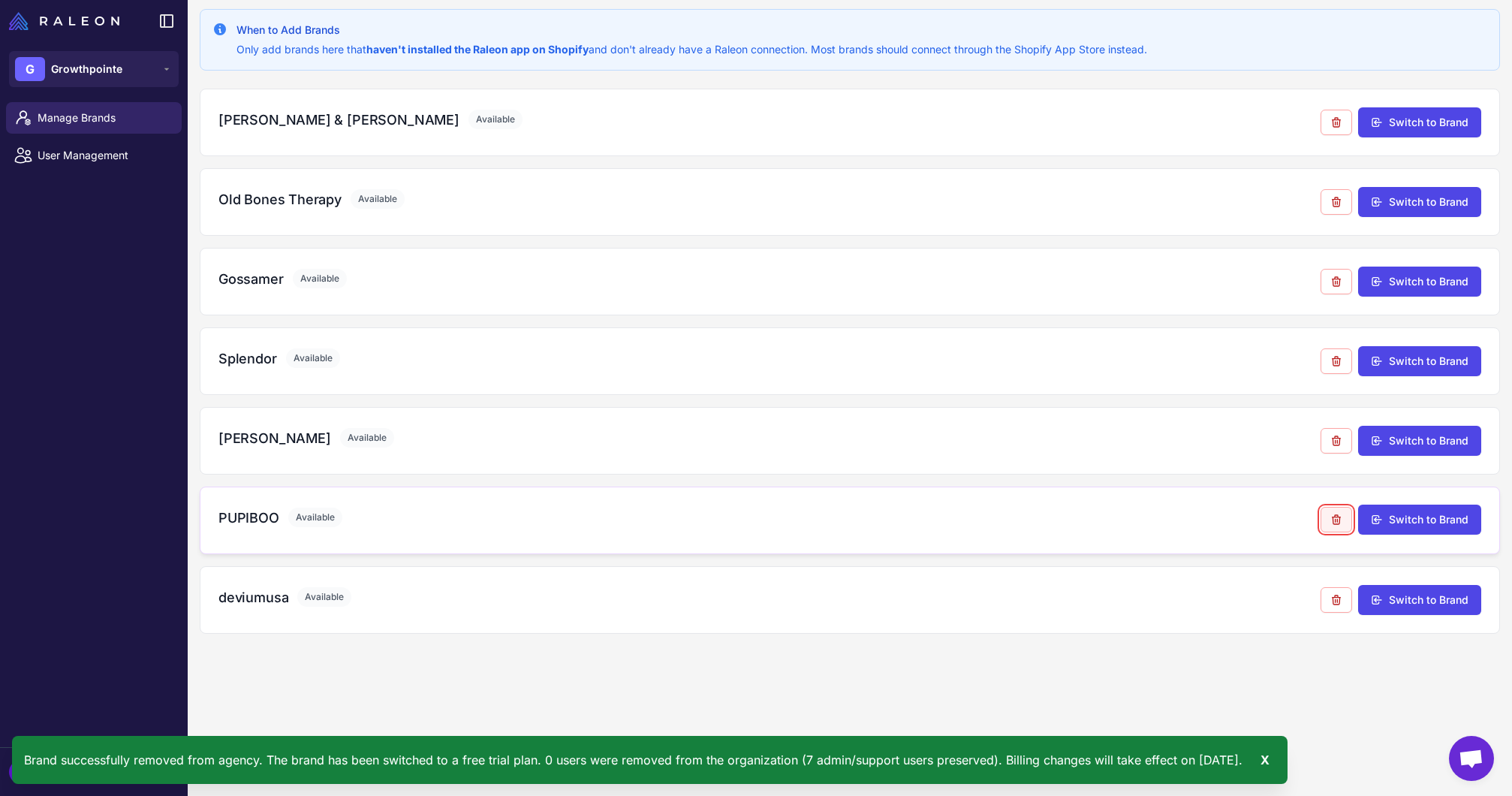
click at [1338, 520] on icon at bounding box center [1336, 519] width 12 height 12
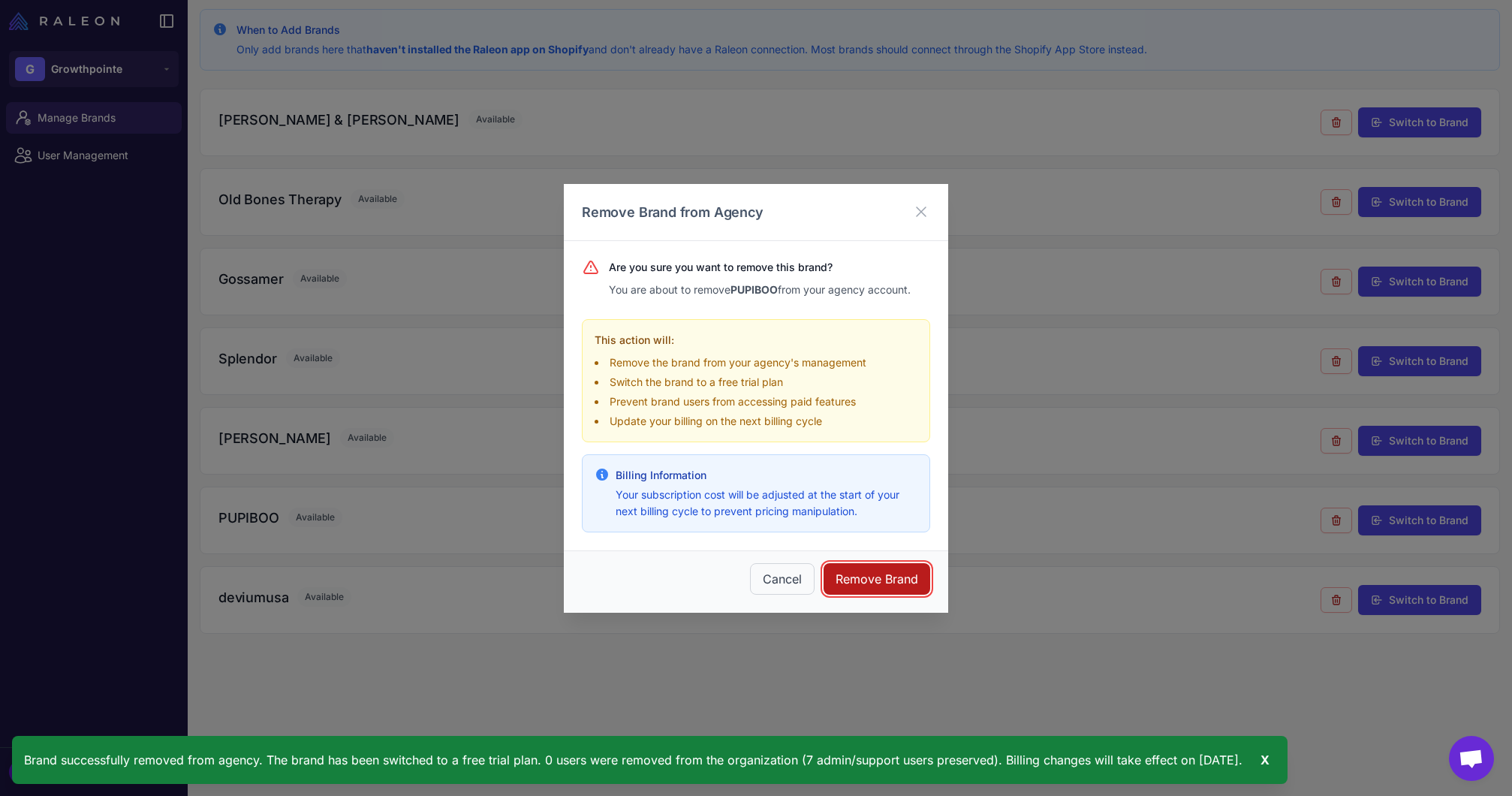
click at [875, 577] on button "Remove Brand" at bounding box center [876, 579] width 106 height 32
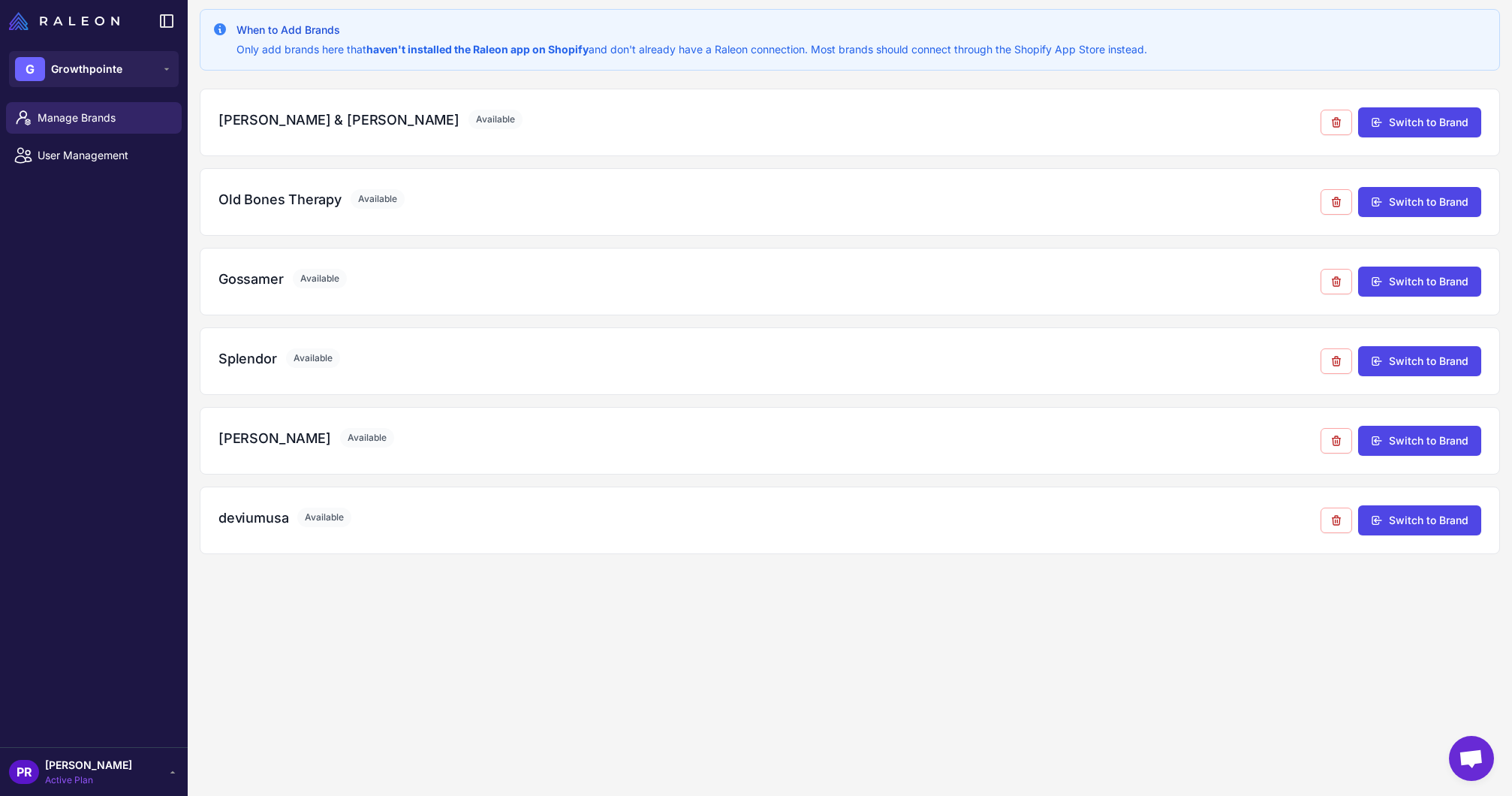
scroll to position [0, 0]
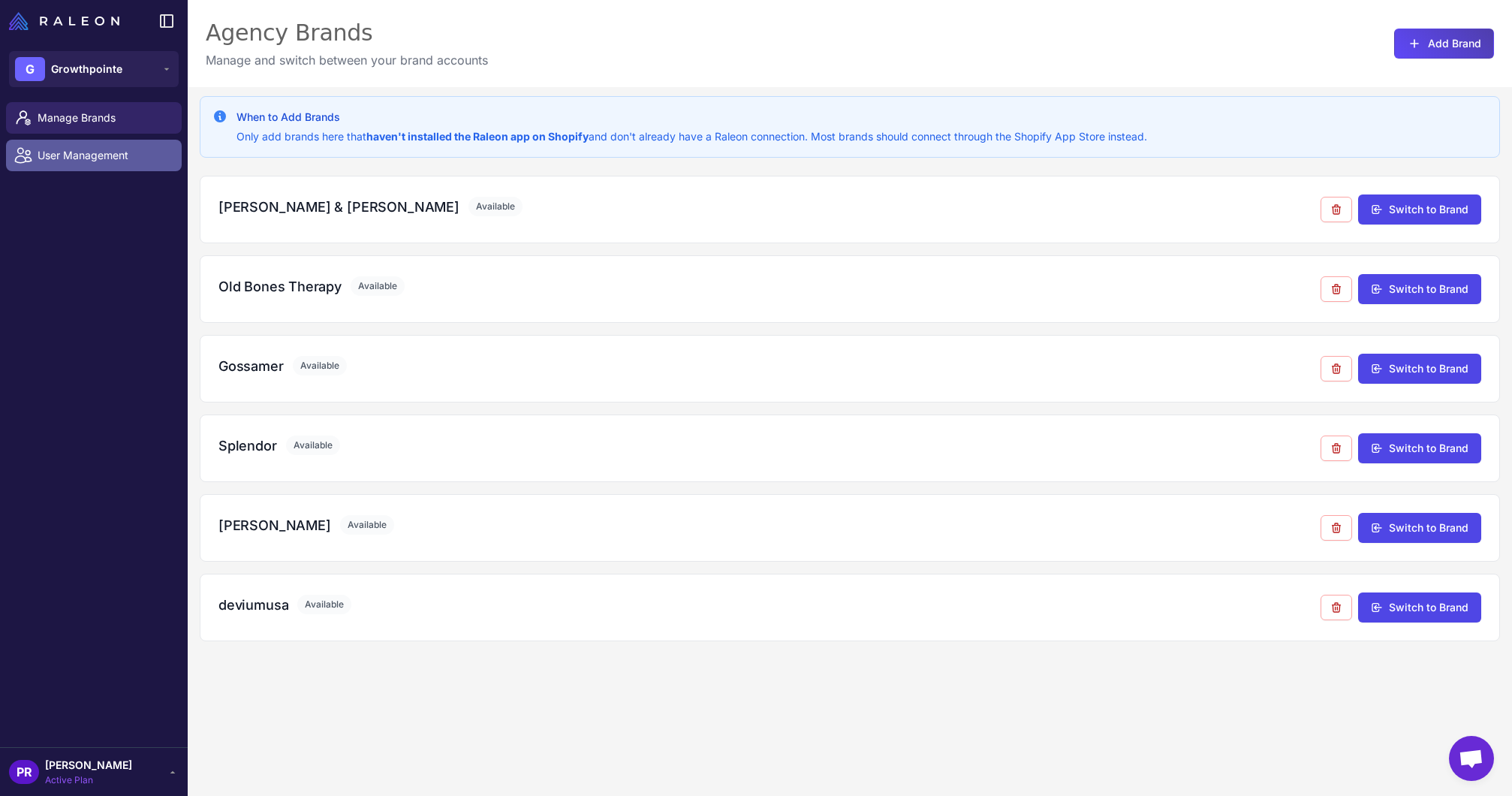
click at [106, 169] on link "User Management" at bounding box center [94, 155] width 175 height 32
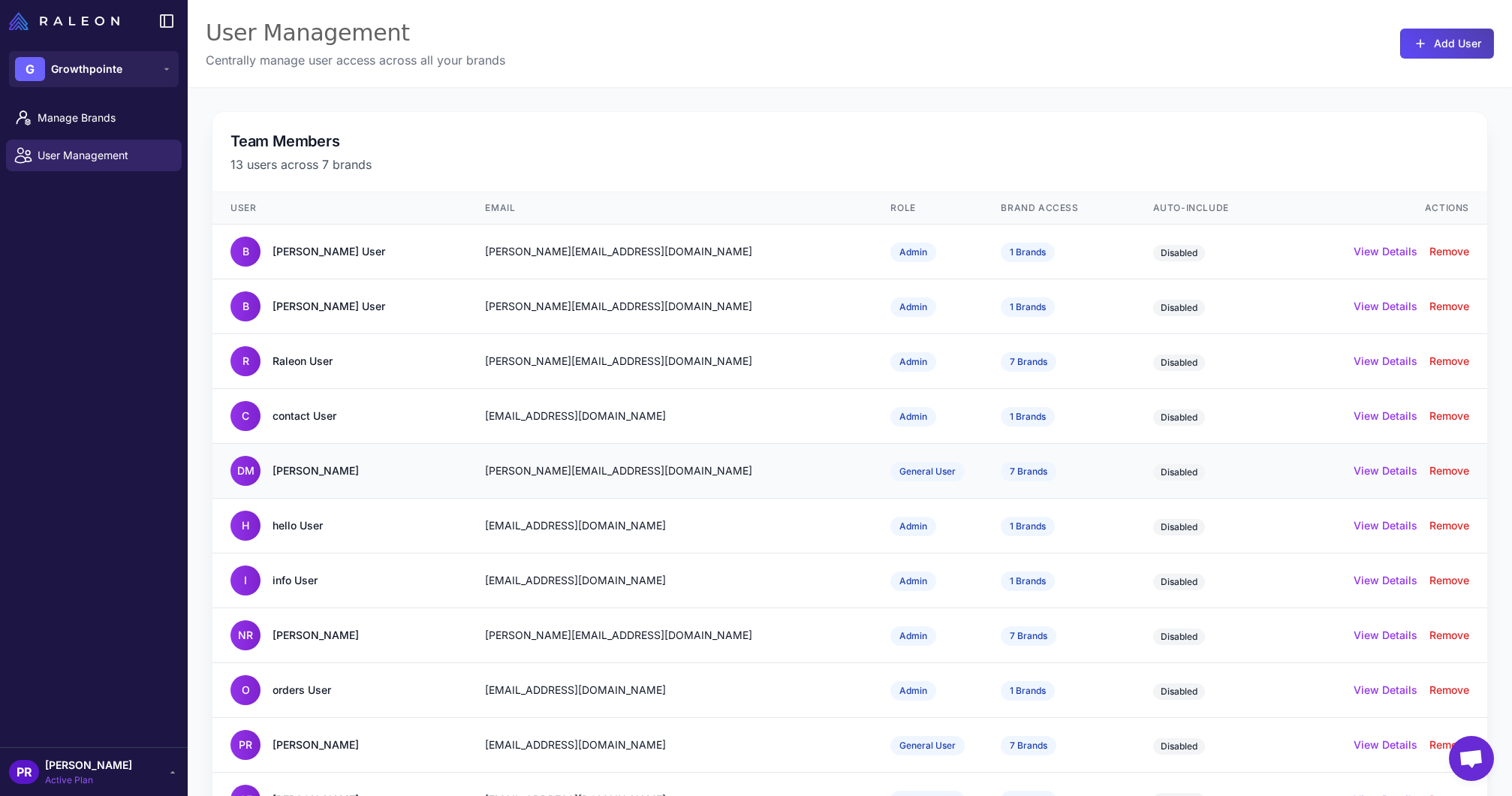
scroll to position [165, 0]
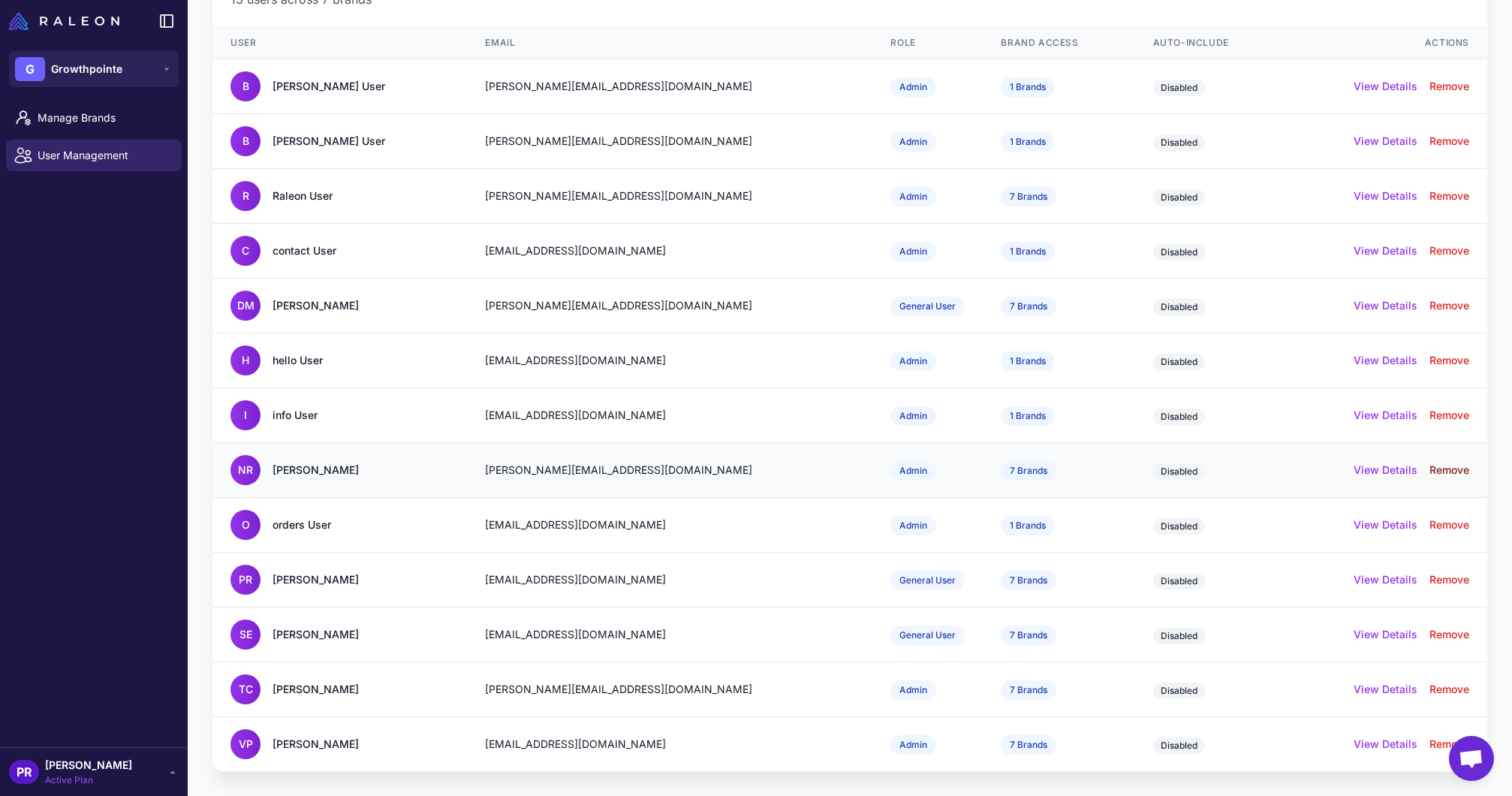
click at [1447, 471] on button "Remove" at bounding box center [1449, 470] width 40 height 16
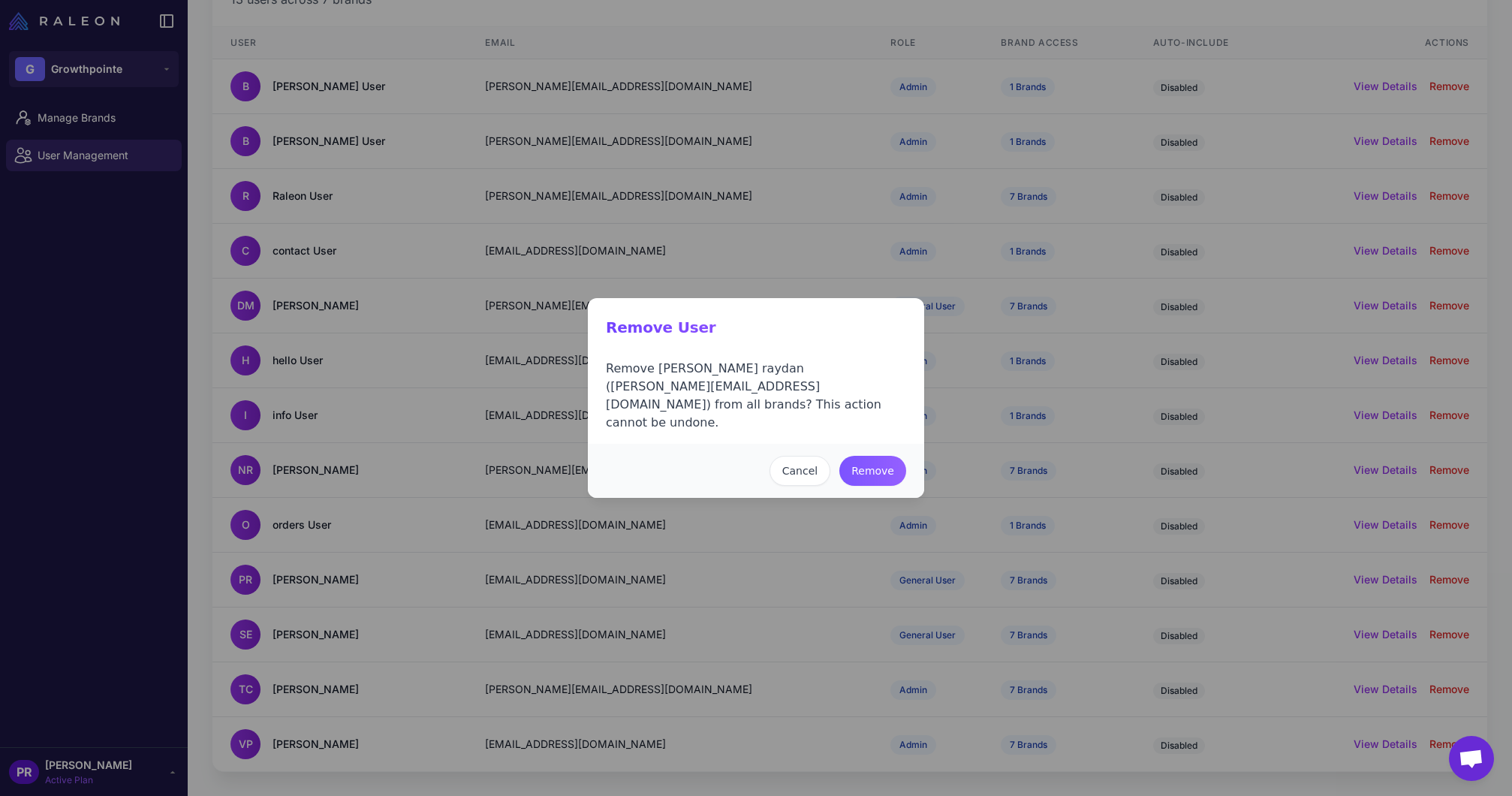
click at [870, 456] on button "Remove" at bounding box center [873, 471] width 67 height 30
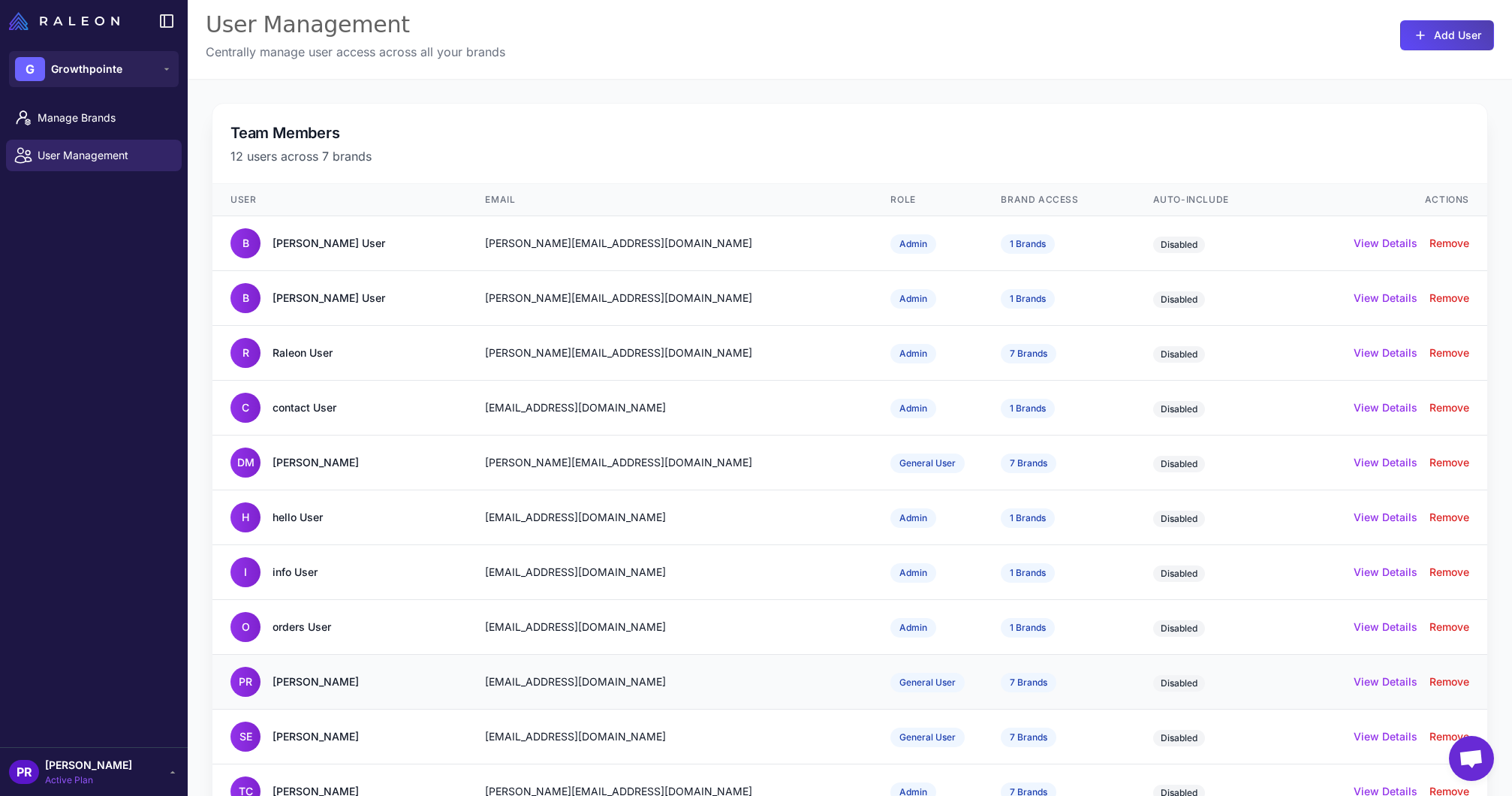
scroll to position [0, 0]
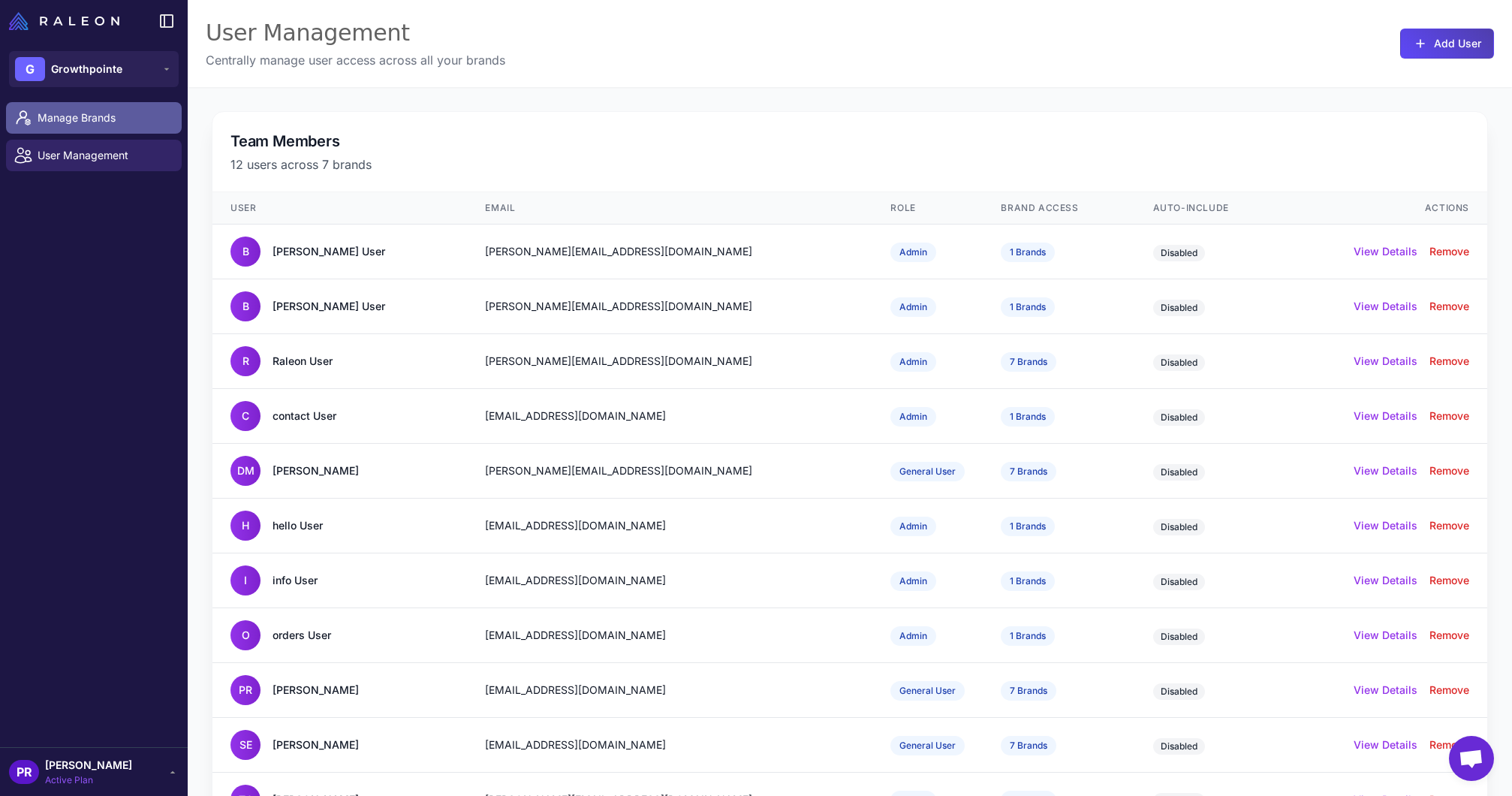
click at [82, 124] on span "Manage Brands" at bounding box center [103, 118] width 132 height 16
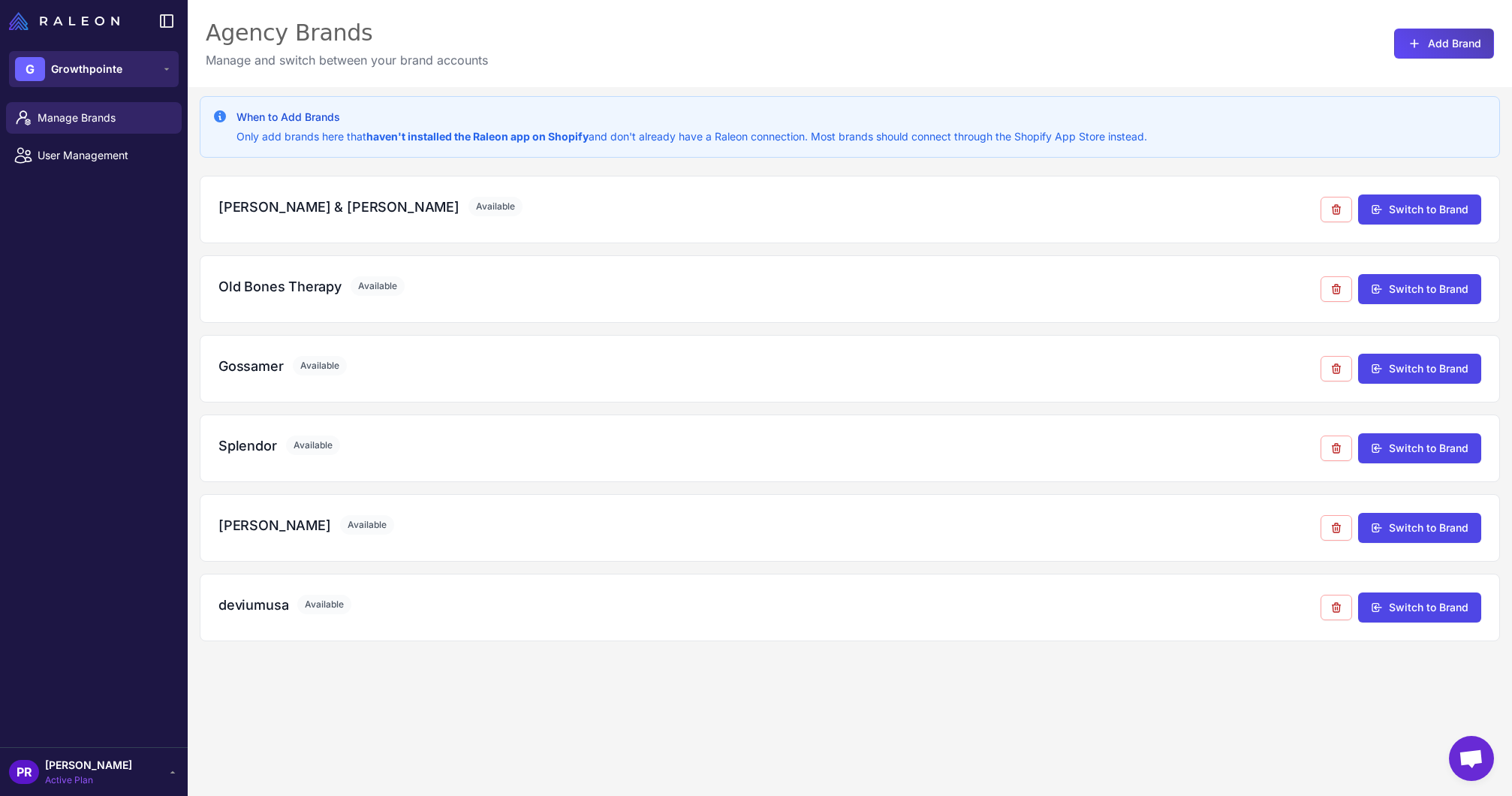
click at [72, 69] on span "Growthpointe" at bounding box center [86, 69] width 72 height 16
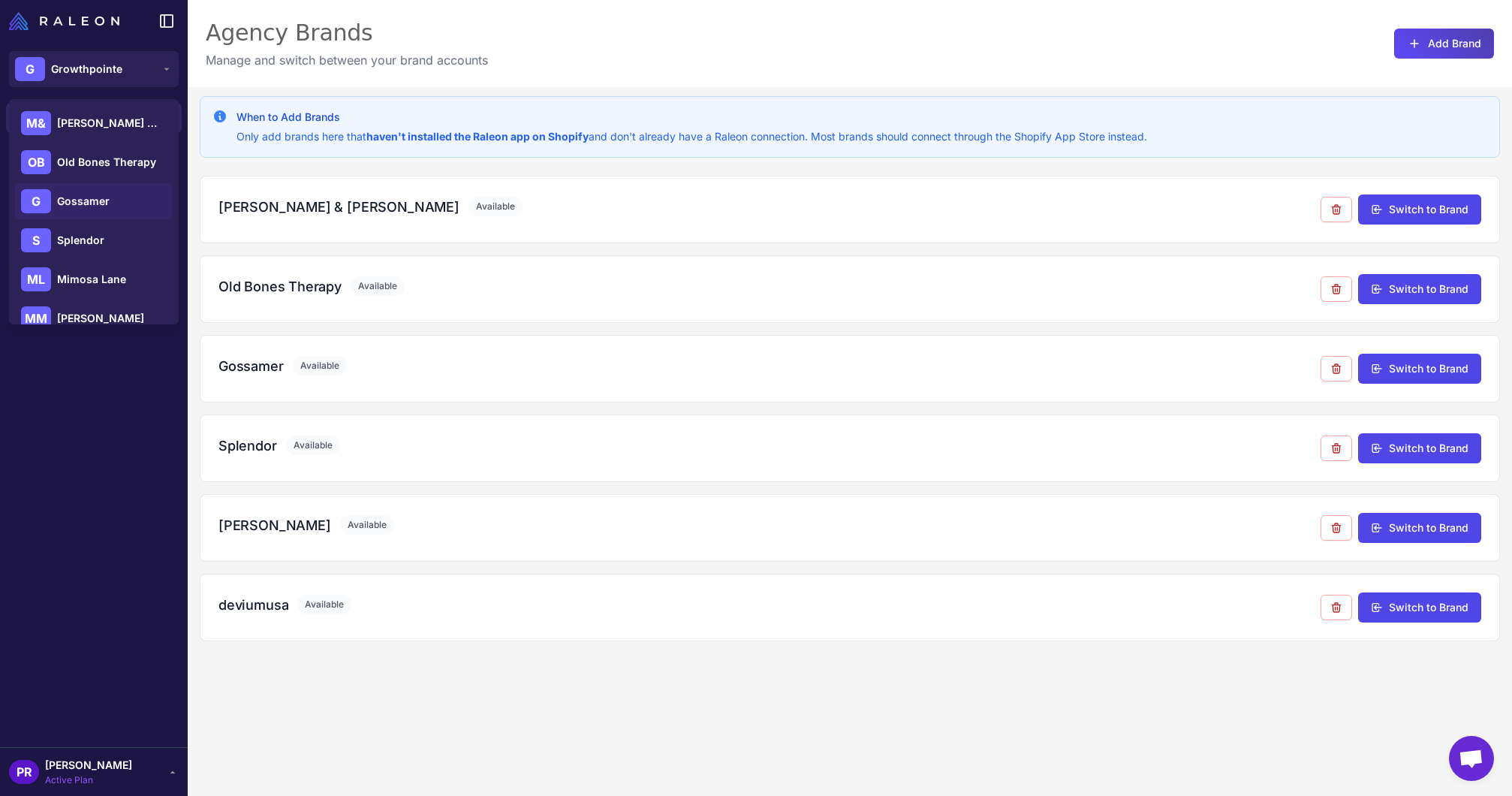
scroll to position [138, 0]
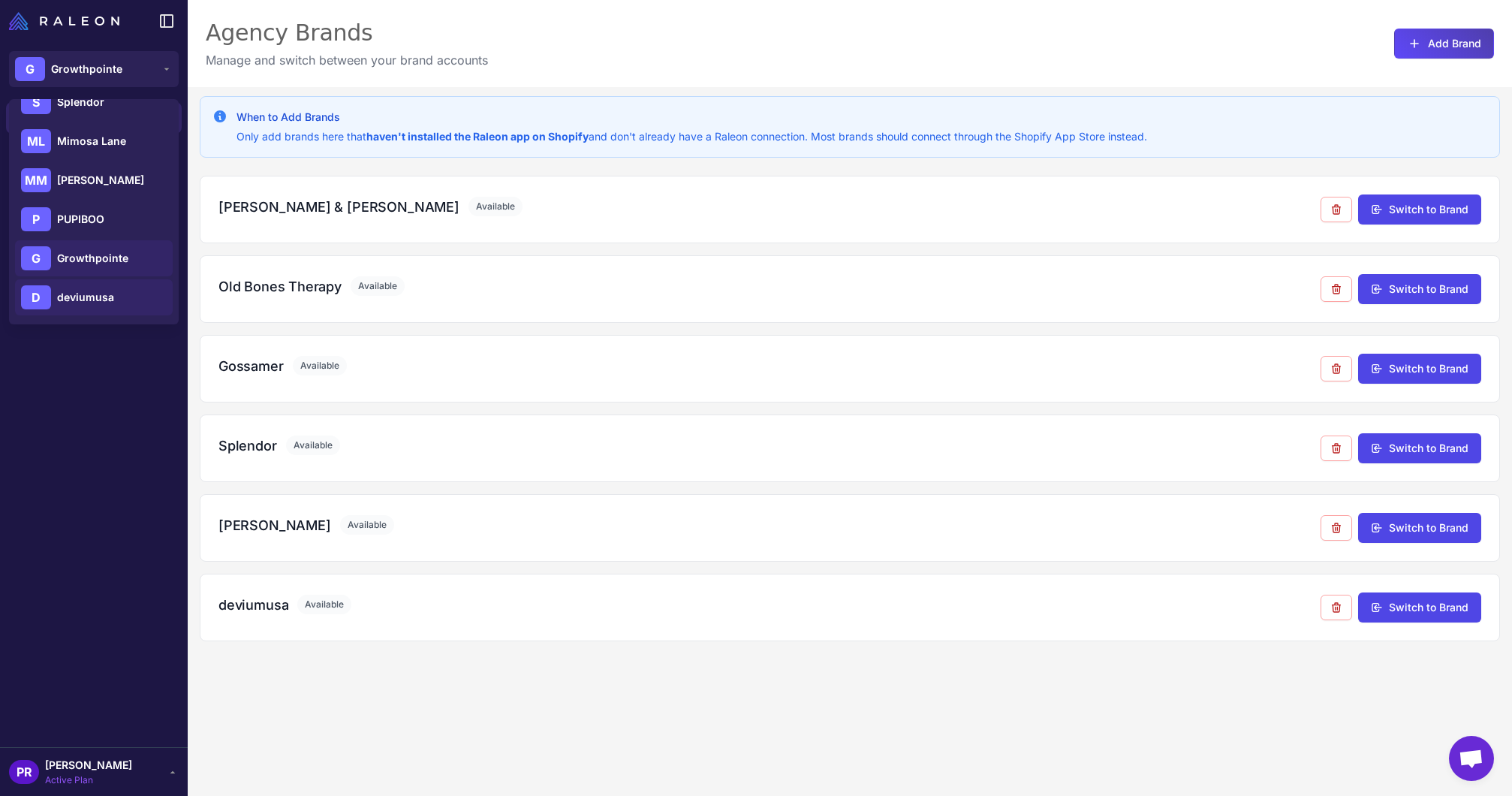
click at [102, 290] on span "deviumusa" at bounding box center [85, 297] width 57 height 16
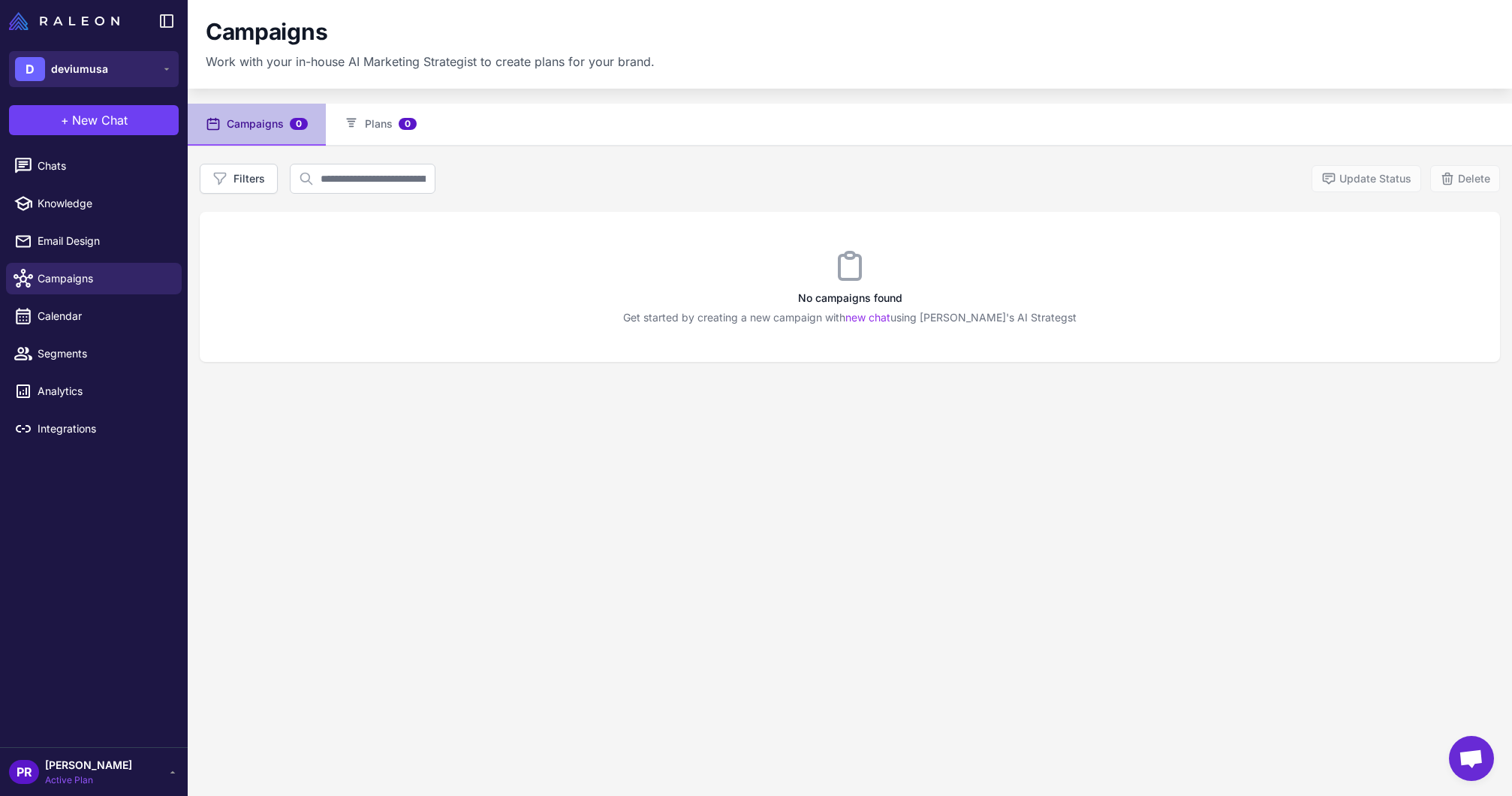
click at [90, 71] on span "deviumusa" at bounding box center [79, 69] width 57 height 16
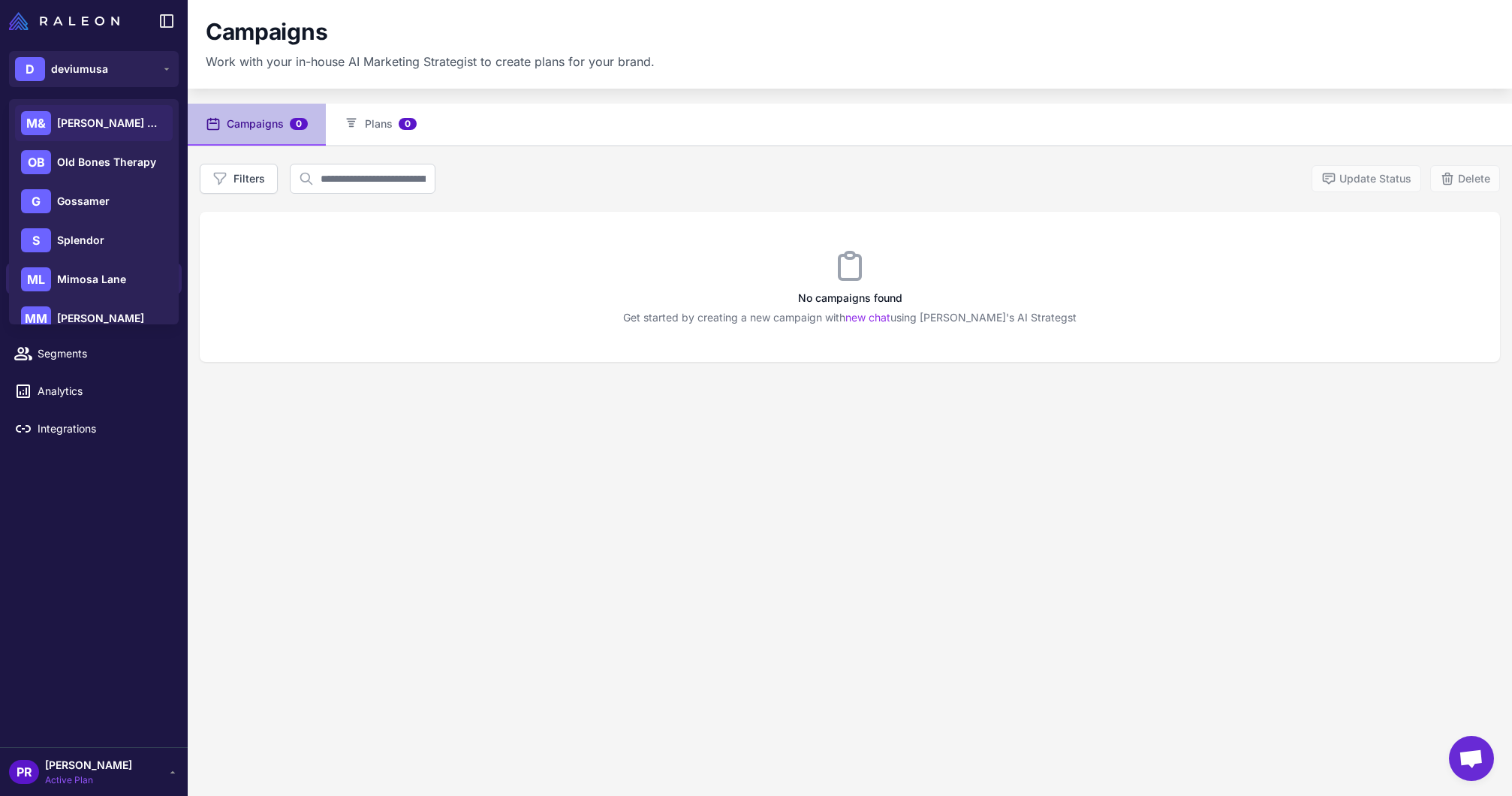
click at [109, 127] on span "[PERSON_NAME] & [PERSON_NAME]" at bounding box center [110, 123] width 105 height 16
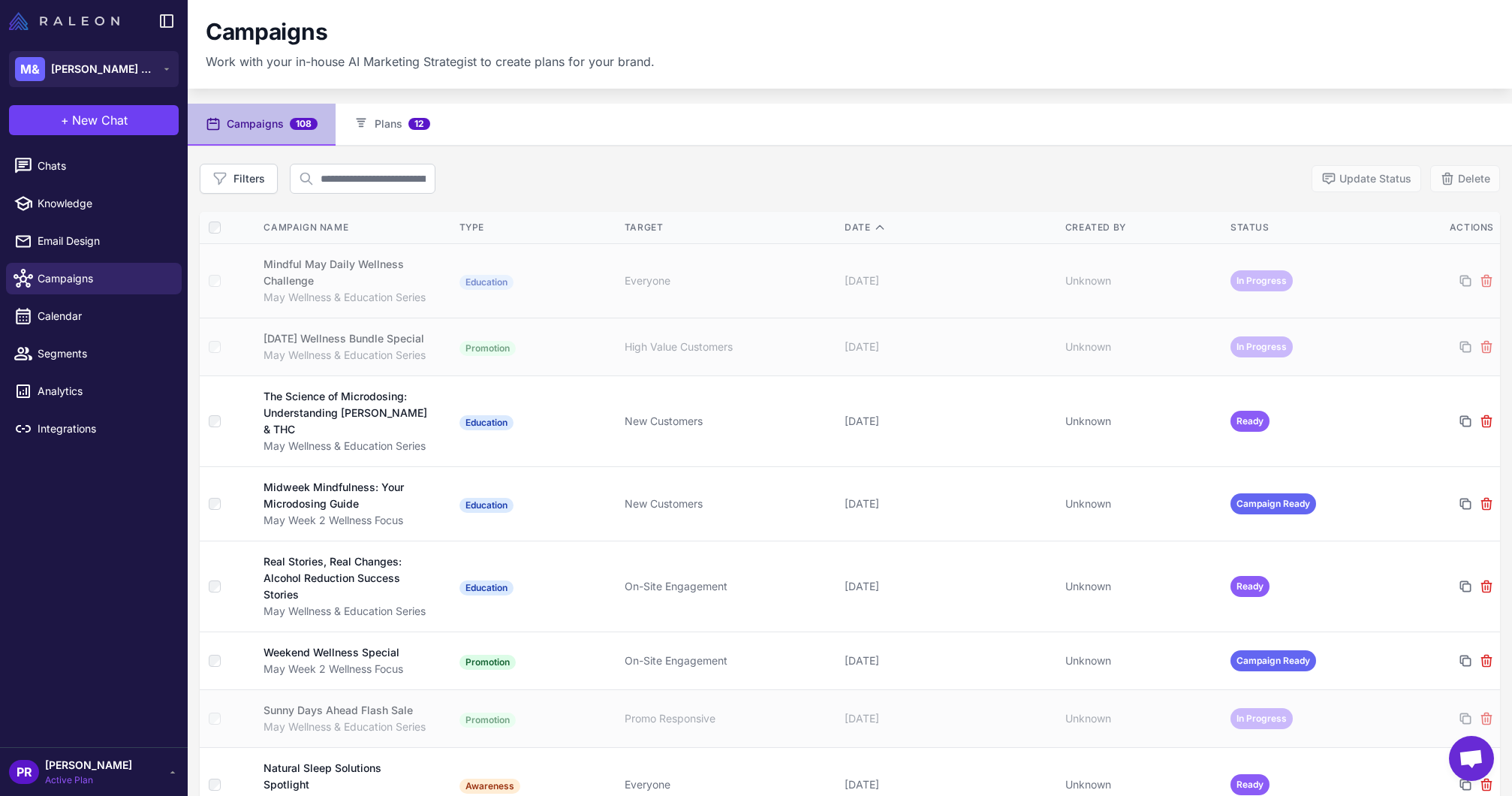
click at [85, 25] on img at bounding box center [64, 21] width 110 height 18
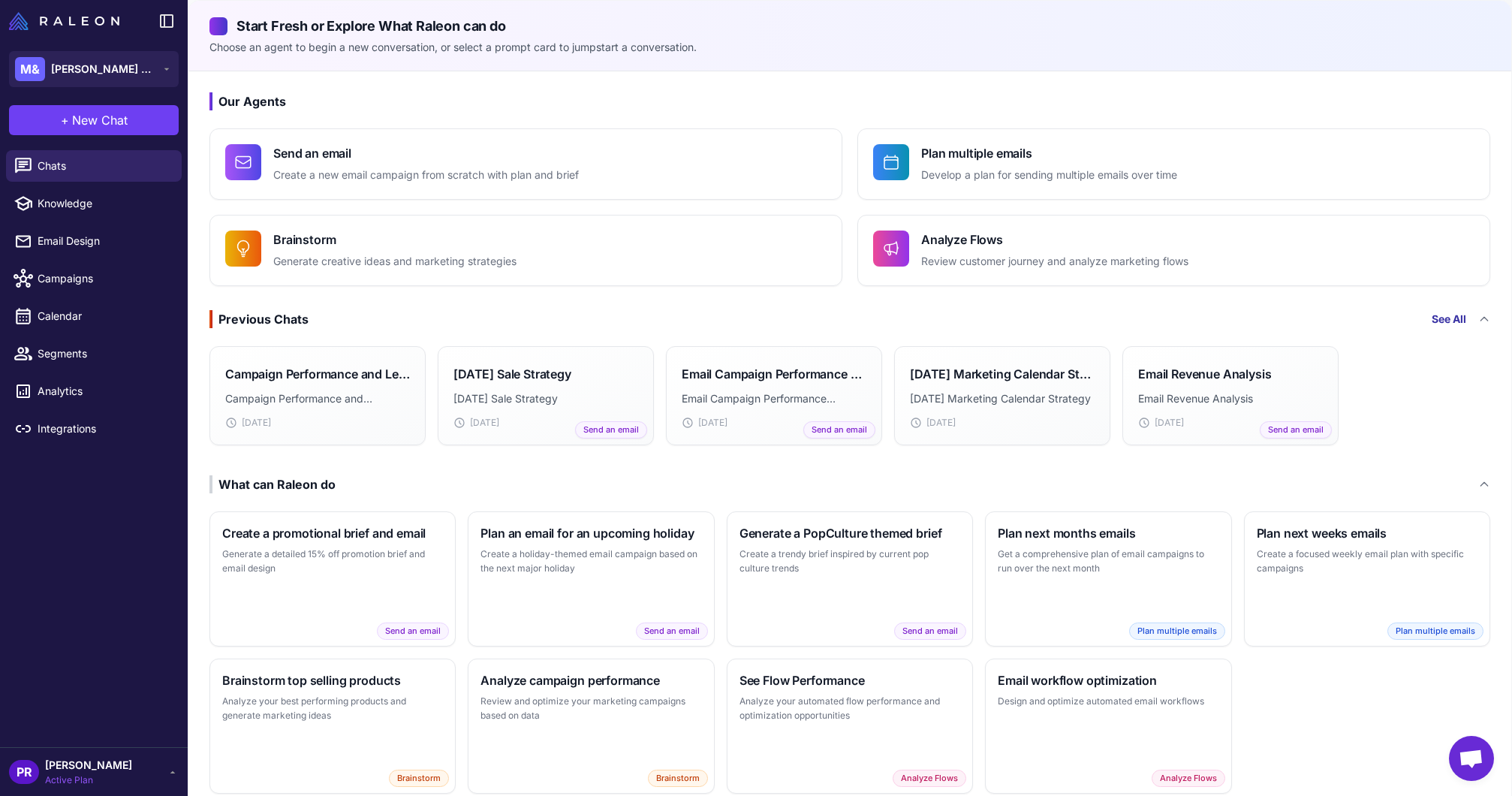
click at [1437, 316] on link "See All" at bounding box center [1449, 319] width 35 height 16
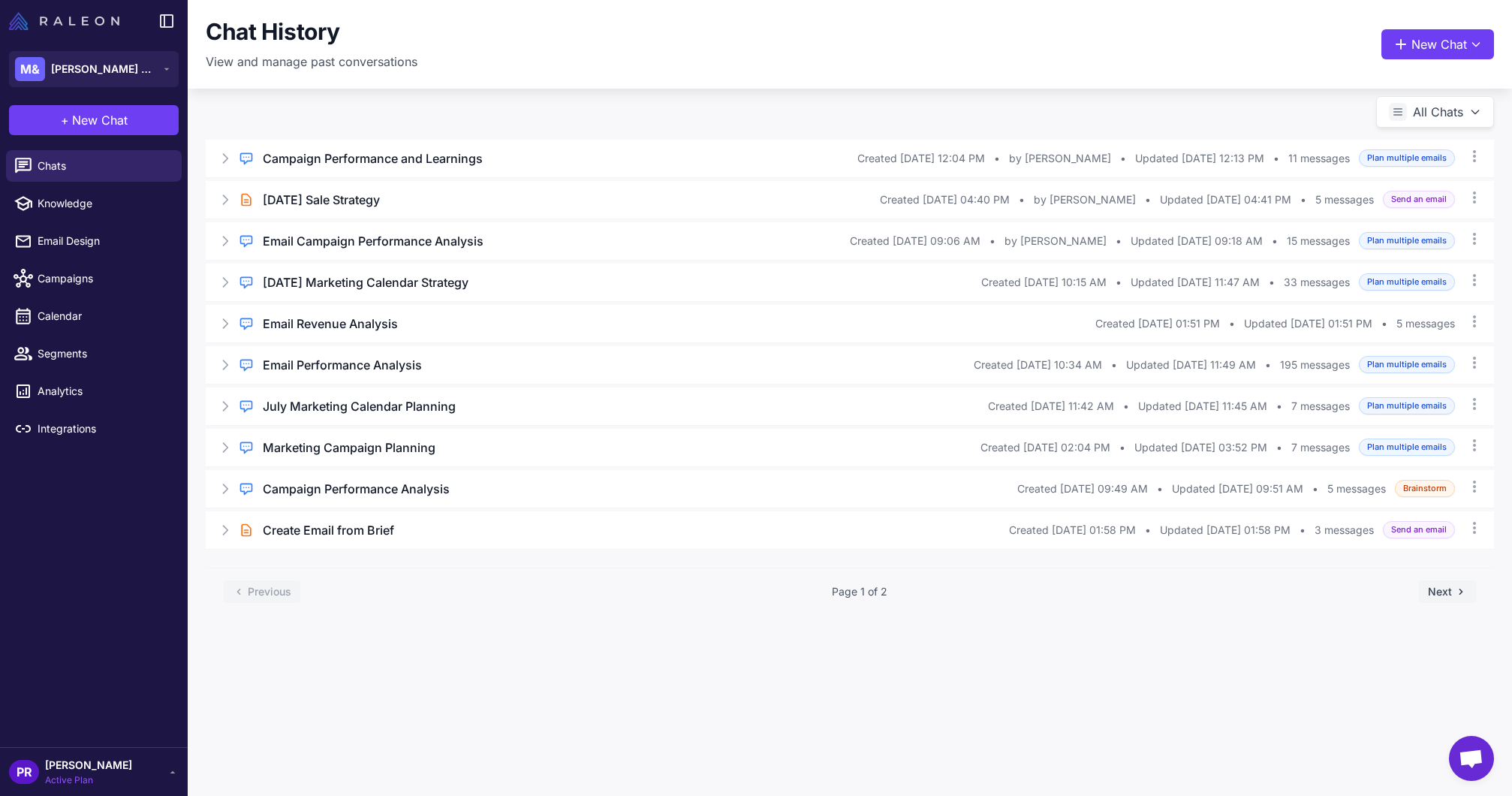
click at [67, 18] on img at bounding box center [64, 21] width 110 height 18
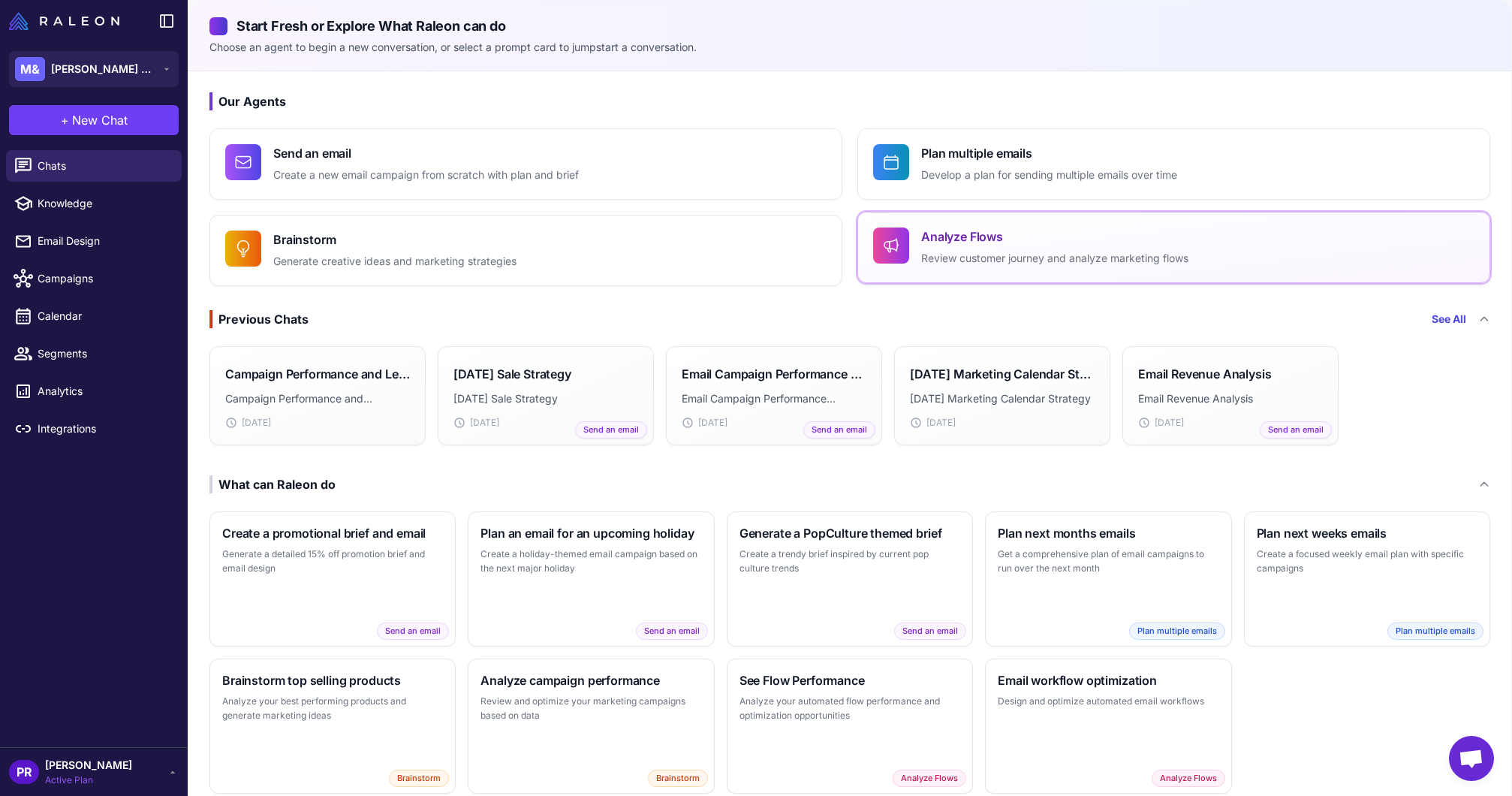
click at [1044, 232] on h4 "Analyze Flows" at bounding box center [1055, 236] width 267 height 18
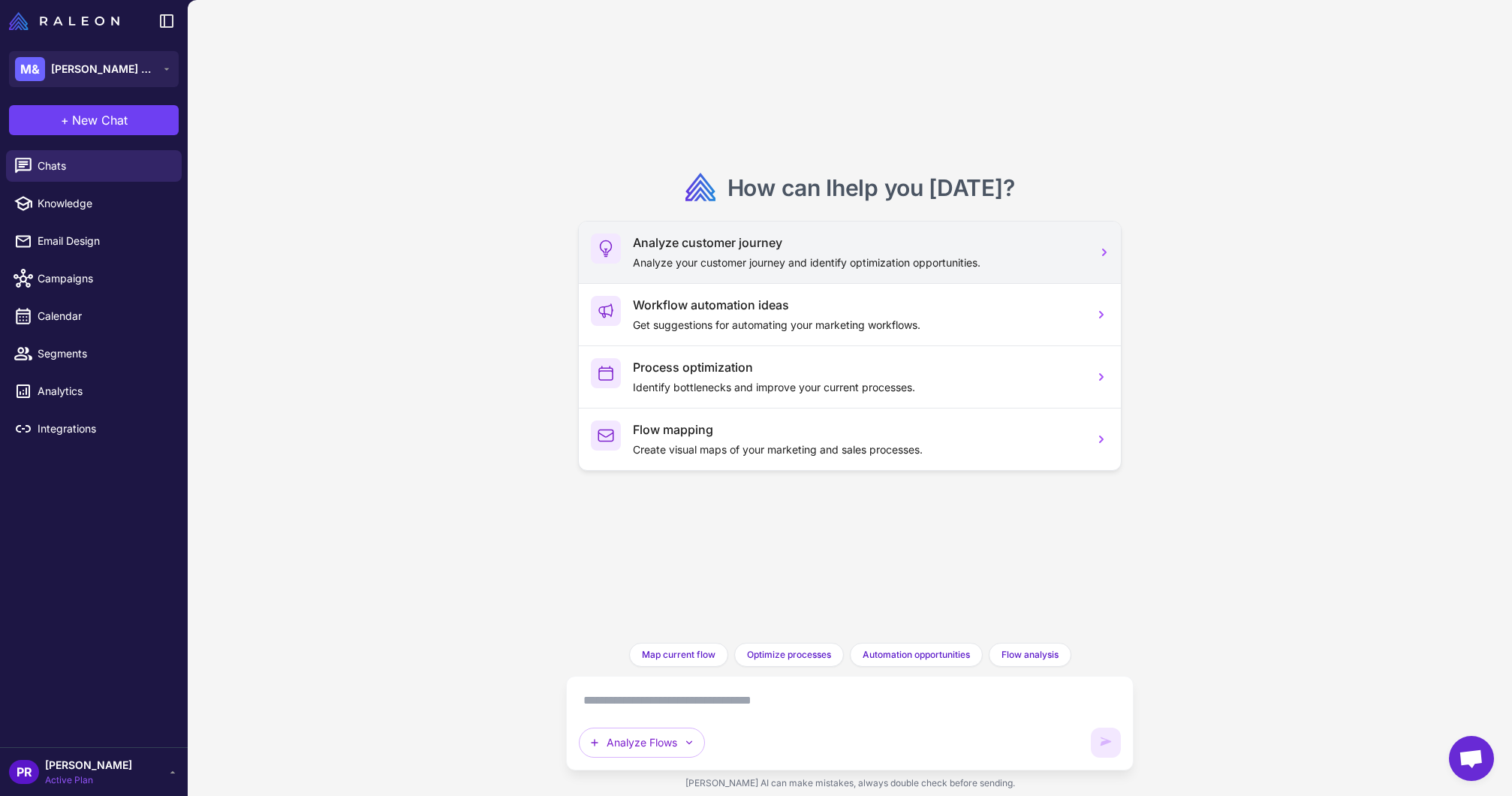
click at [690, 258] on p "Analyze your customer journey and identify optimization opportunities." at bounding box center [857, 263] width 448 height 16
